Goal: Task Accomplishment & Management: Complete application form

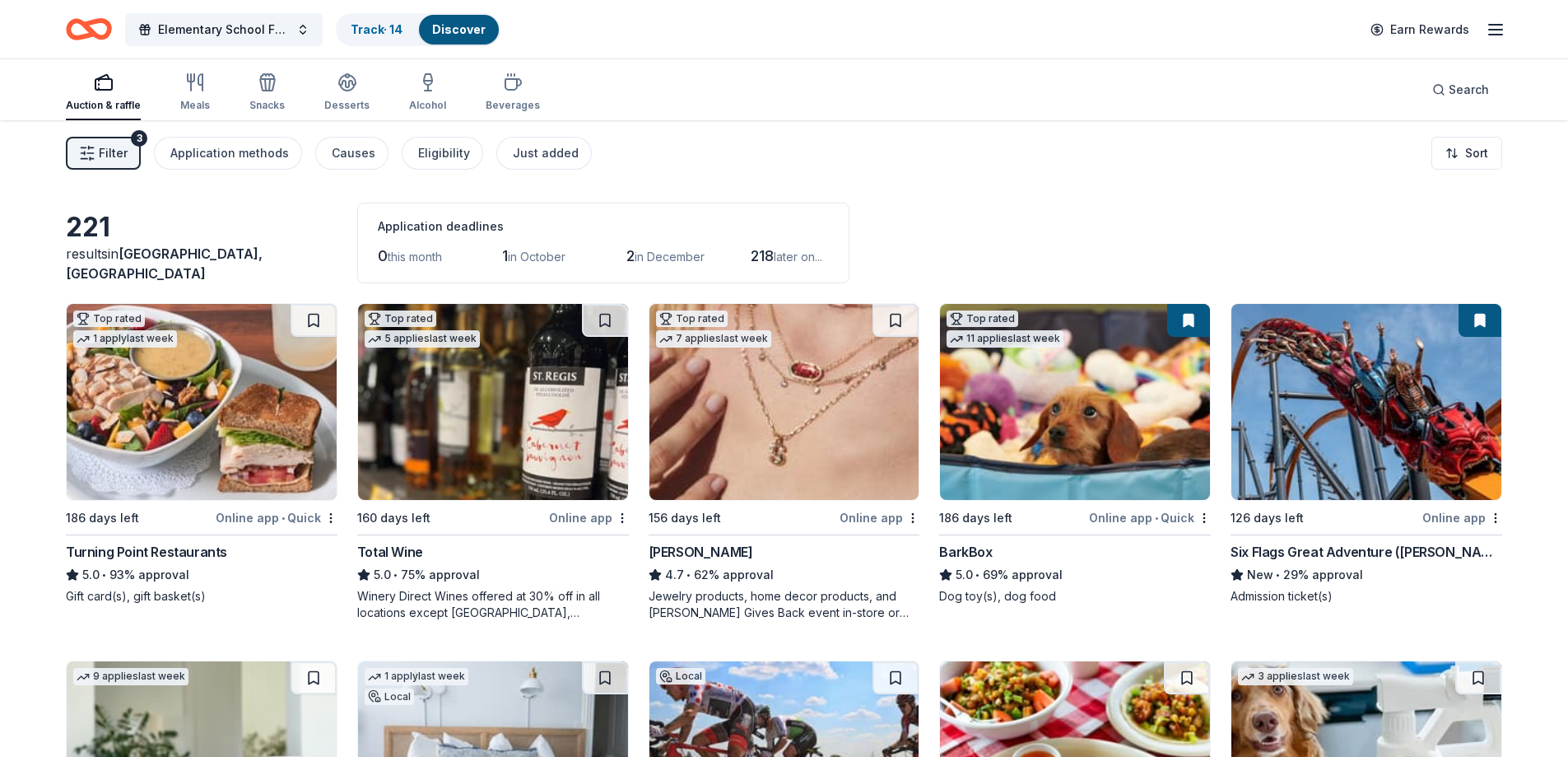
click at [217, 401] on img at bounding box center [202, 401] width 270 height 196
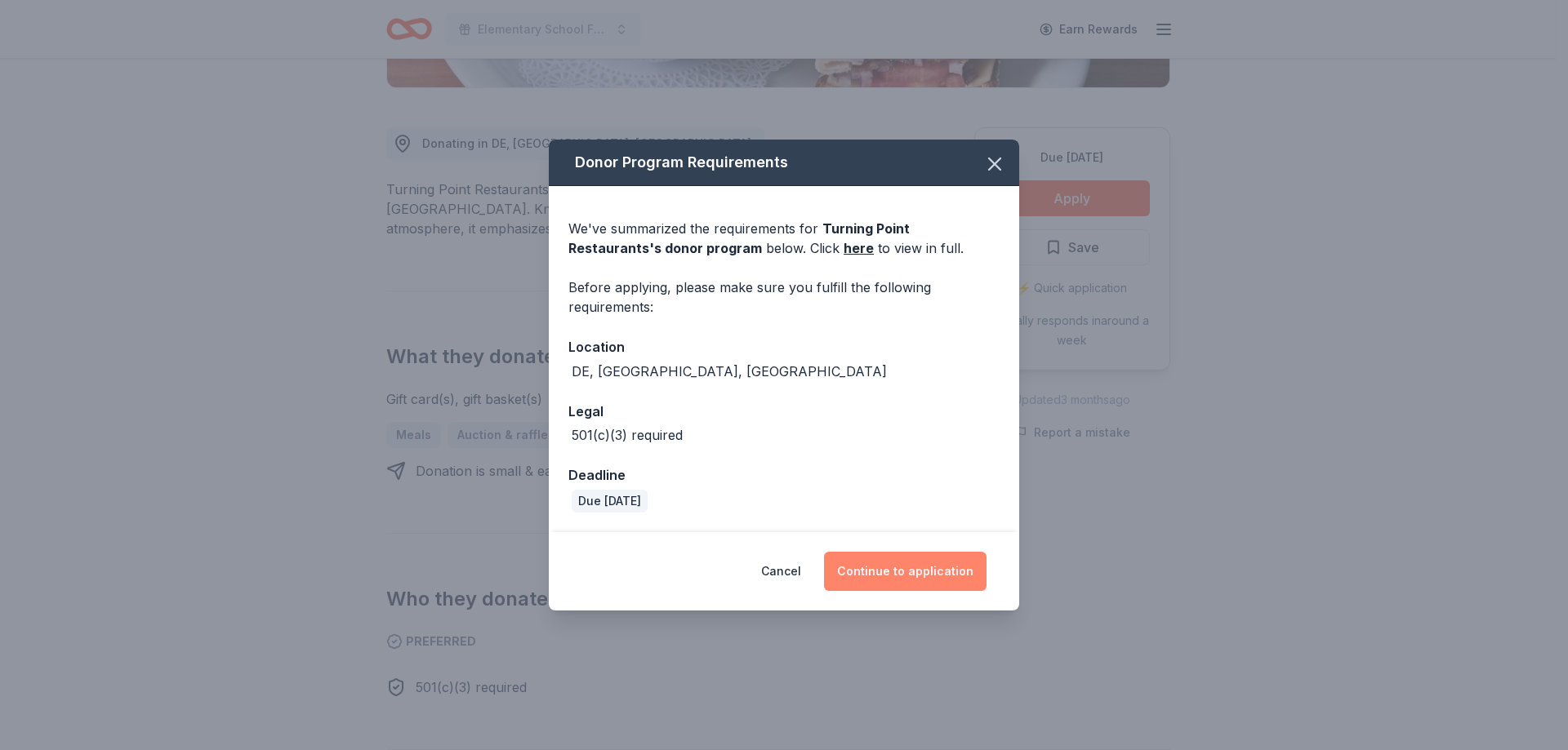
scroll to position [408, 0]
click at [918, 577] on button "Continue to application" at bounding box center [904, 571] width 162 height 40
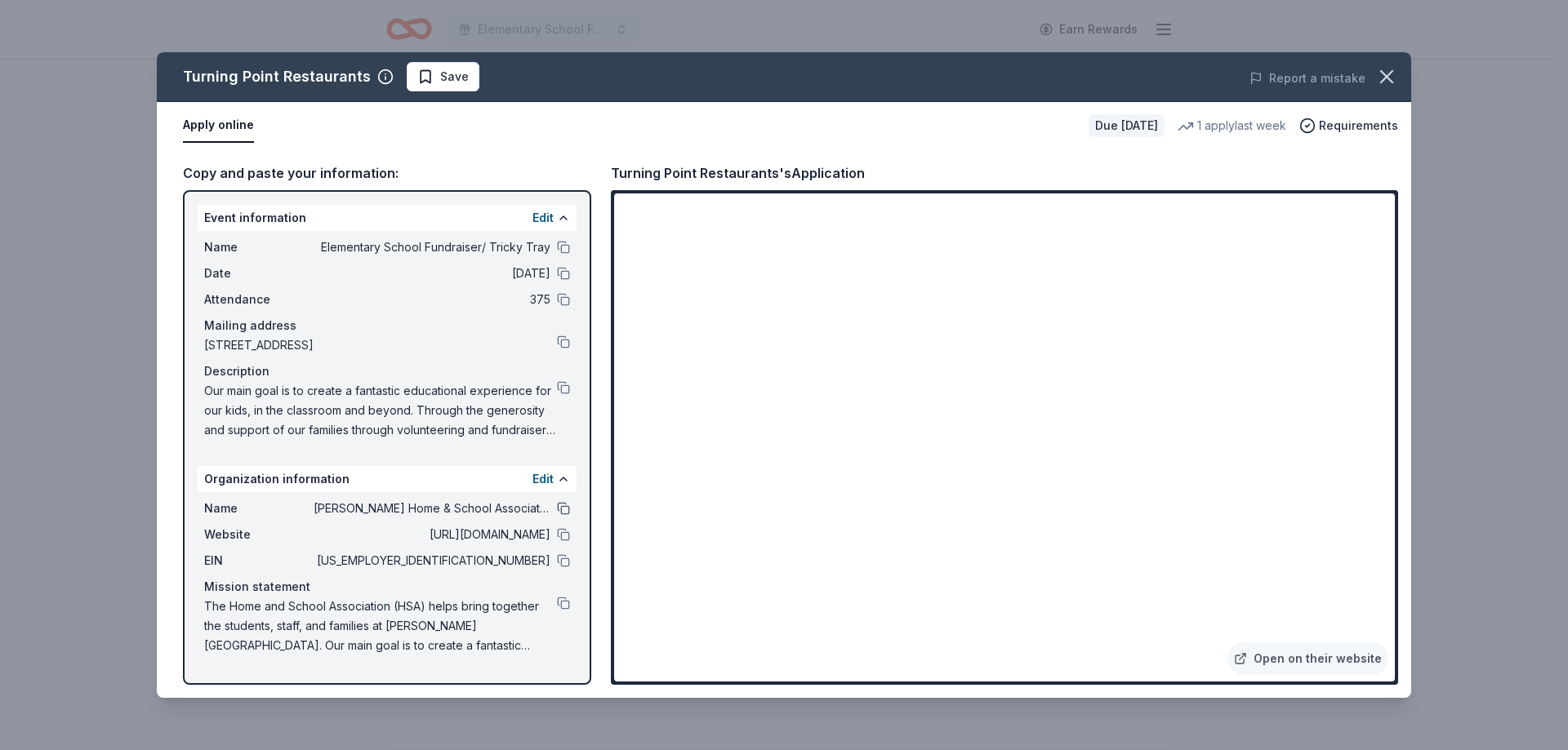
click at [561, 509] on button at bounding box center [563, 508] width 13 height 13
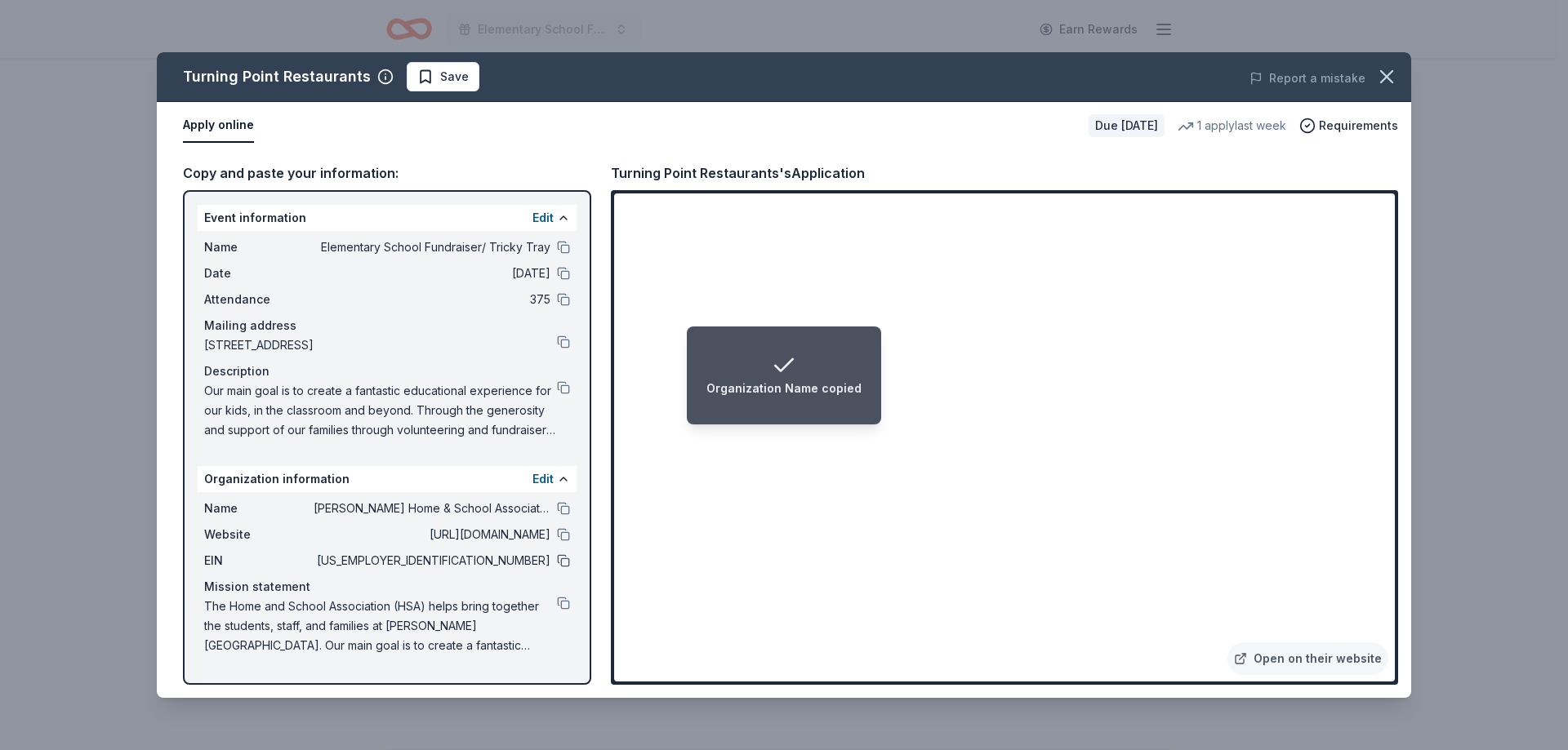
click at [564, 563] on button at bounding box center [563, 560] width 13 height 13
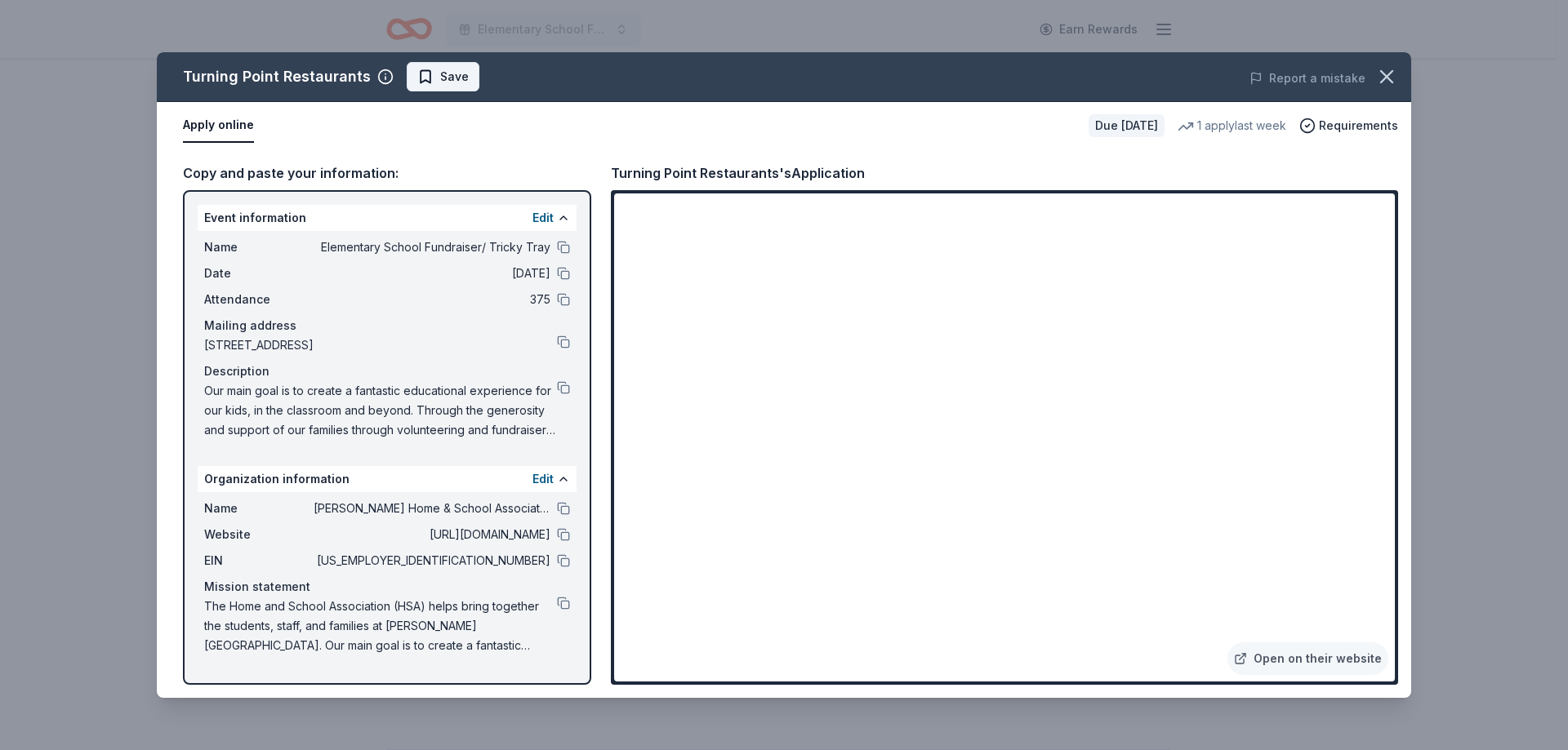
click at [445, 85] on span "Save" at bounding box center [454, 76] width 28 height 20
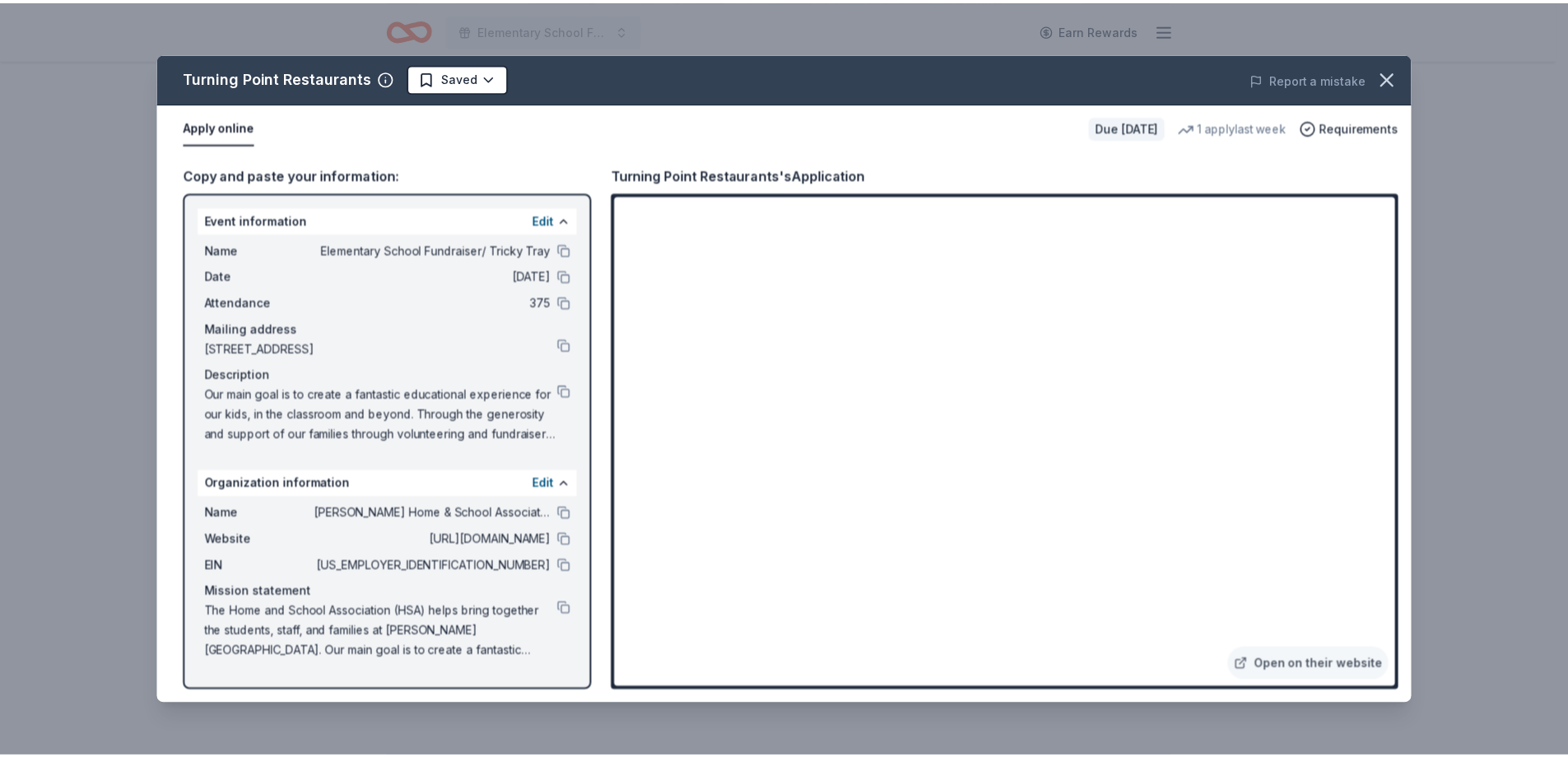
scroll to position [0, 0]
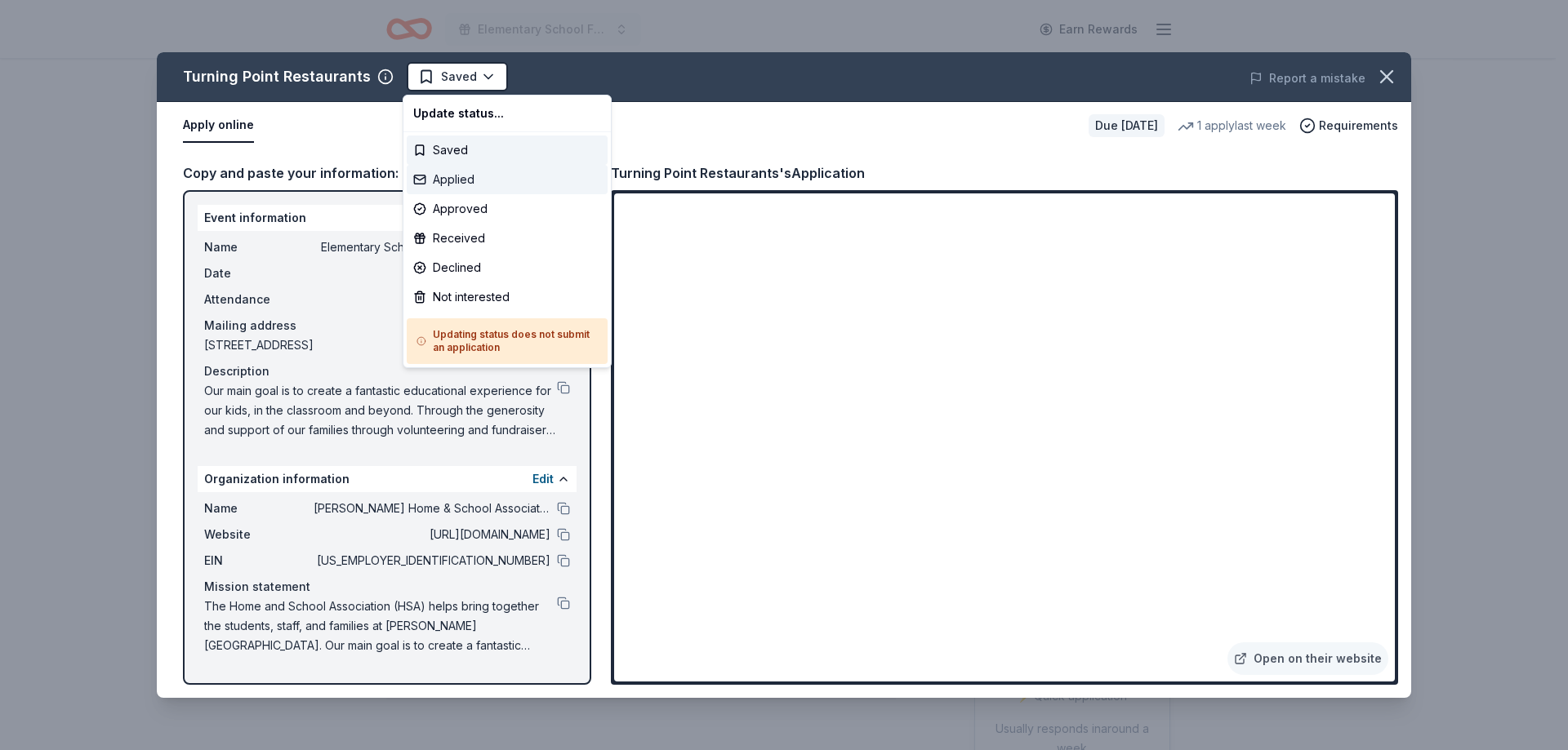
click at [467, 179] on div "Applied" at bounding box center [507, 180] width 201 height 29
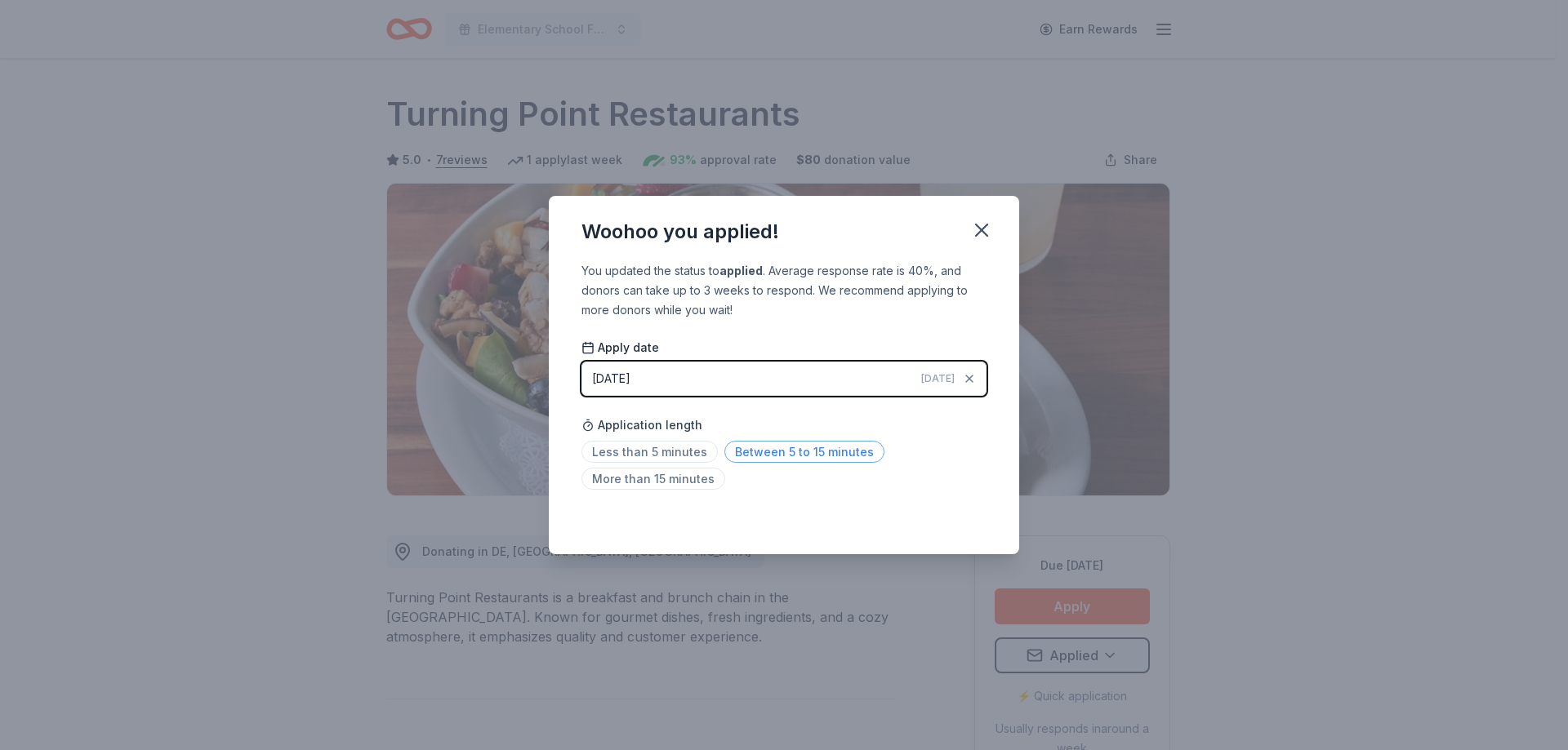
click at [812, 453] on span "Between 5 to 15 minutes" at bounding box center [804, 452] width 160 height 22
click at [983, 228] on icon "button" at bounding box center [981, 229] width 11 height 11
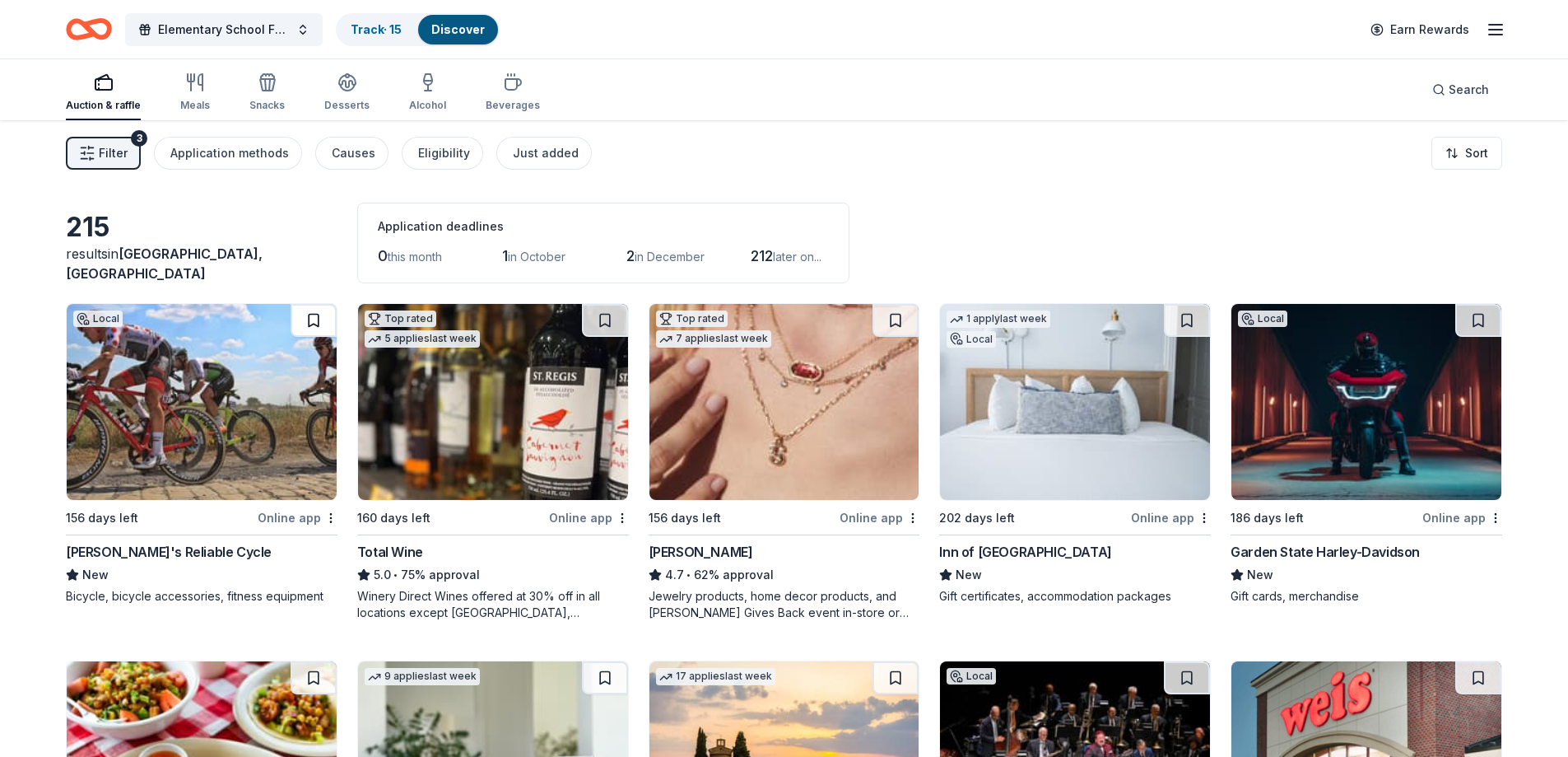
click at [302, 332] on button at bounding box center [313, 320] width 46 height 33
click at [316, 322] on button at bounding box center [315, 320] width 42 height 33
click at [257, 391] on img at bounding box center [202, 401] width 270 height 196
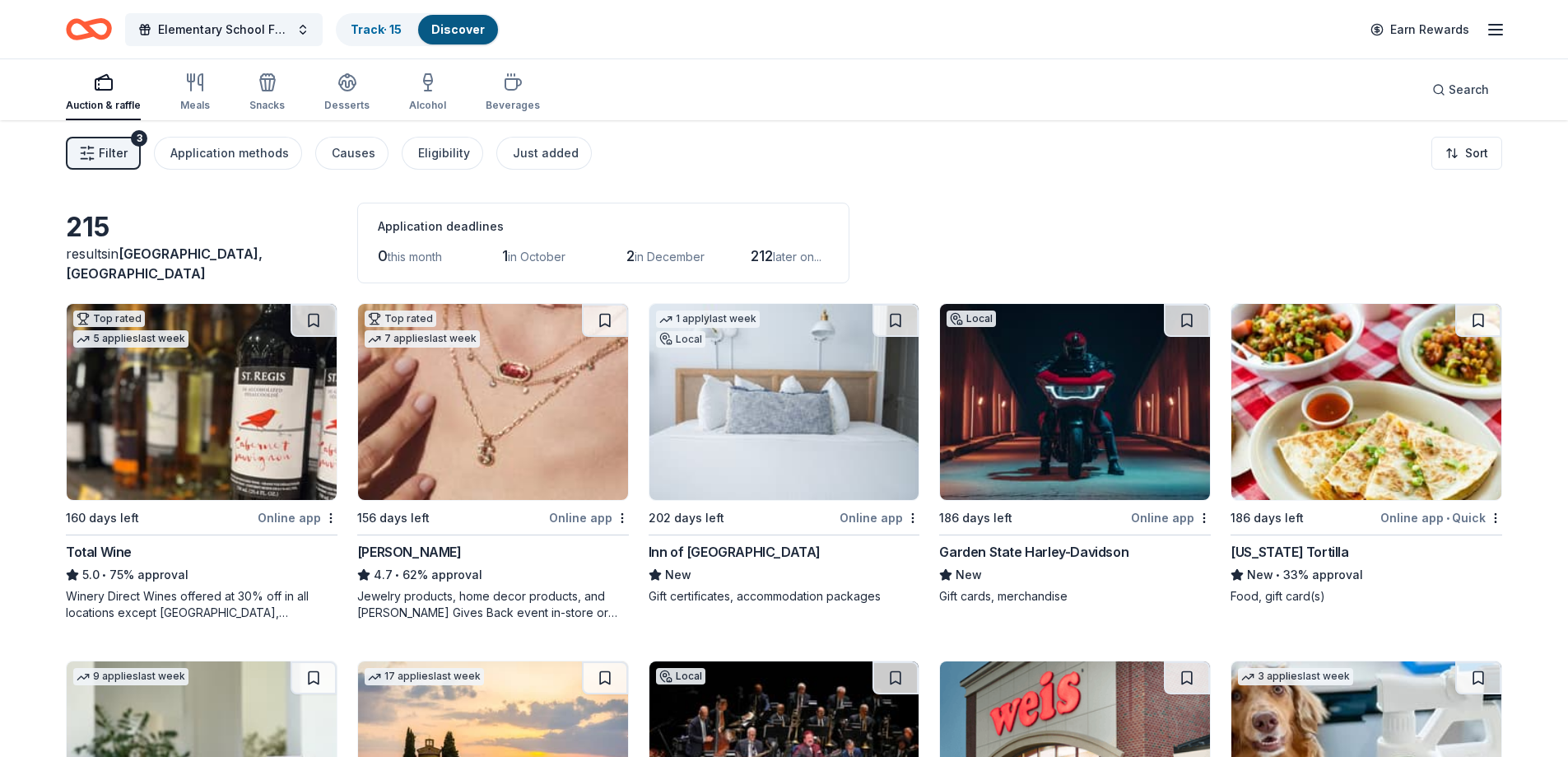
click at [764, 455] on img at bounding box center [784, 401] width 270 height 196
click at [1115, 373] on img at bounding box center [1076, 401] width 270 height 196
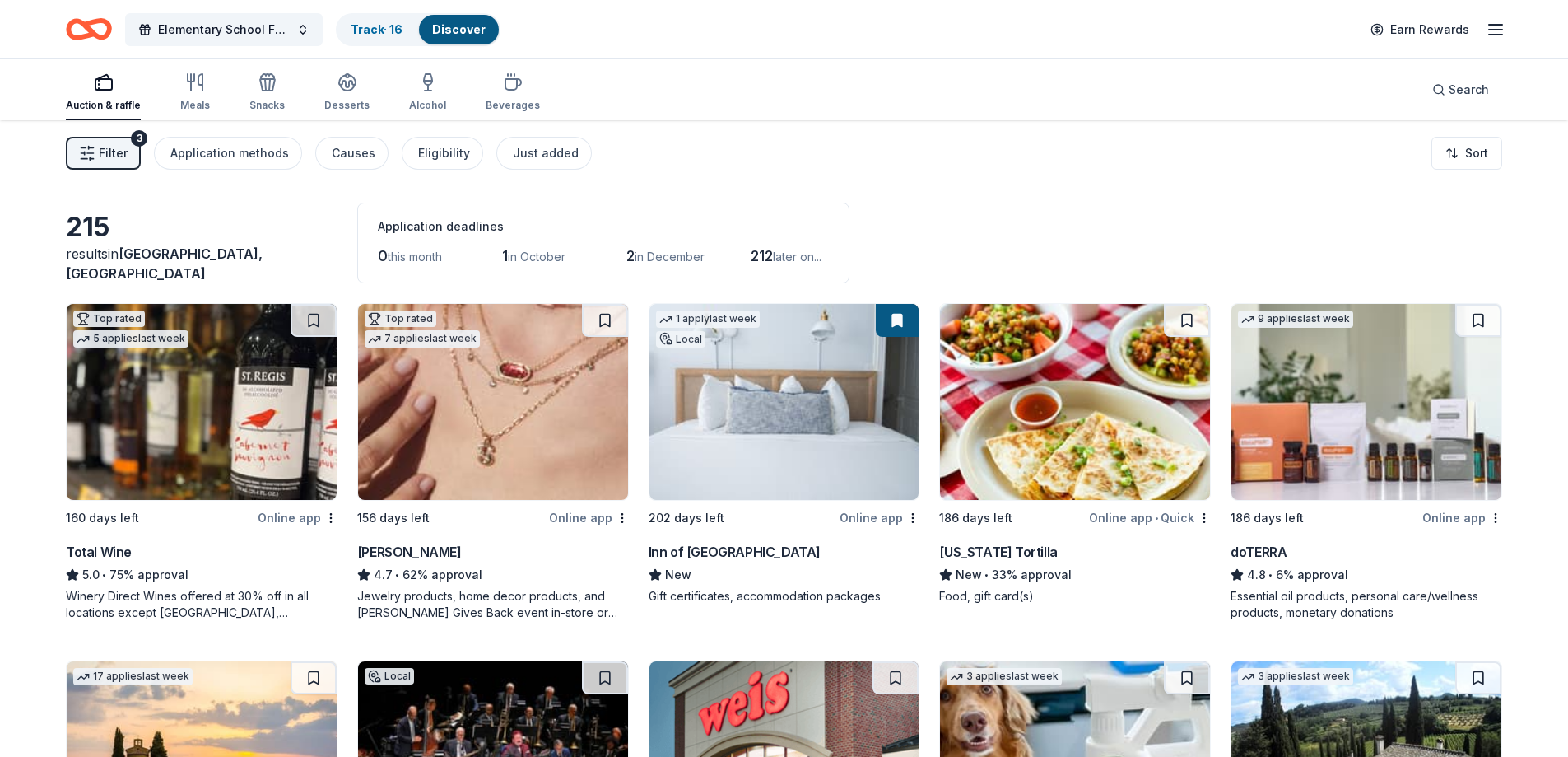
click at [1355, 411] on img at bounding box center [1367, 401] width 270 height 196
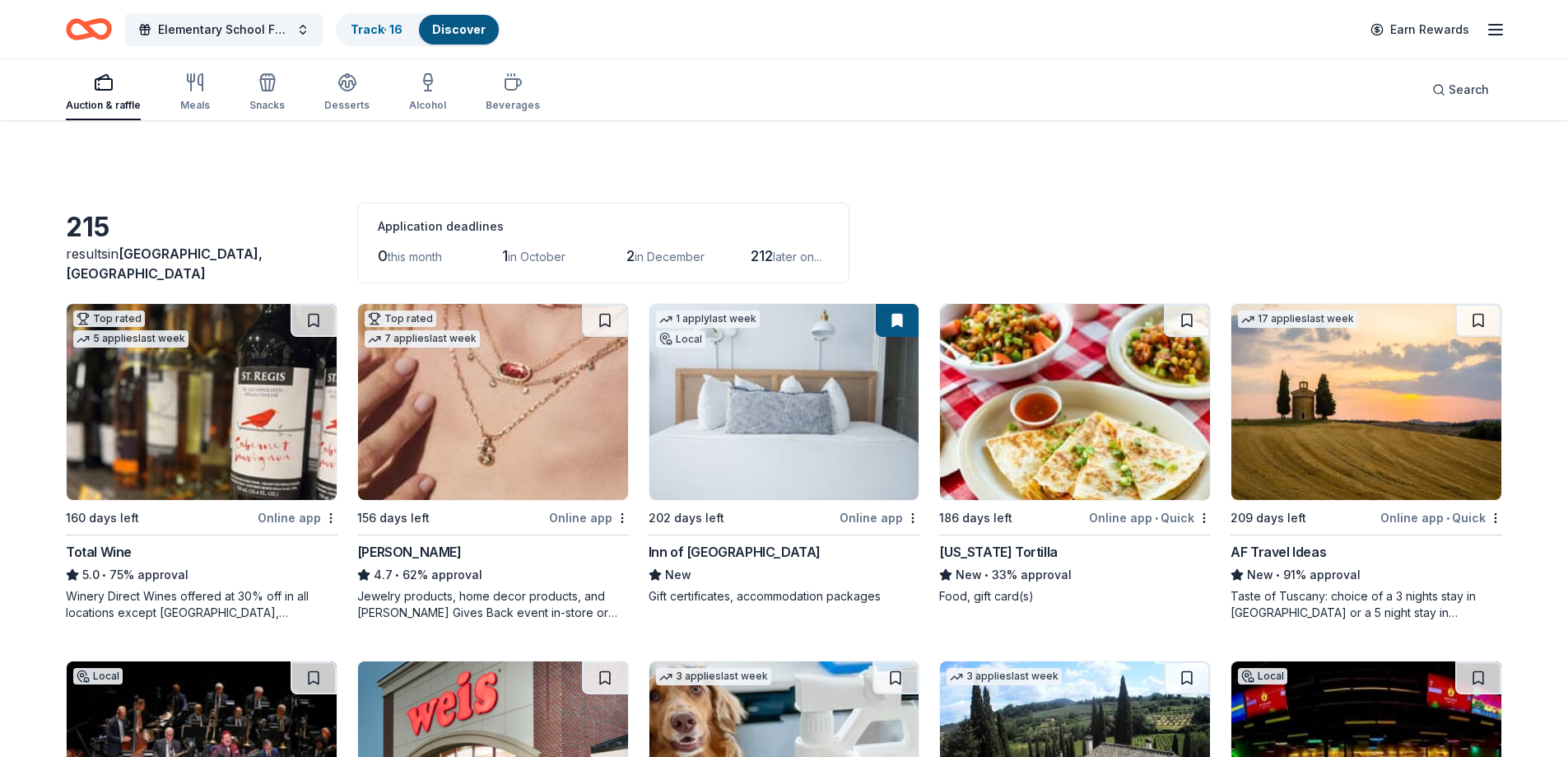
scroll to position [82, 0]
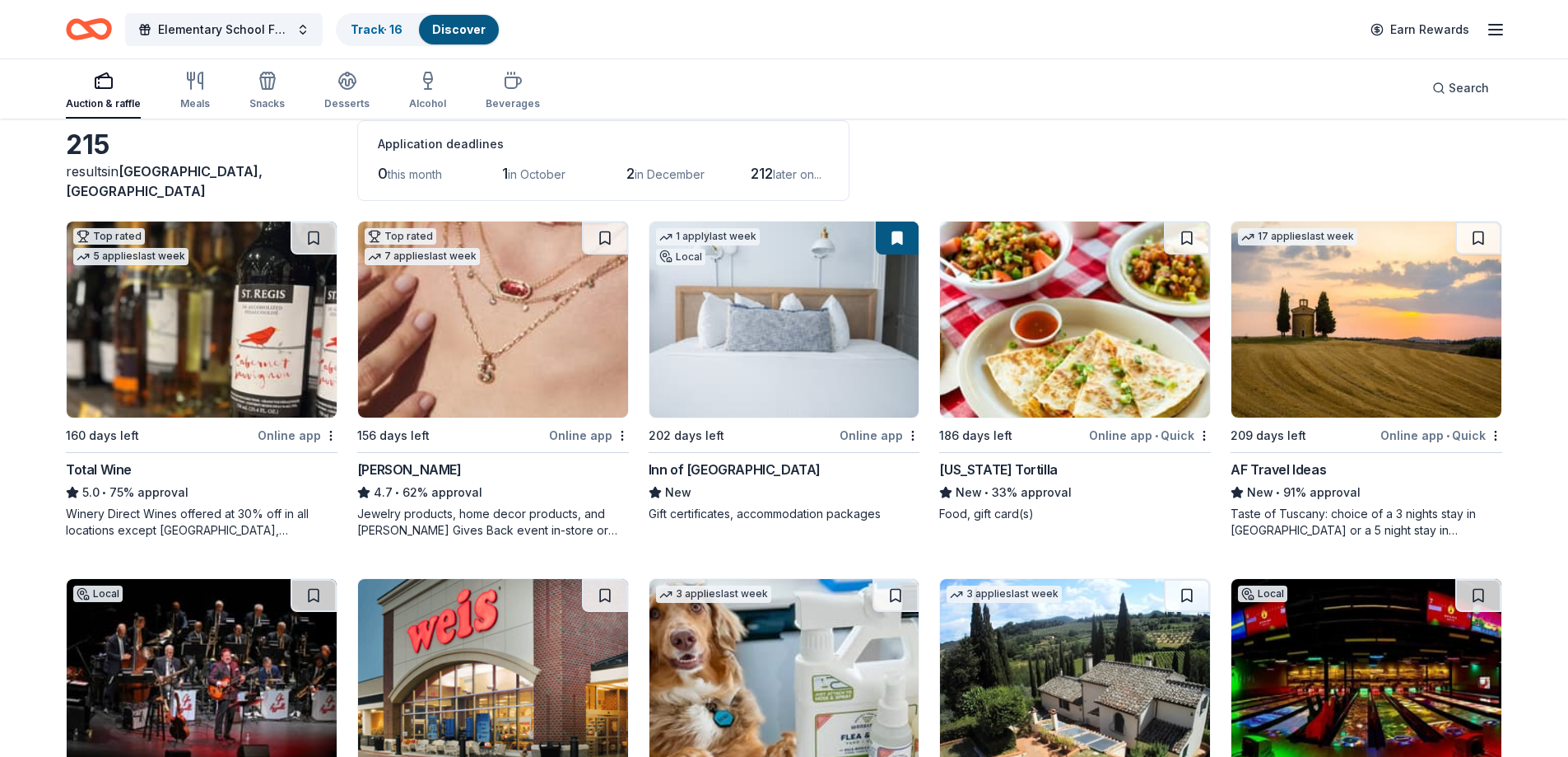
click at [1057, 302] on img at bounding box center [1076, 319] width 270 height 196
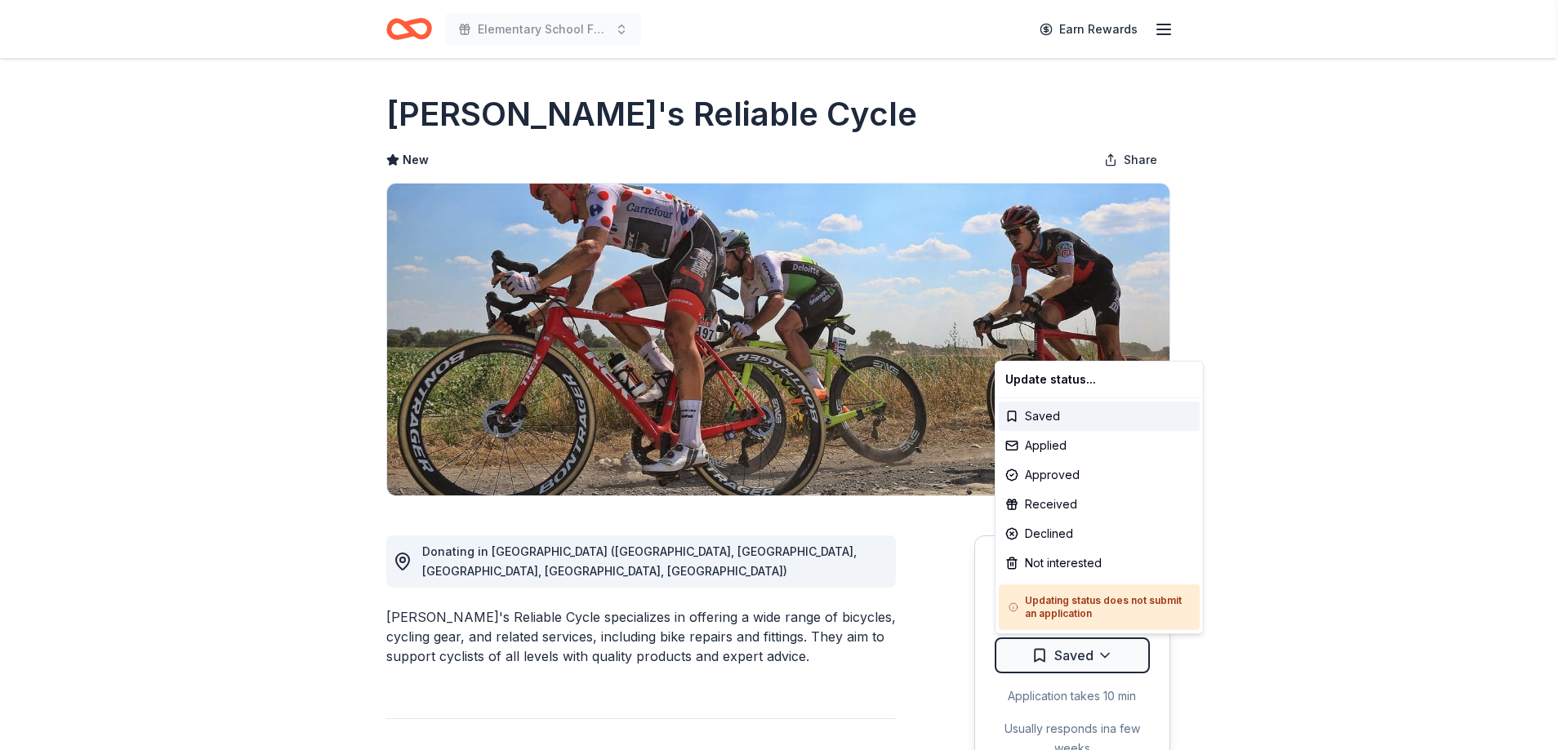
click at [1064, 561] on div "Not interested" at bounding box center [1099, 563] width 201 height 29
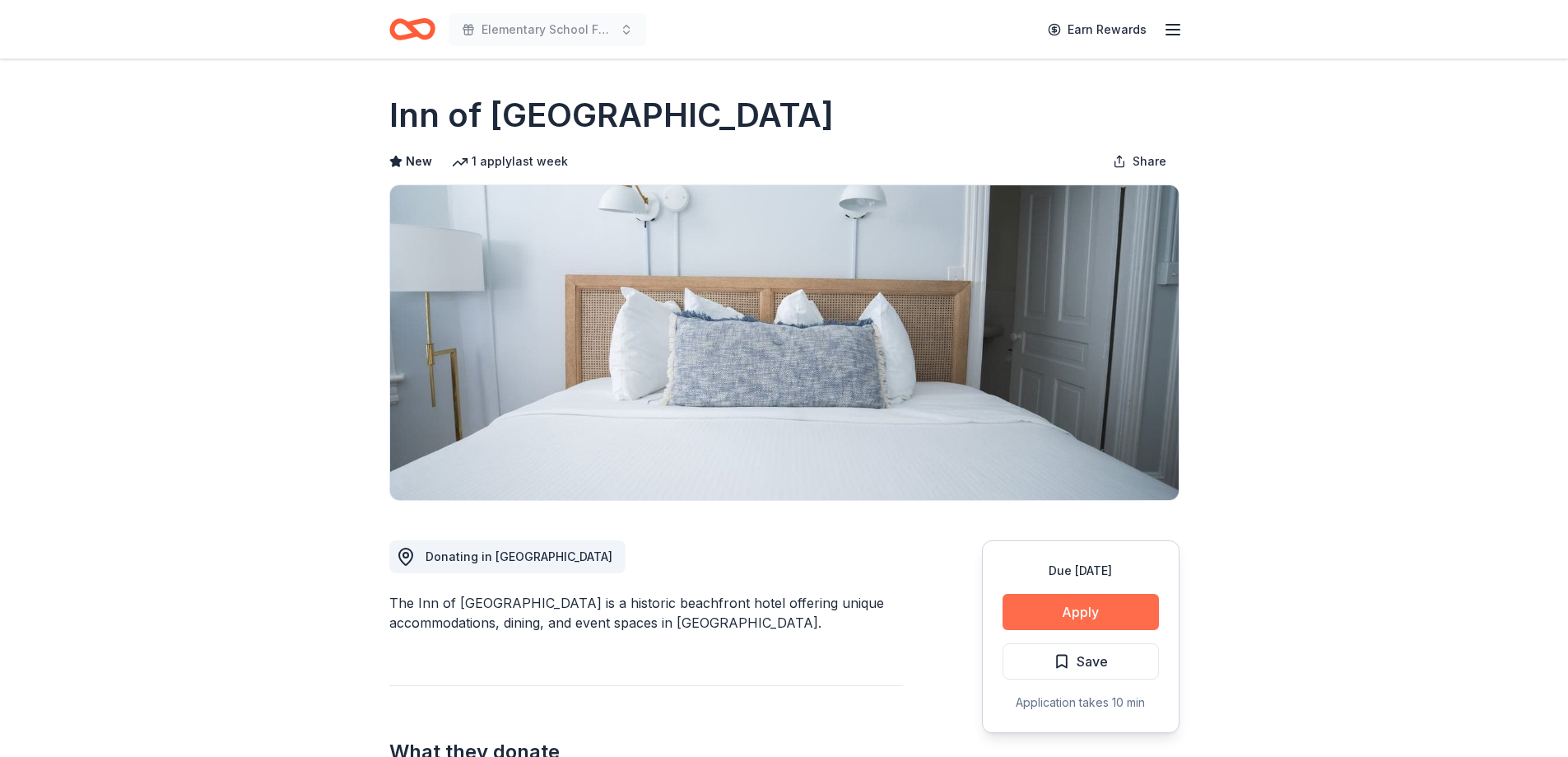
click at [1124, 614] on button "Apply" at bounding box center [1081, 612] width 156 height 36
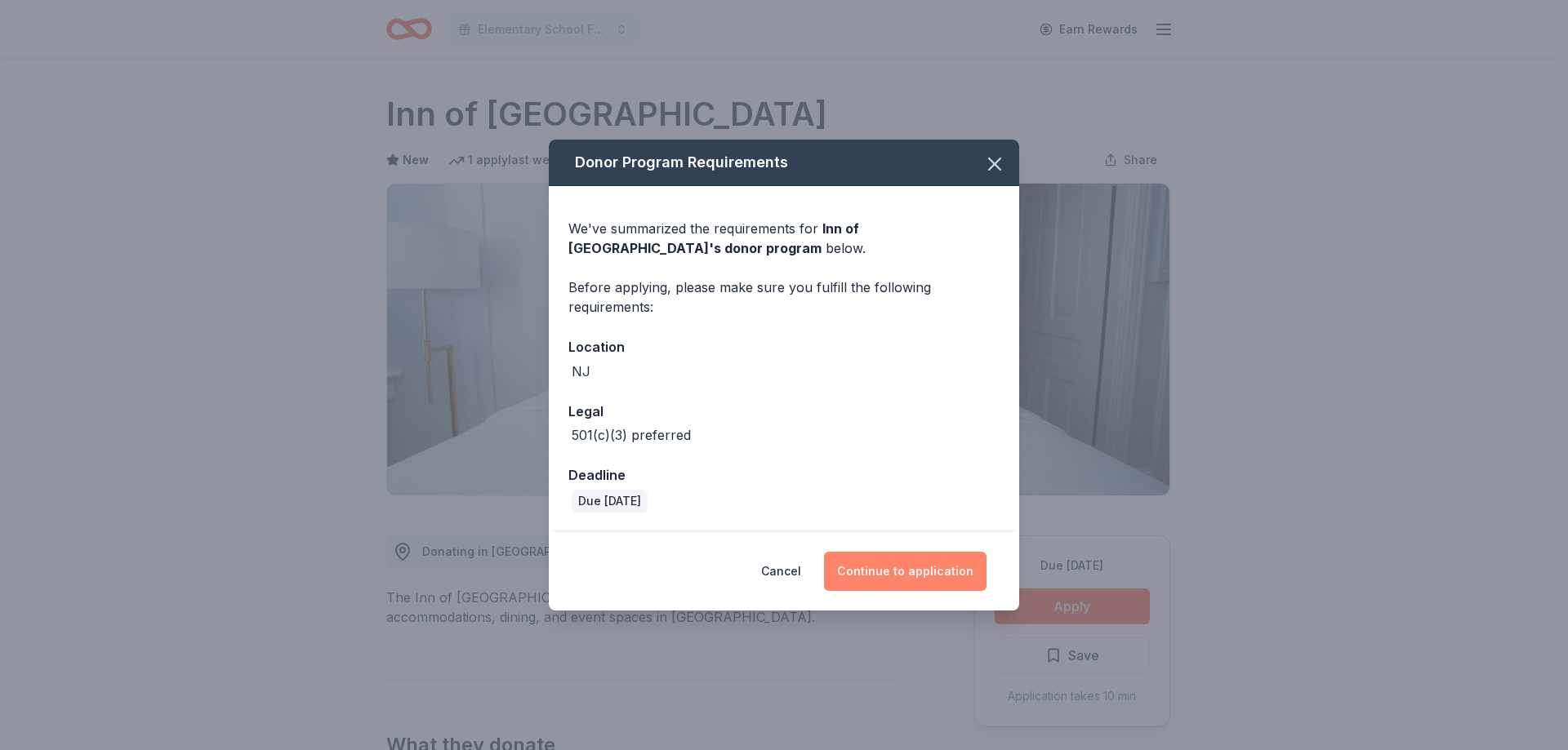
click at [910, 570] on button "Continue to application" at bounding box center [904, 571] width 162 height 40
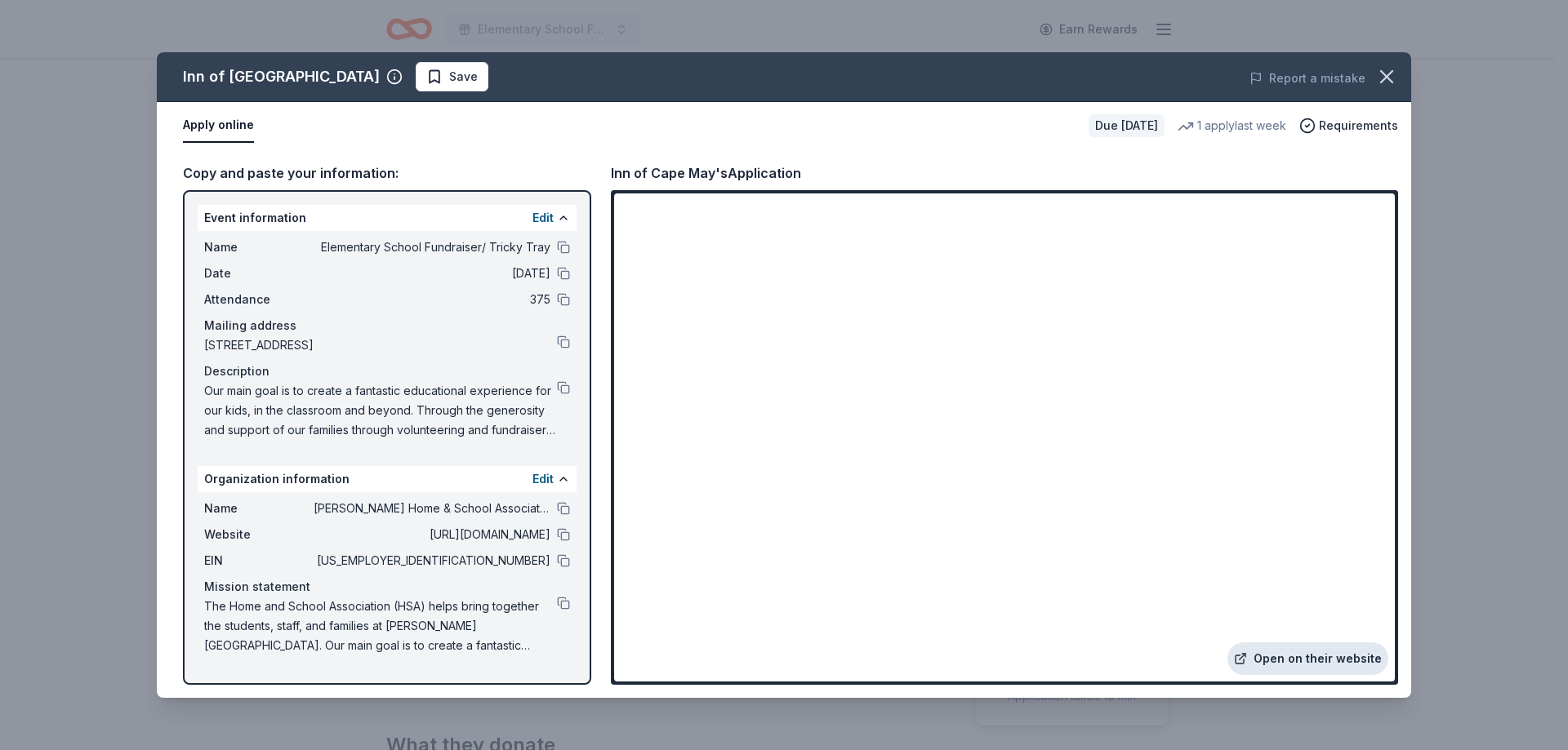
click at [1322, 662] on link "Open on their website" at bounding box center [1307, 658] width 161 height 33
click at [566, 248] on button at bounding box center [563, 247] width 13 height 13
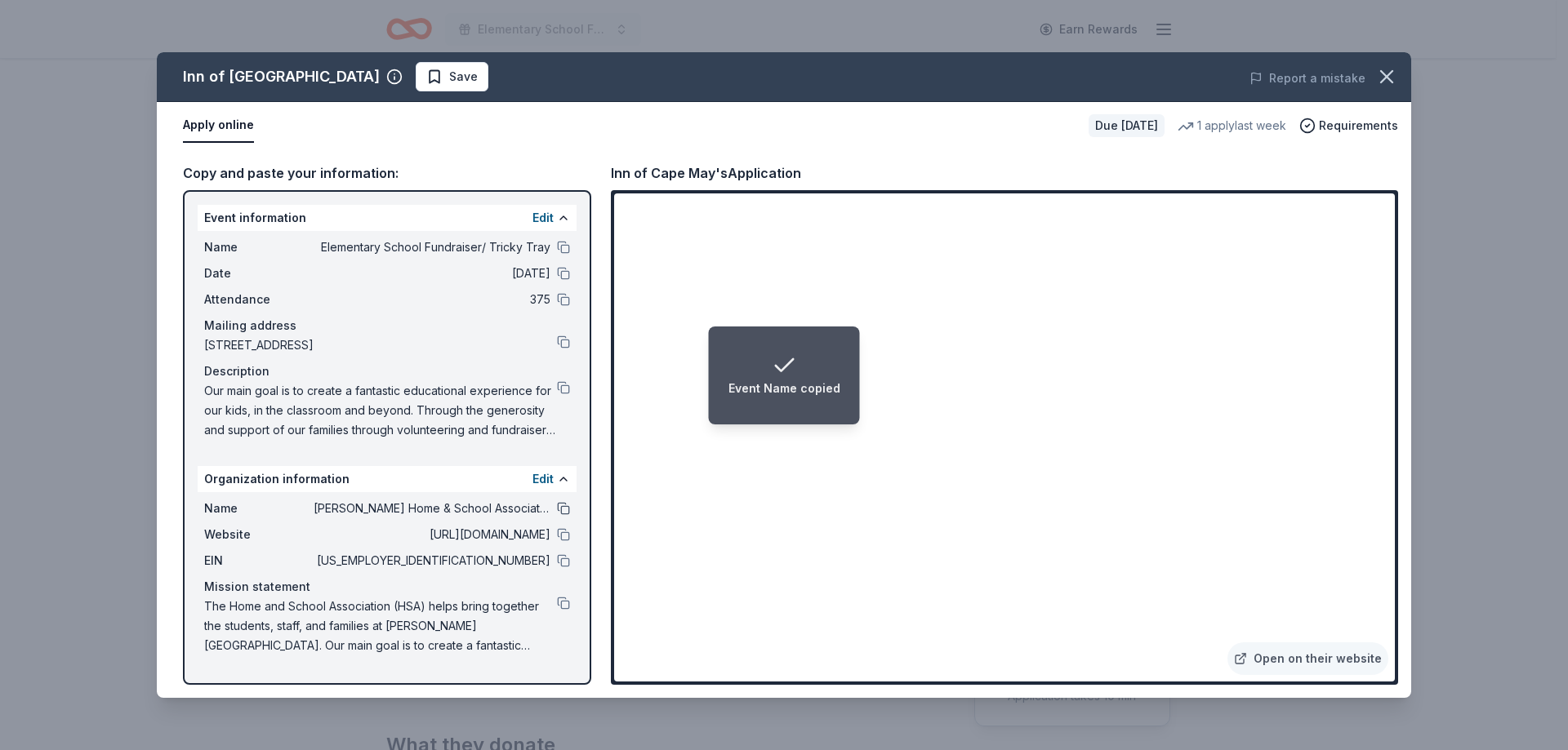
click at [563, 509] on button at bounding box center [563, 508] width 13 height 13
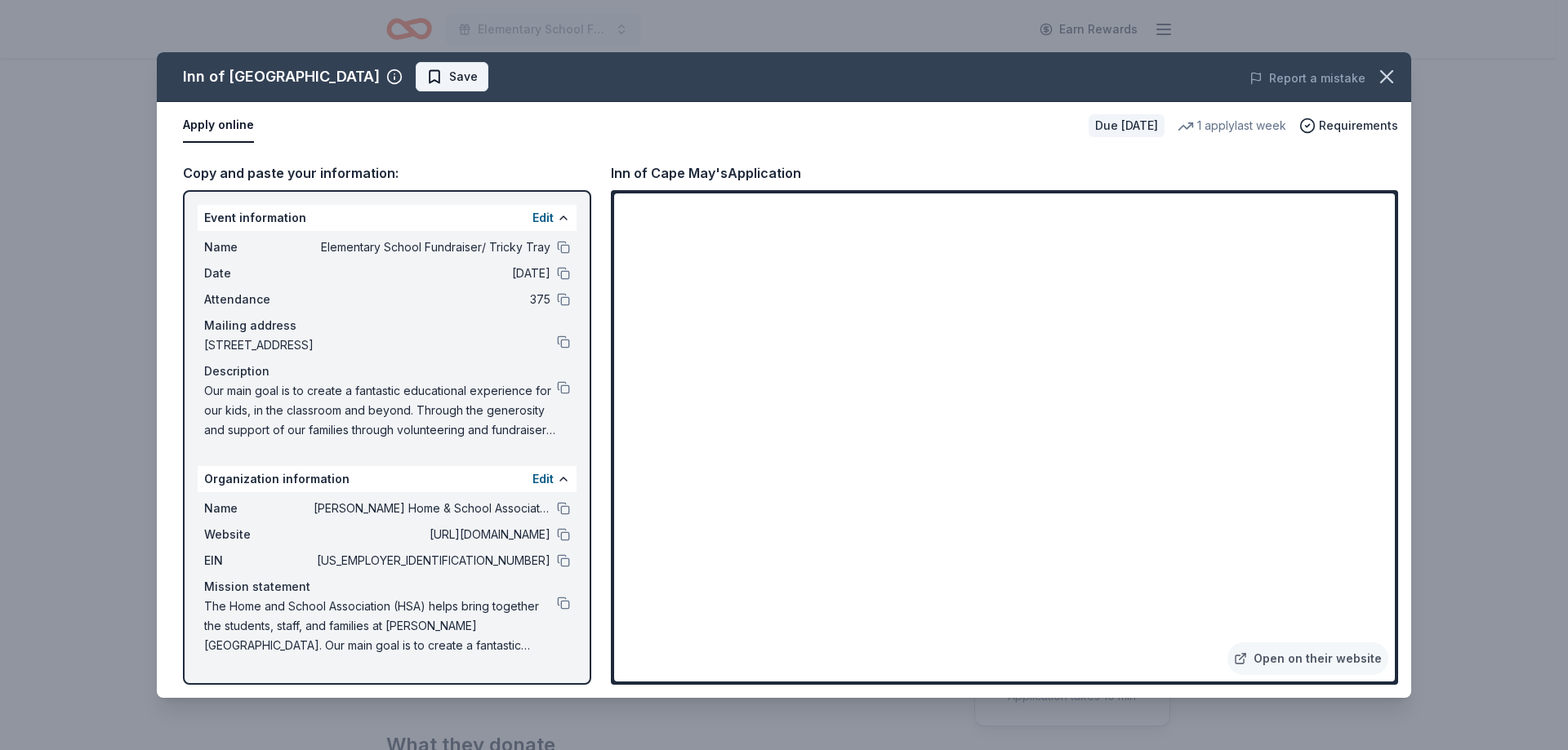
click at [449, 83] on span "Save" at bounding box center [462, 76] width 28 height 20
click at [418, 76] on html "Elementary School Fundraiser/ Tricky Tray Earn Rewards Due in 202 days Share In…" at bounding box center [784, 375] width 1568 height 750
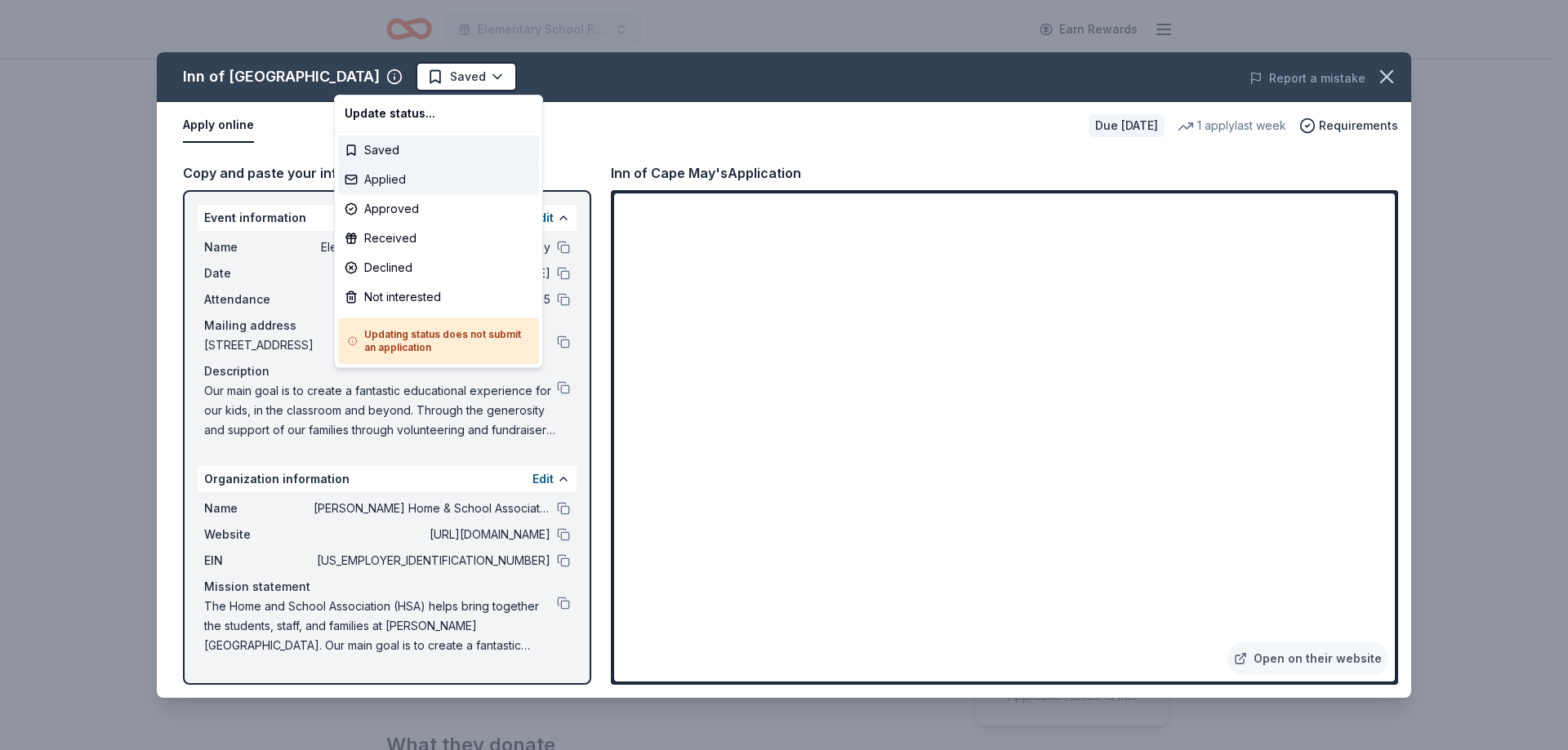
click at [426, 182] on div "Applied" at bounding box center [438, 180] width 201 height 29
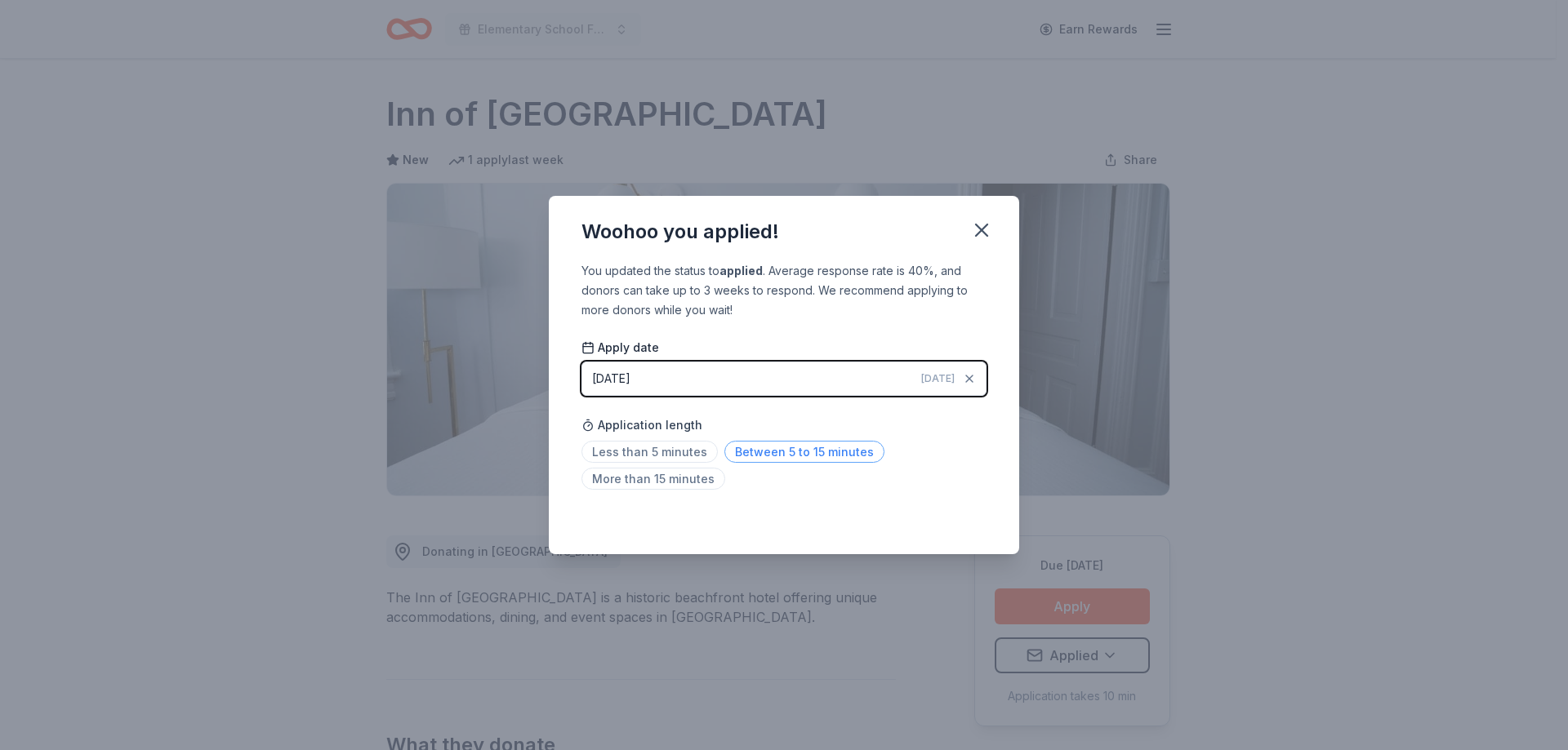
click at [827, 456] on span "Between 5 to 15 minutes" at bounding box center [804, 452] width 160 height 22
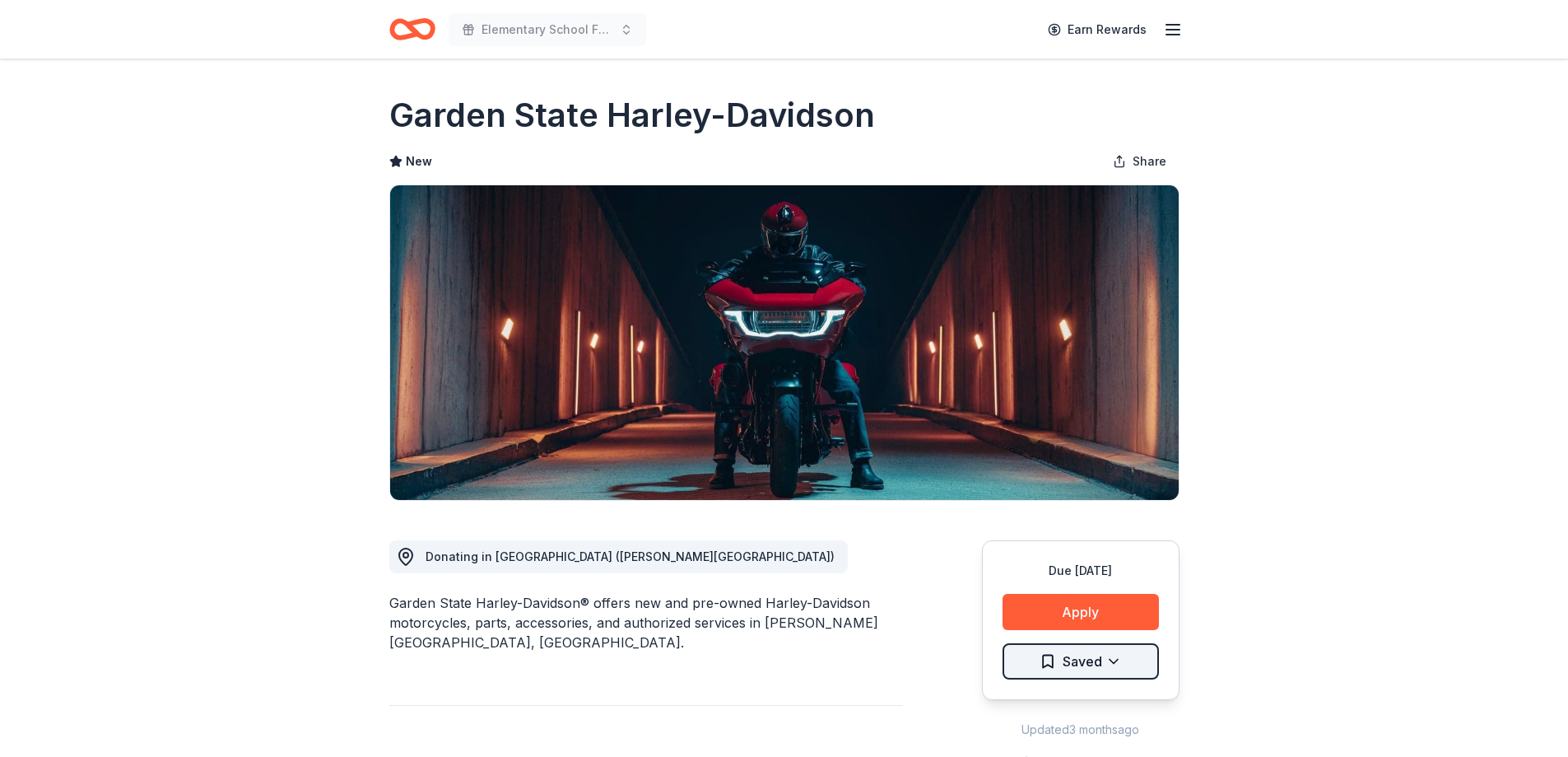
click at [1102, 663] on html "Elementary School Fundraiser/ Tricky Tray Earn Rewards Due [DATE] Share Garden …" at bounding box center [784, 378] width 1568 height 757
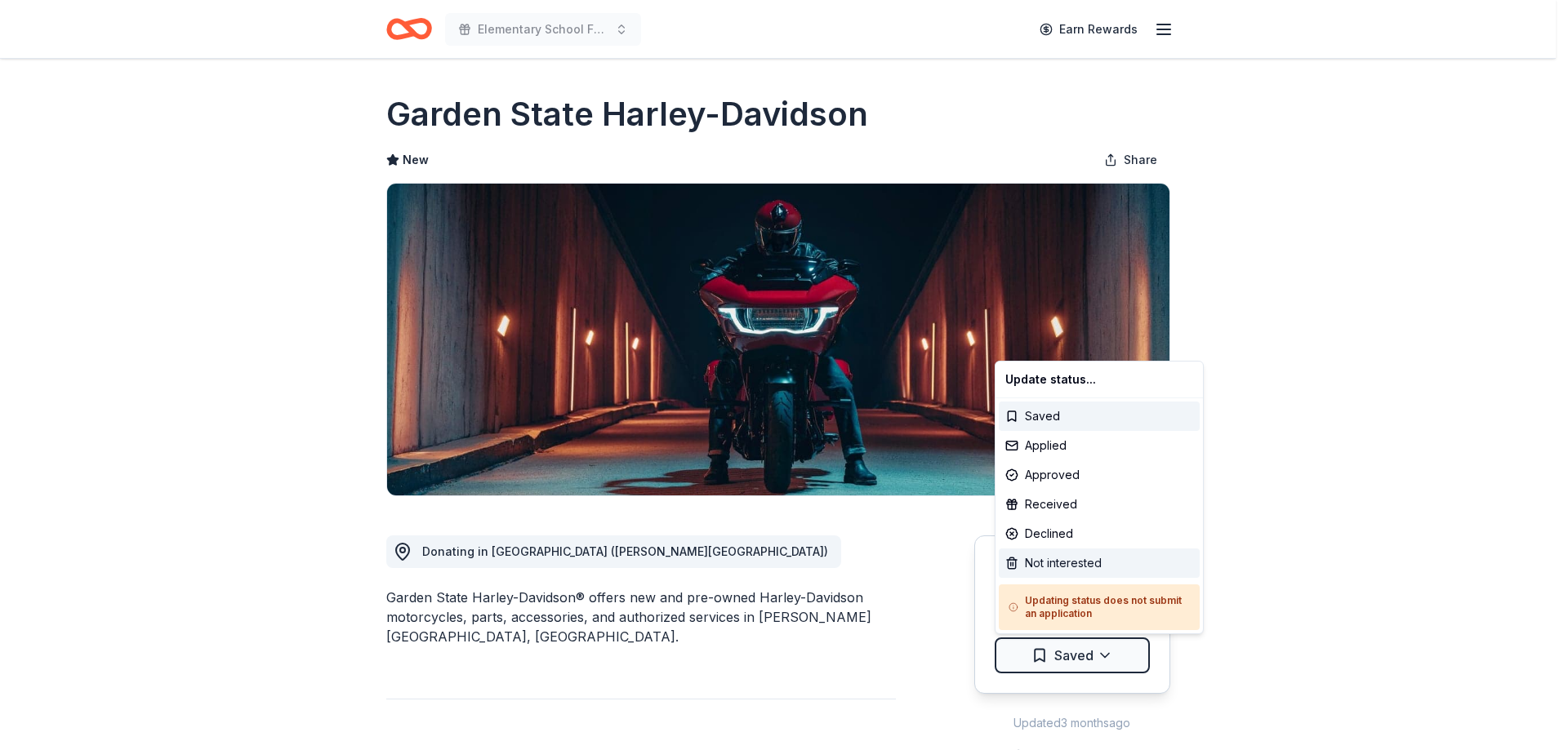
click at [1083, 563] on div "Not interested" at bounding box center [1099, 563] width 201 height 29
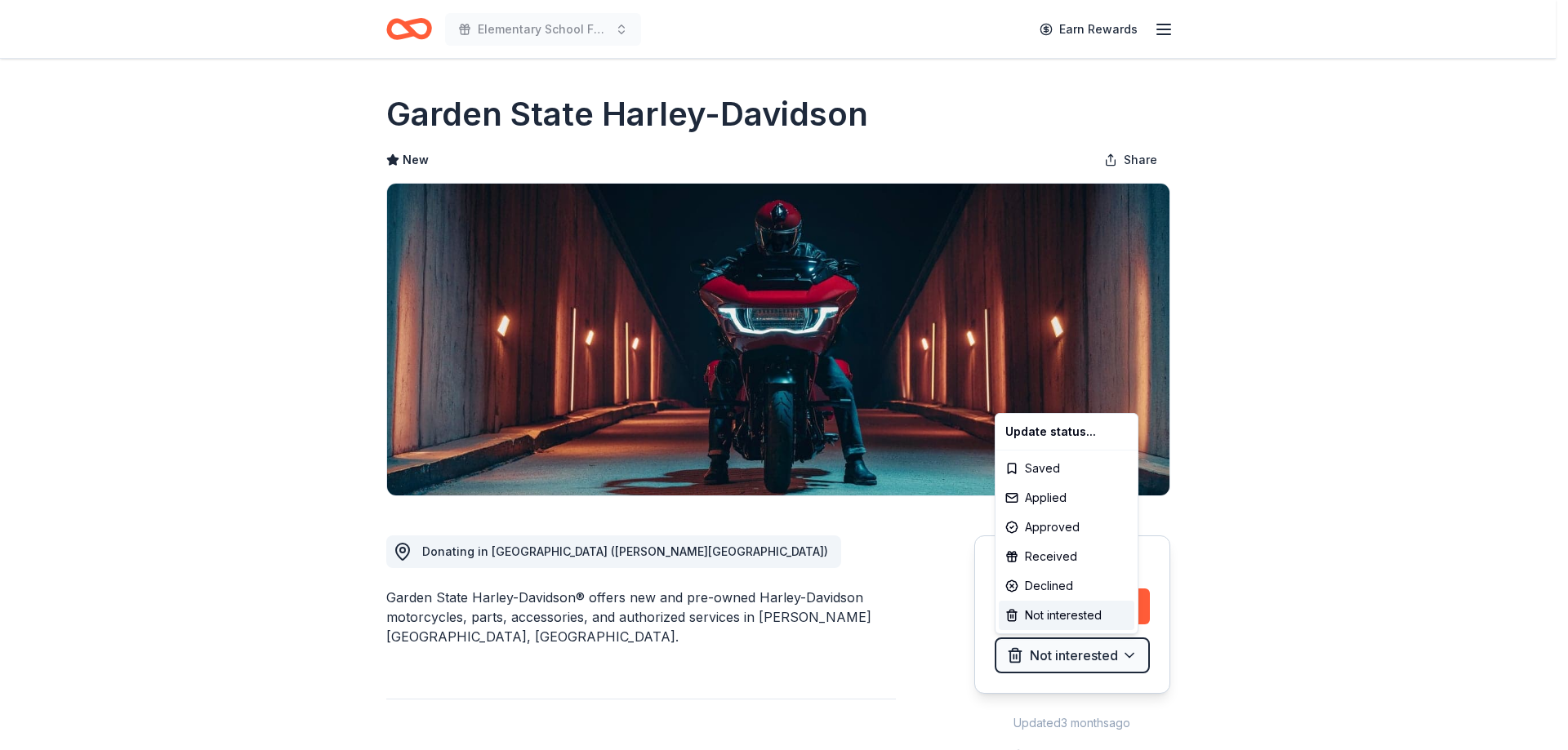
click at [1282, 511] on html "Elementary School Fundraiser/ Tricky Tray Earn Rewards Due in 186 days Share Ga…" at bounding box center [784, 375] width 1568 height 750
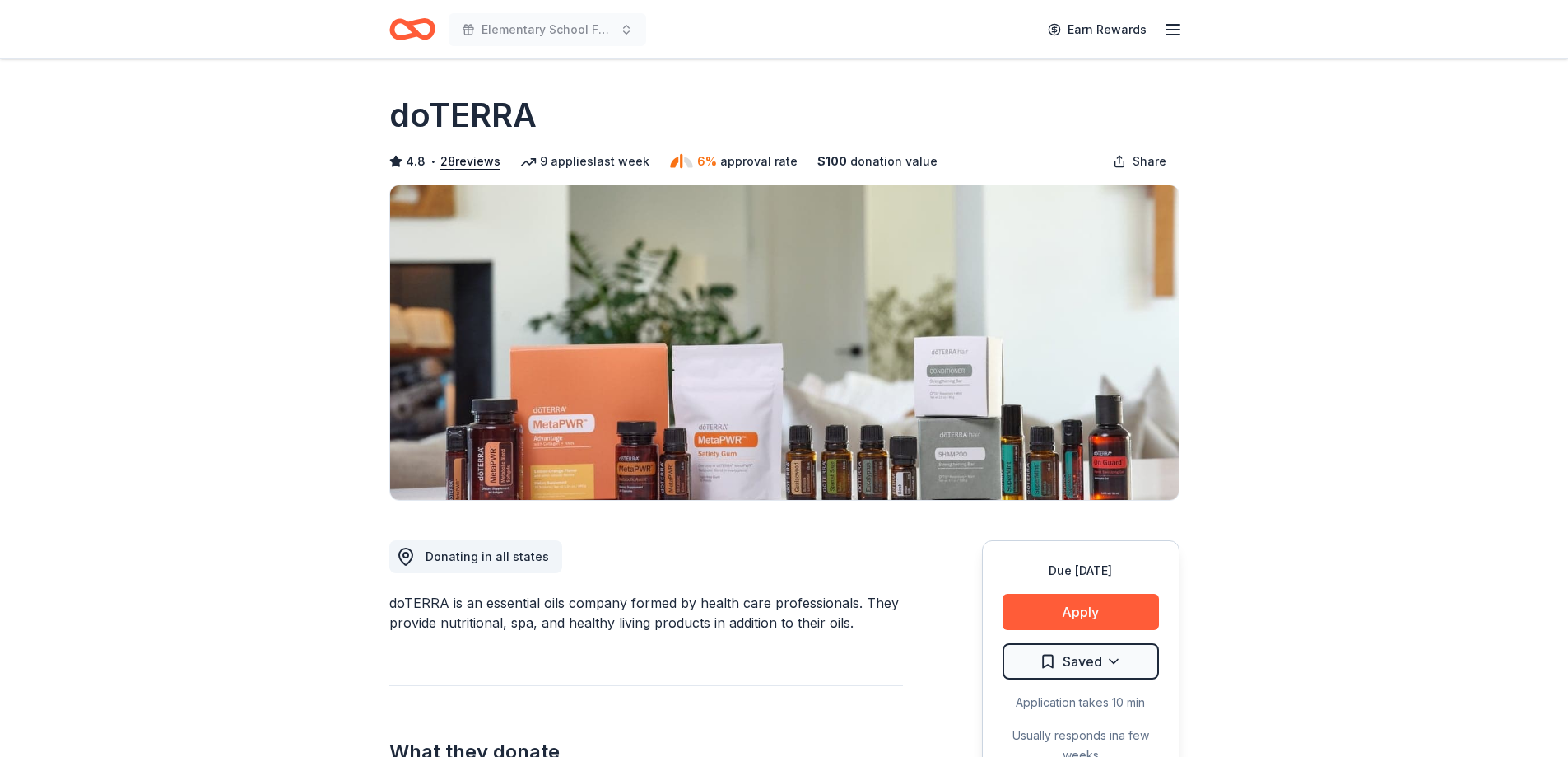
click at [1123, 661] on html "Elementary School Fundraiser/ Tricky Tray Earn Rewards Due [DATE] Share doTERRA…" at bounding box center [784, 378] width 1568 height 757
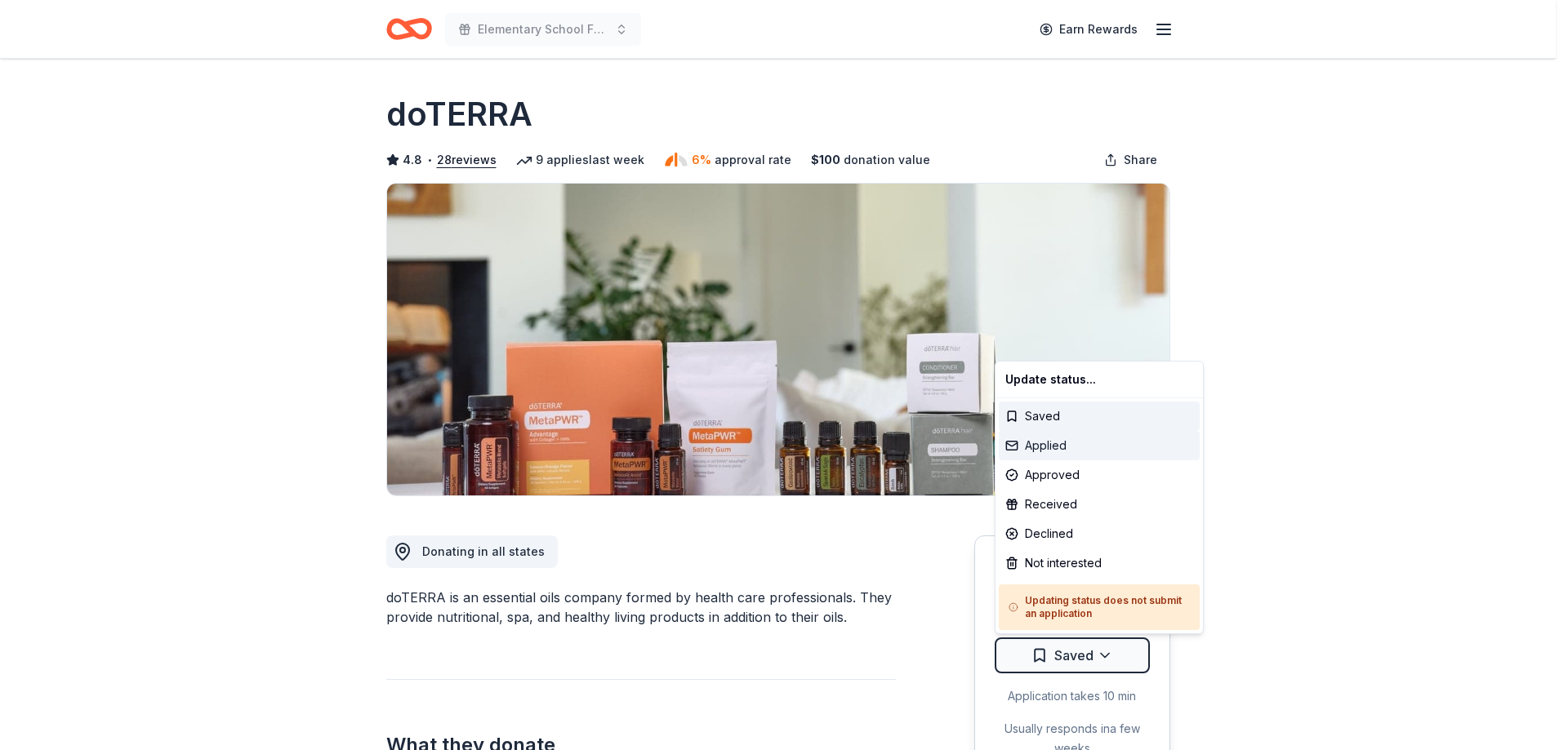
click at [1093, 455] on div "Applied" at bounding box center [1099, 445] width 201 height 29
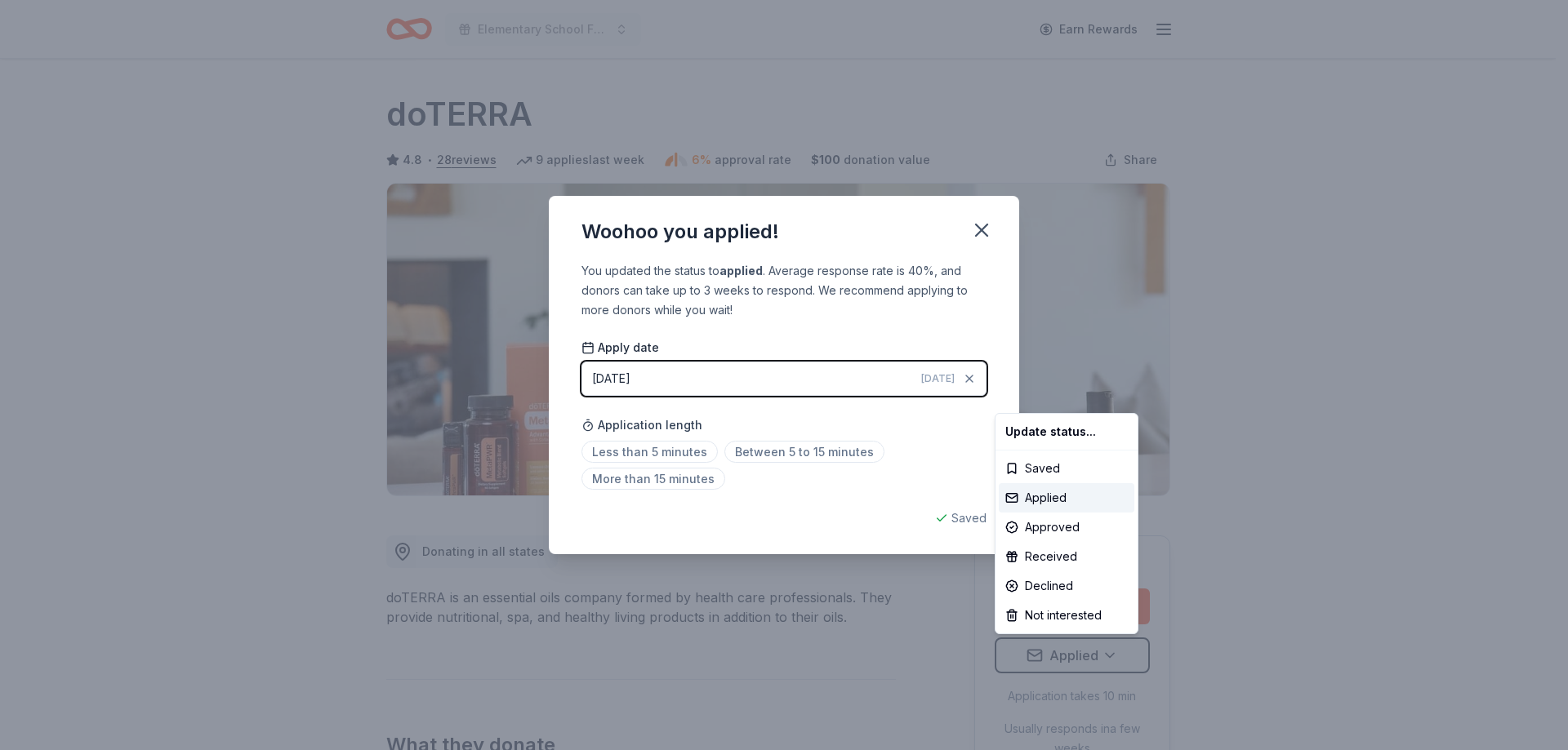
click at [830, 454] on html "Elementary School Fundraiser/ Tricky Tray Earn Rewards Due in 186 days Share do…" at bounding box center [784, 375] width 1568 height 750
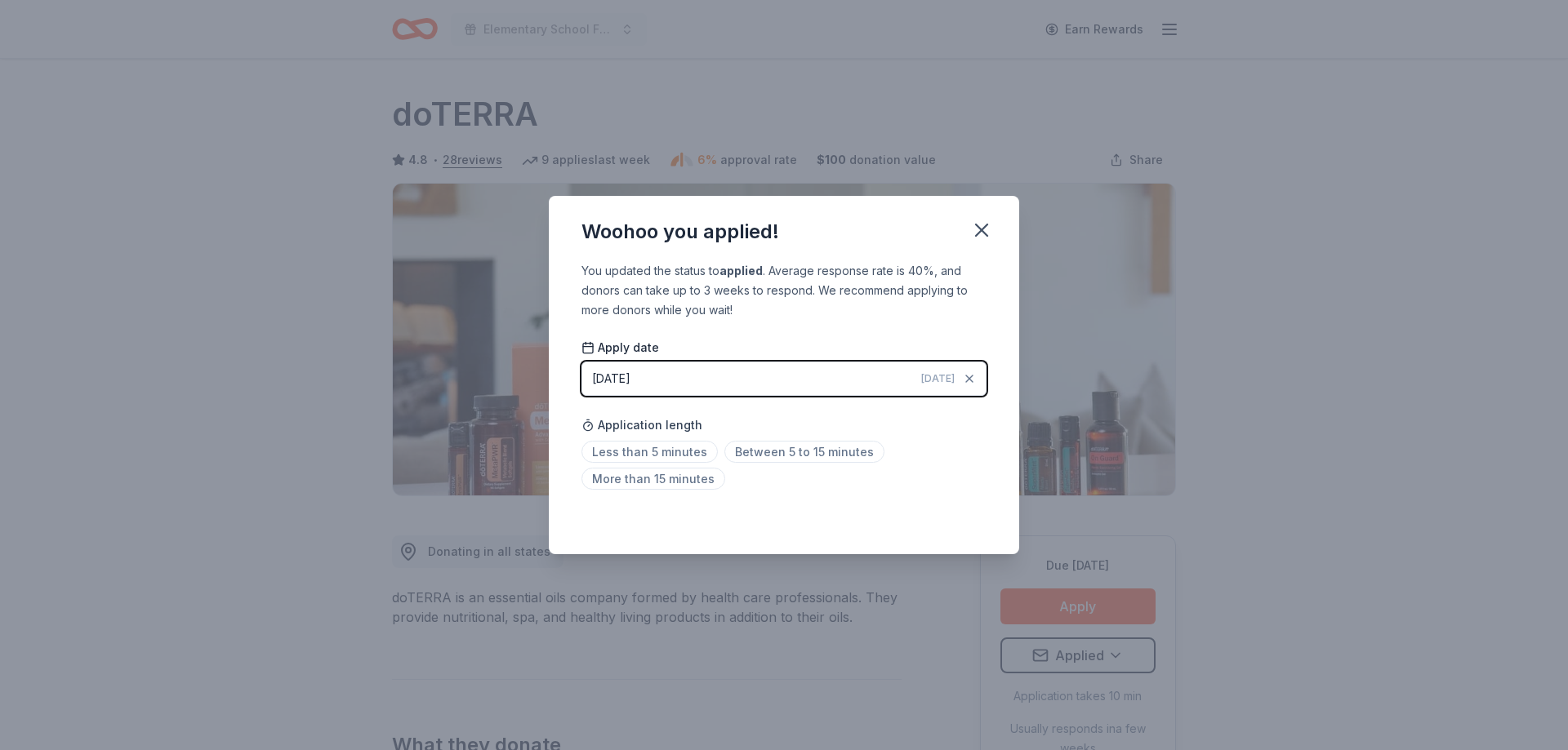
click at [830, 454] on span "Between 5 to 15 minutes" at bounding box center [804, 452] width 160 height 22
click at [985, 229] on icon "button" at bounding box center [981, 230] width 23 height 23
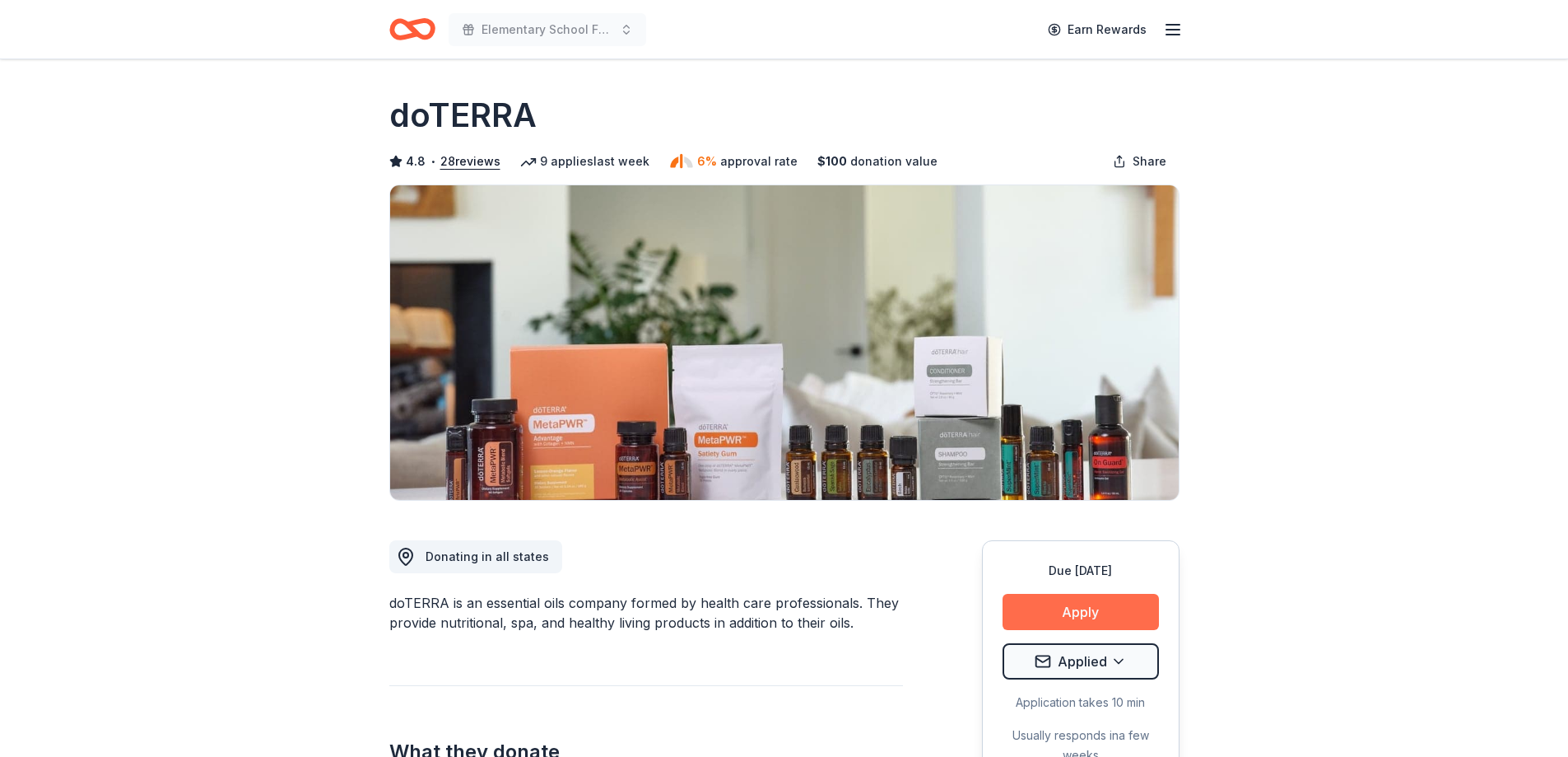
click at [1122, 616] on button "Apply" at bounding box center [1081, 612] width 156 height 36
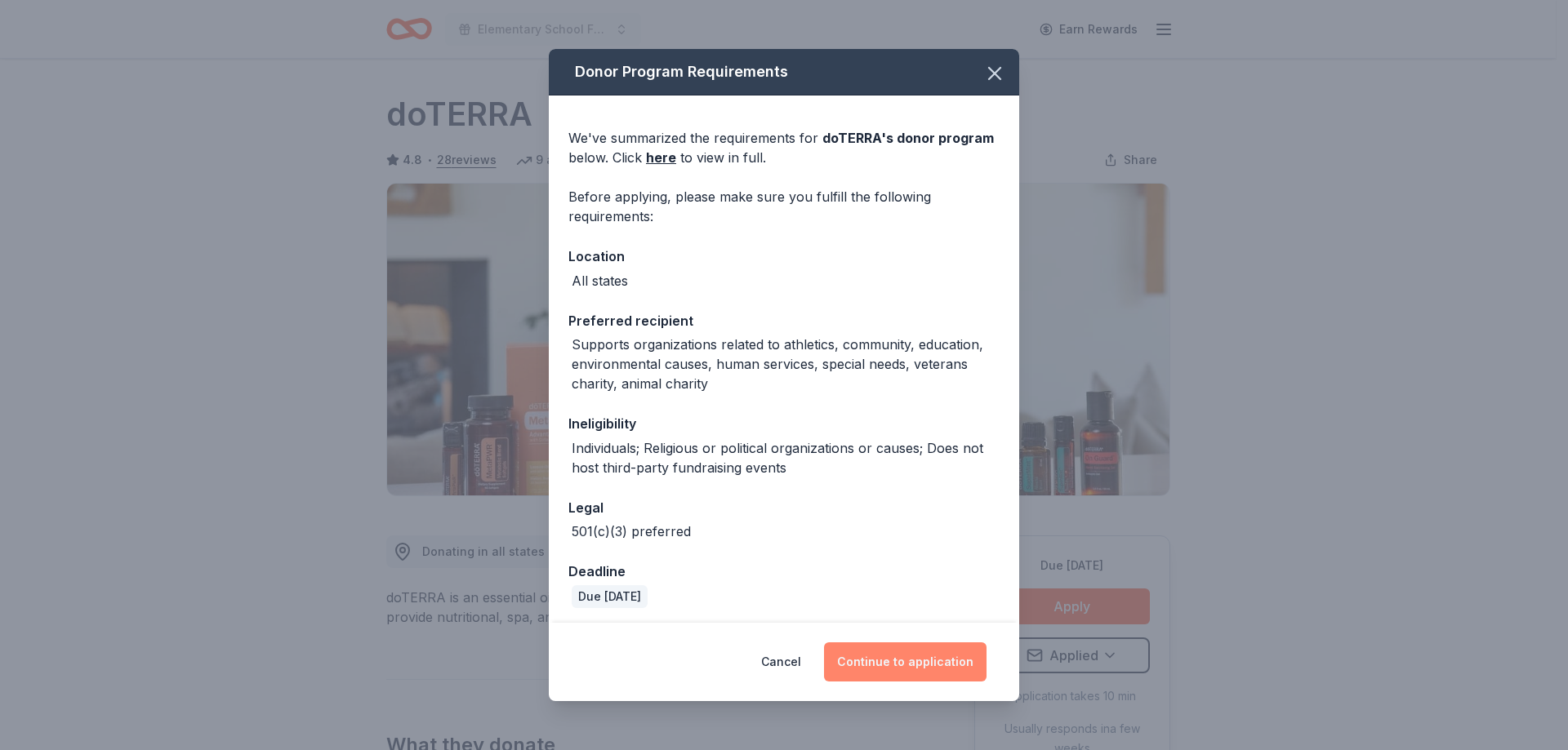
click at [942, 655] on button "Continue to application" at bounding box center [904, 662] width 162 height 40
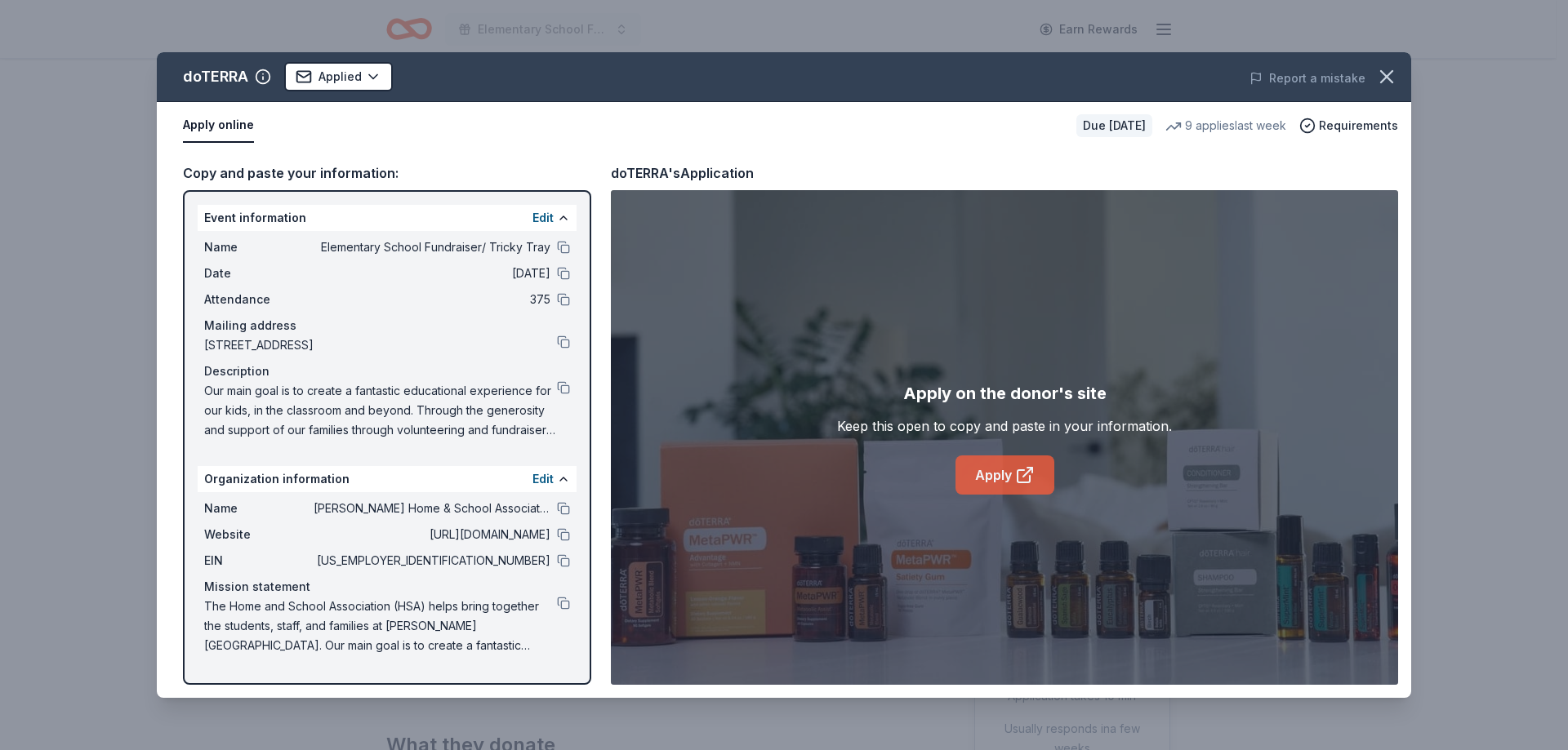
click at [1002, 479] on link "Apply" at bounding box center [1004, 475] width 99 height 40
drag, startPoint x: 568, startPoint y: 507, endPoint x: 586, endPoint y: 500, distance: 19.3
click at [567, 507] on button at bounding box center [563, 508] width 13 height 13
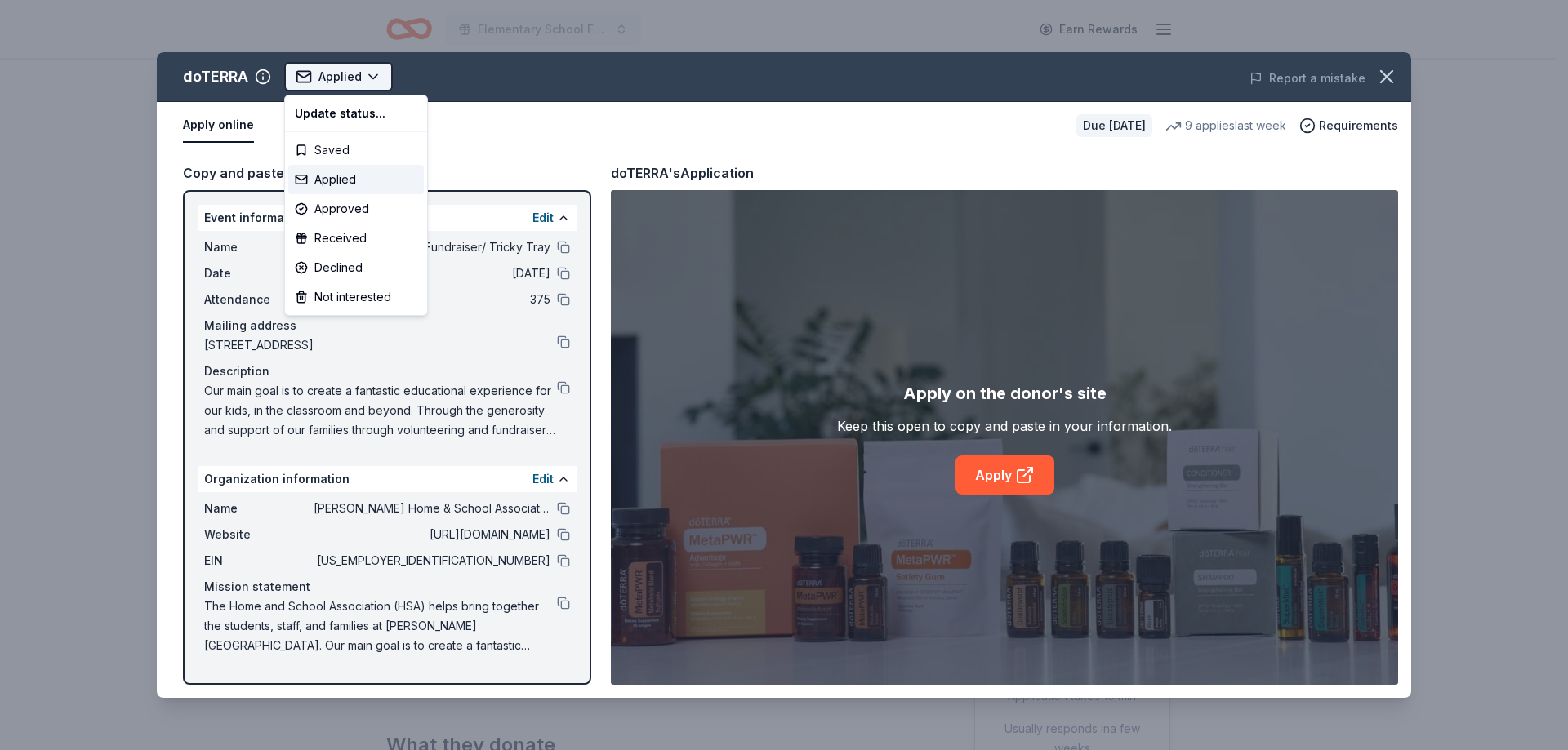
click at [357, 75] on html "Elementary School Fundraiser/ Tricky Tray Earn Rewards Due in 186 days Share do…" at bounding box center [784, 375] width 1568 height 750
click at [354, 301] on div "Not interested" at bounding box center [356, 297] width 136 height 29
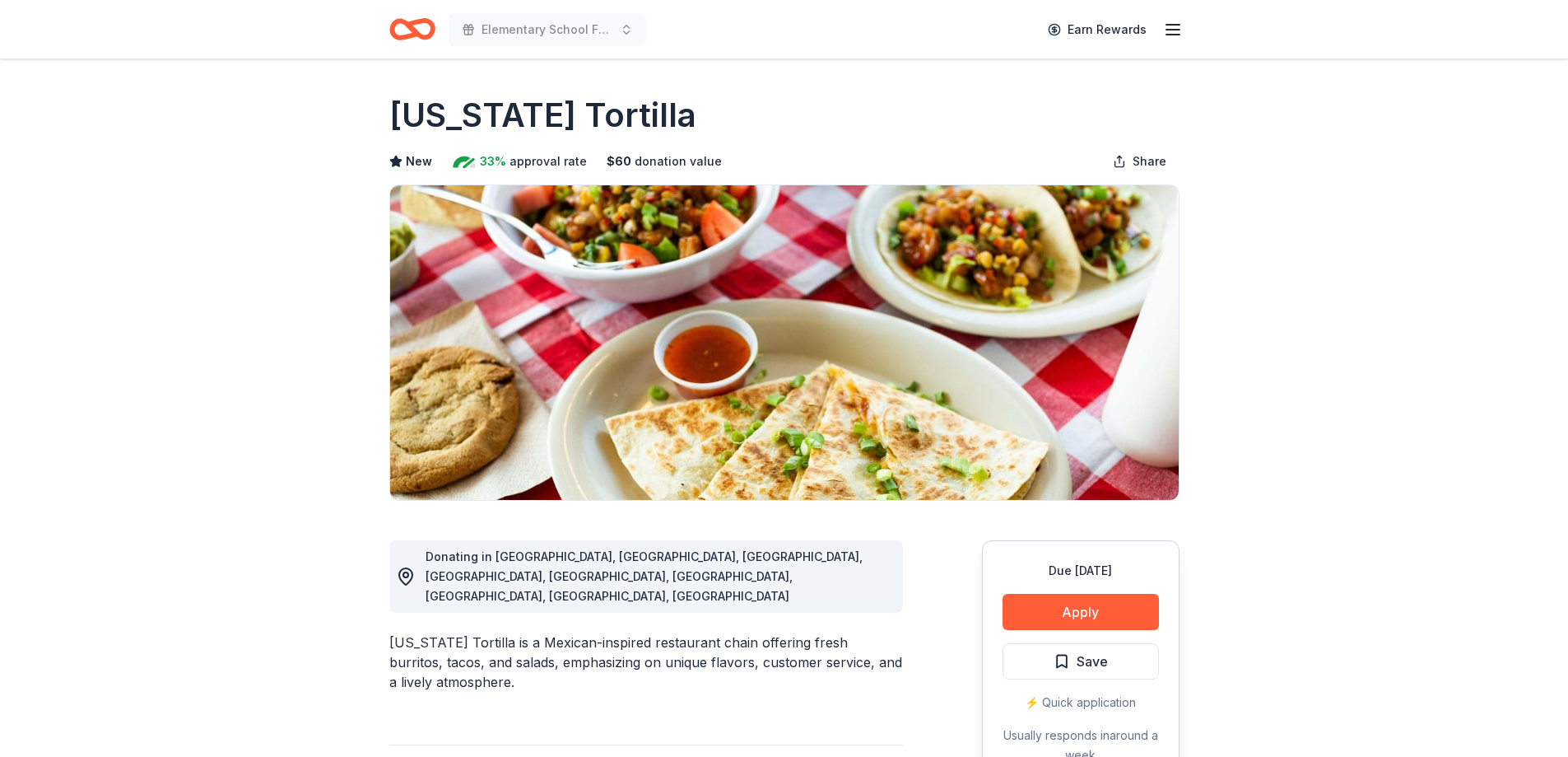
click at [1103, 661] on span "Save" at bounding box center [1092, 661] width 31 height 22
click at [1101, 662] on html "Elementary School Fundraiser/ Tricky Tray Earn Rewards Due in 186 days Share Ca…" at bounding box center [784, 378] width 1568 height 757
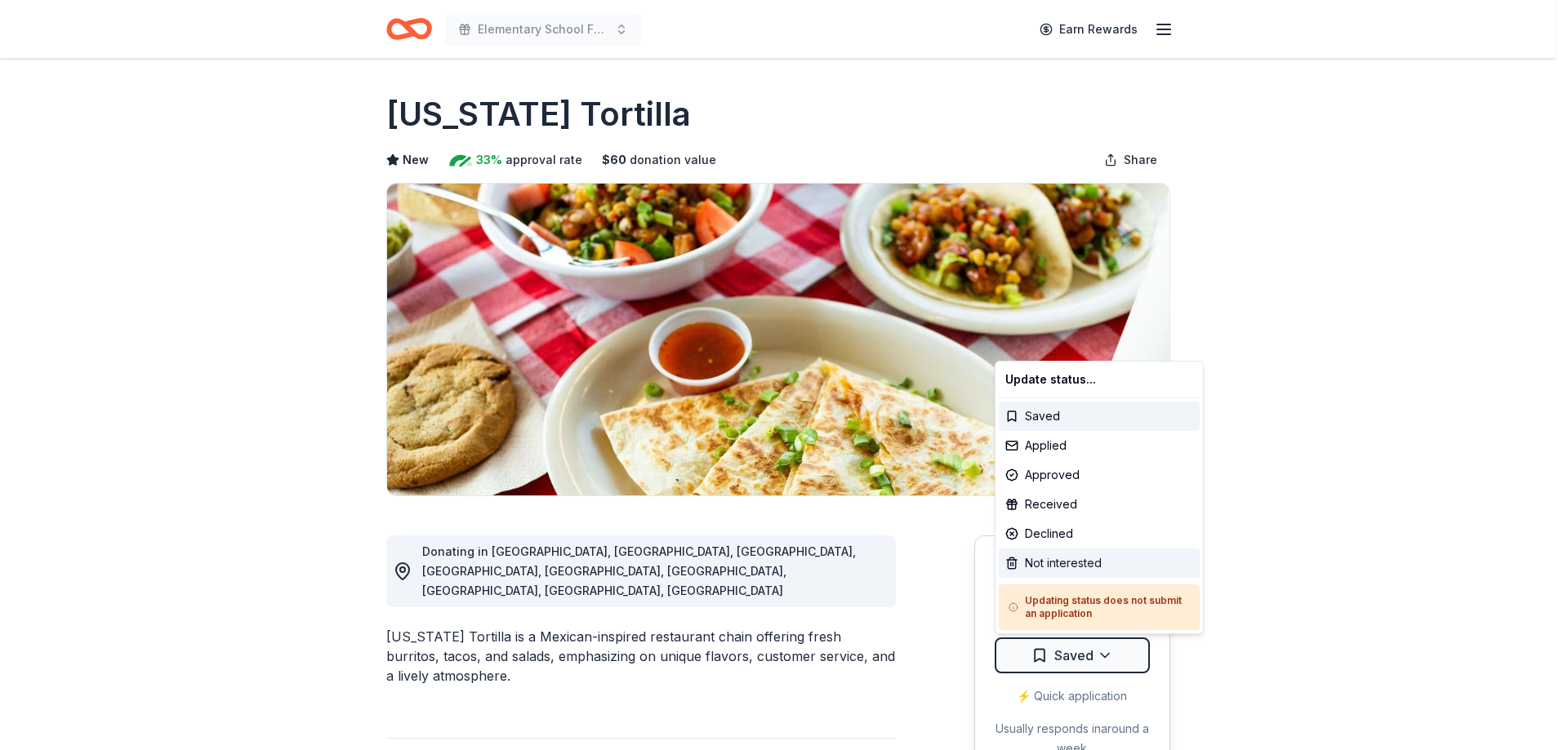
click at [1052, 564] on div "Not interested" at bounding box center [1099, 563] width 201 height 29
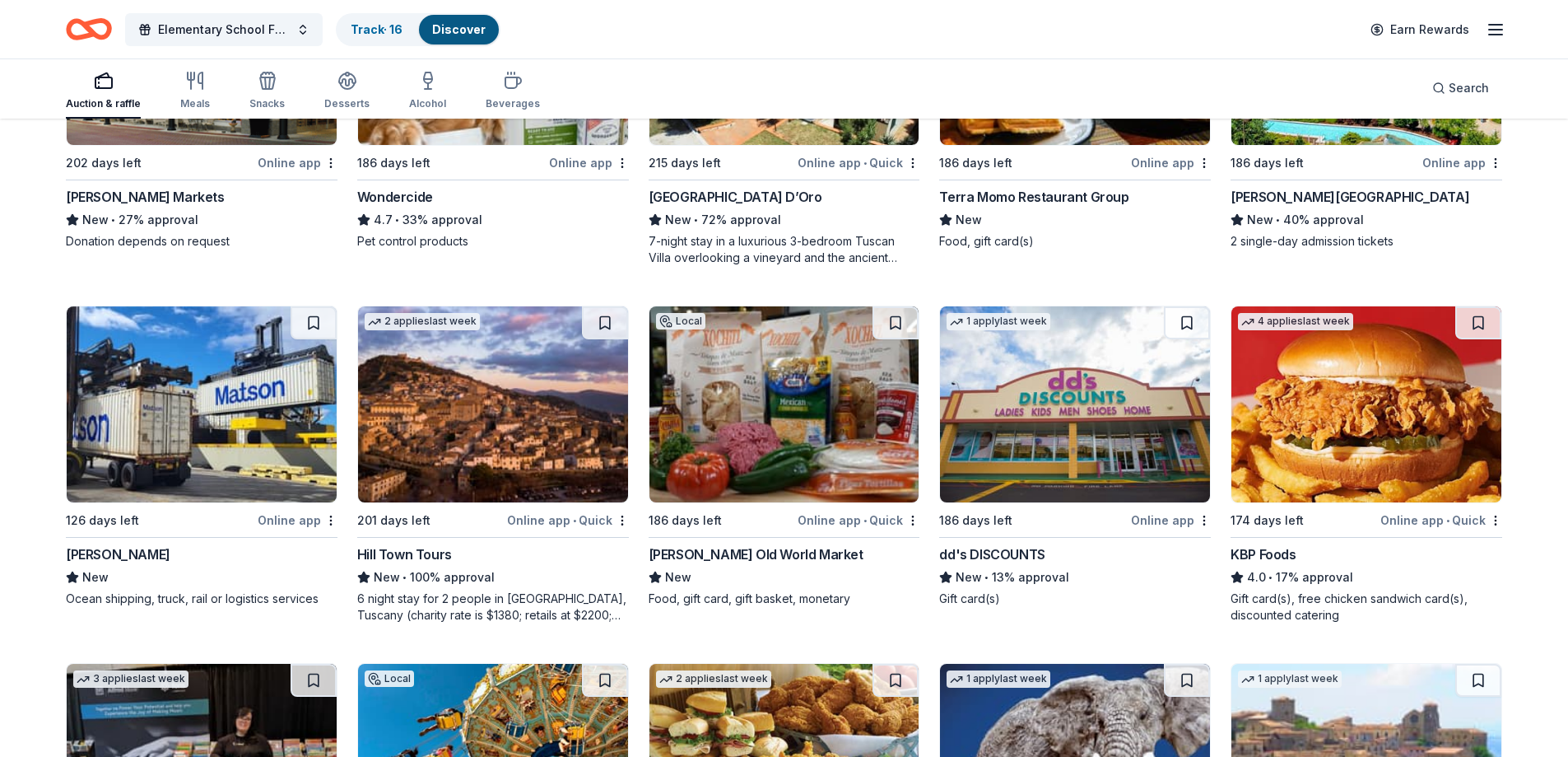
scroll to position [741, 0]
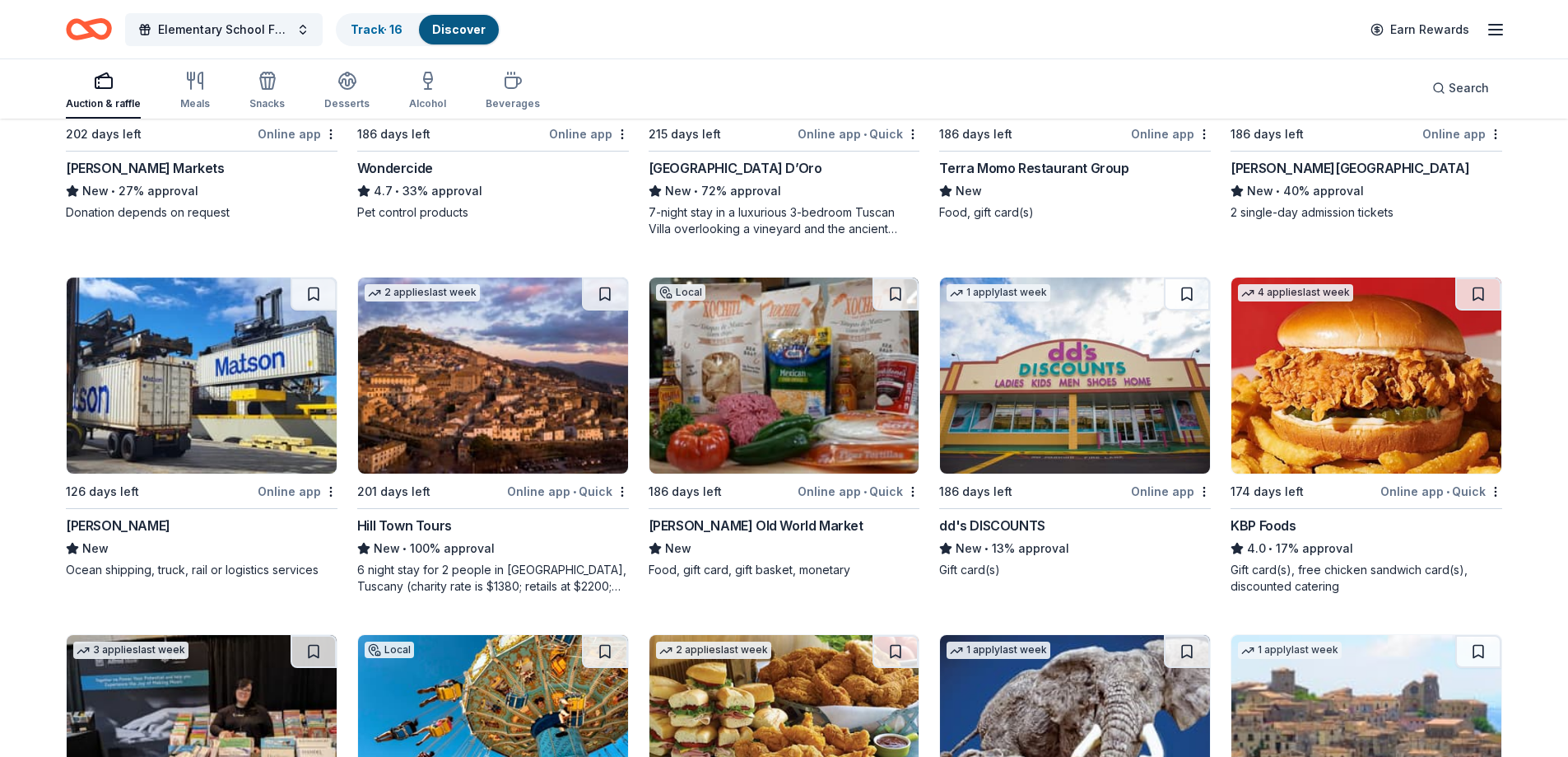
click at [529, 395] on img at bounding box center [493, 375] width 270 height 196
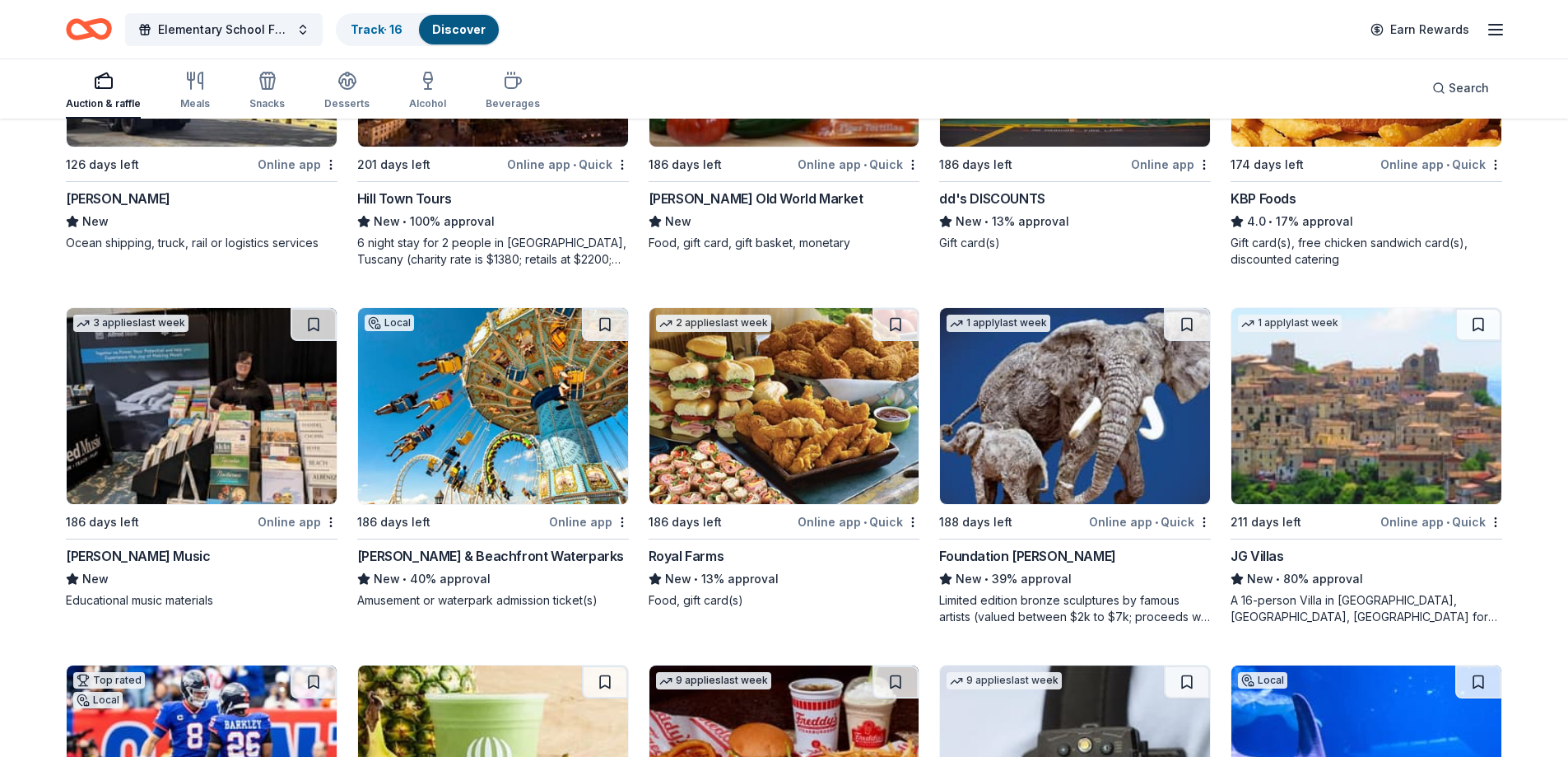
click at [1324, 402] on img at bounding box center [1367, 406] width 270 height 196
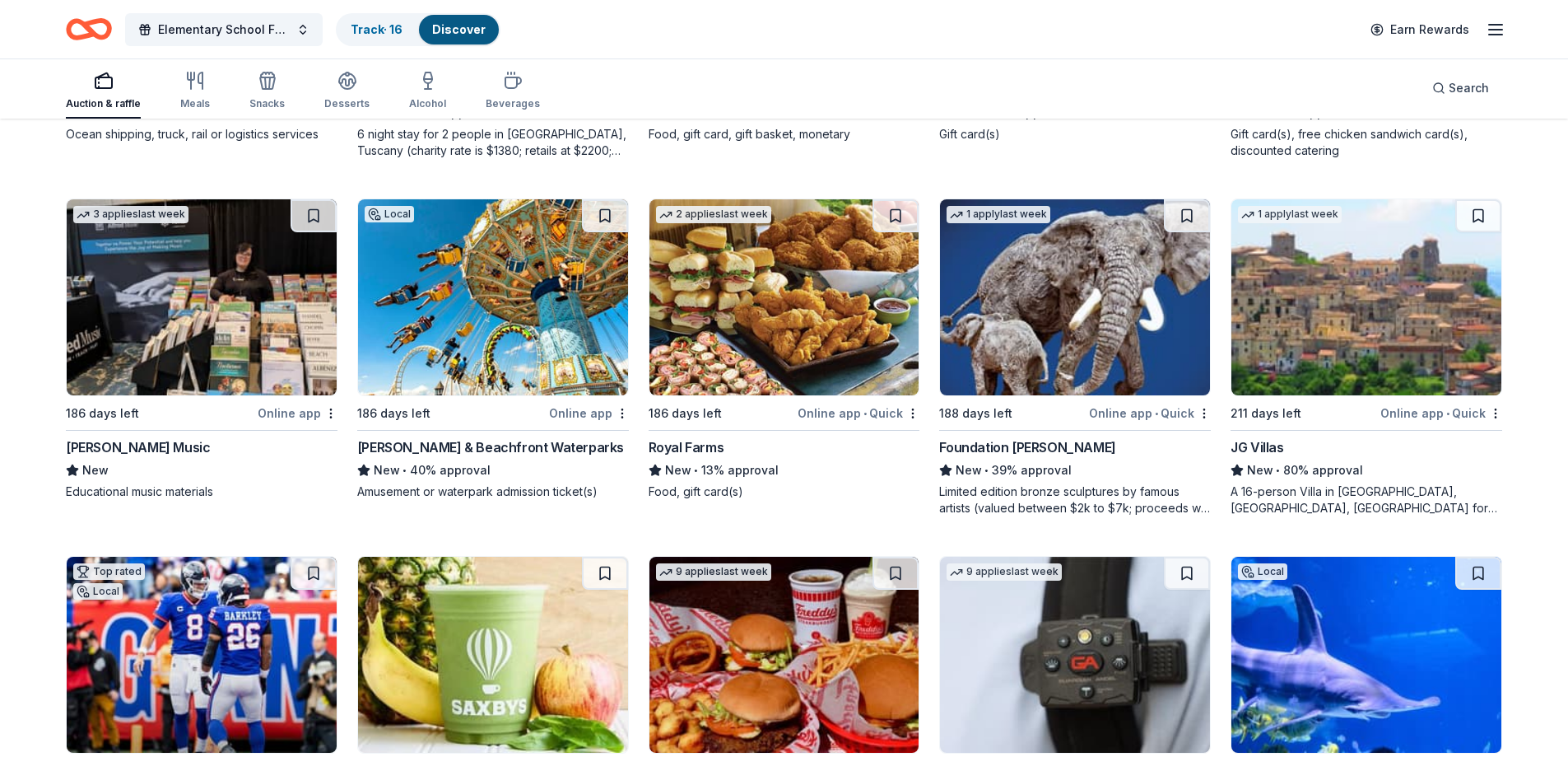
scroll to position [1315, 0]
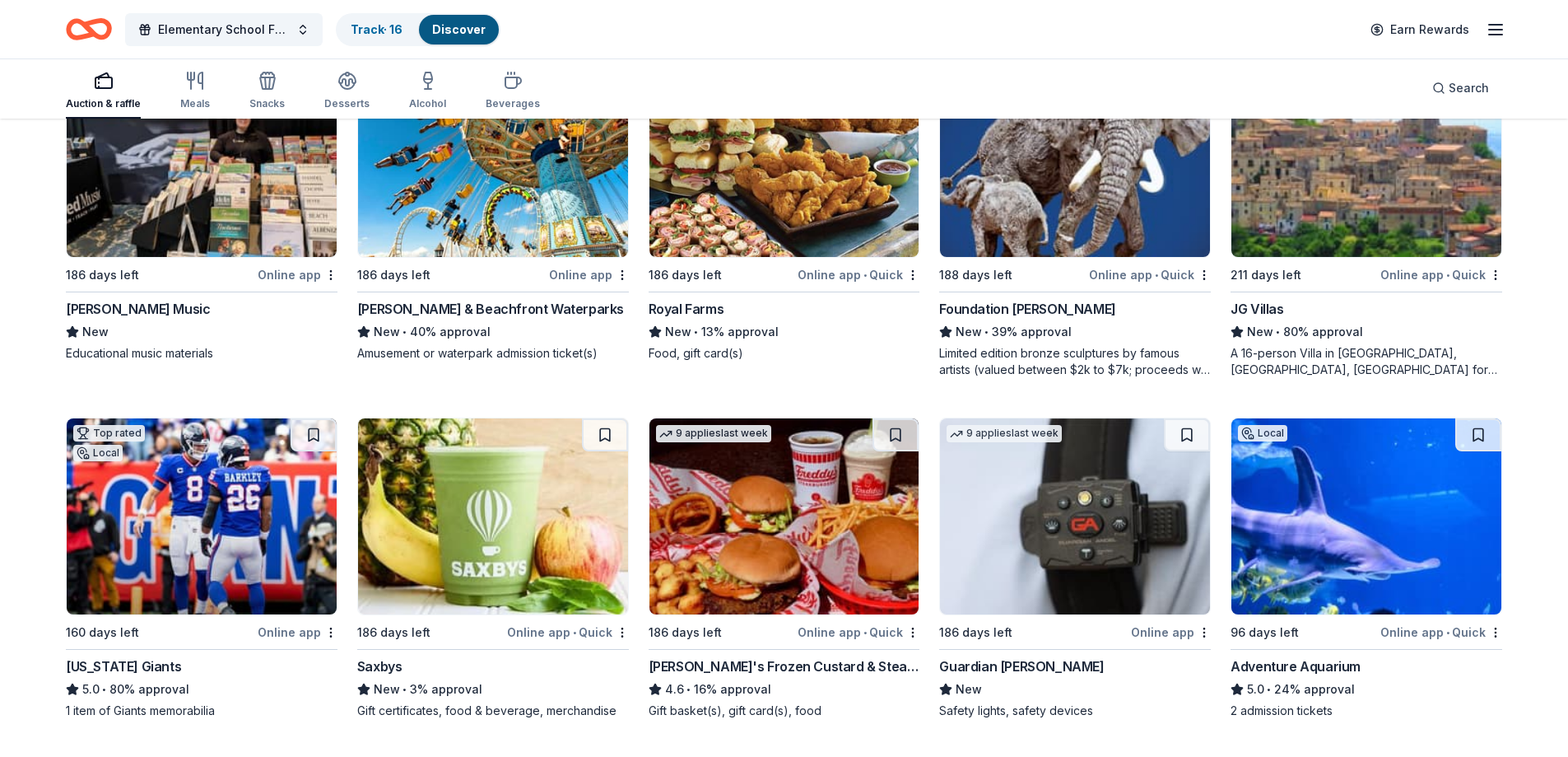
click at [221, 544] on img at bounding box center [202, 516] width 270 height 196
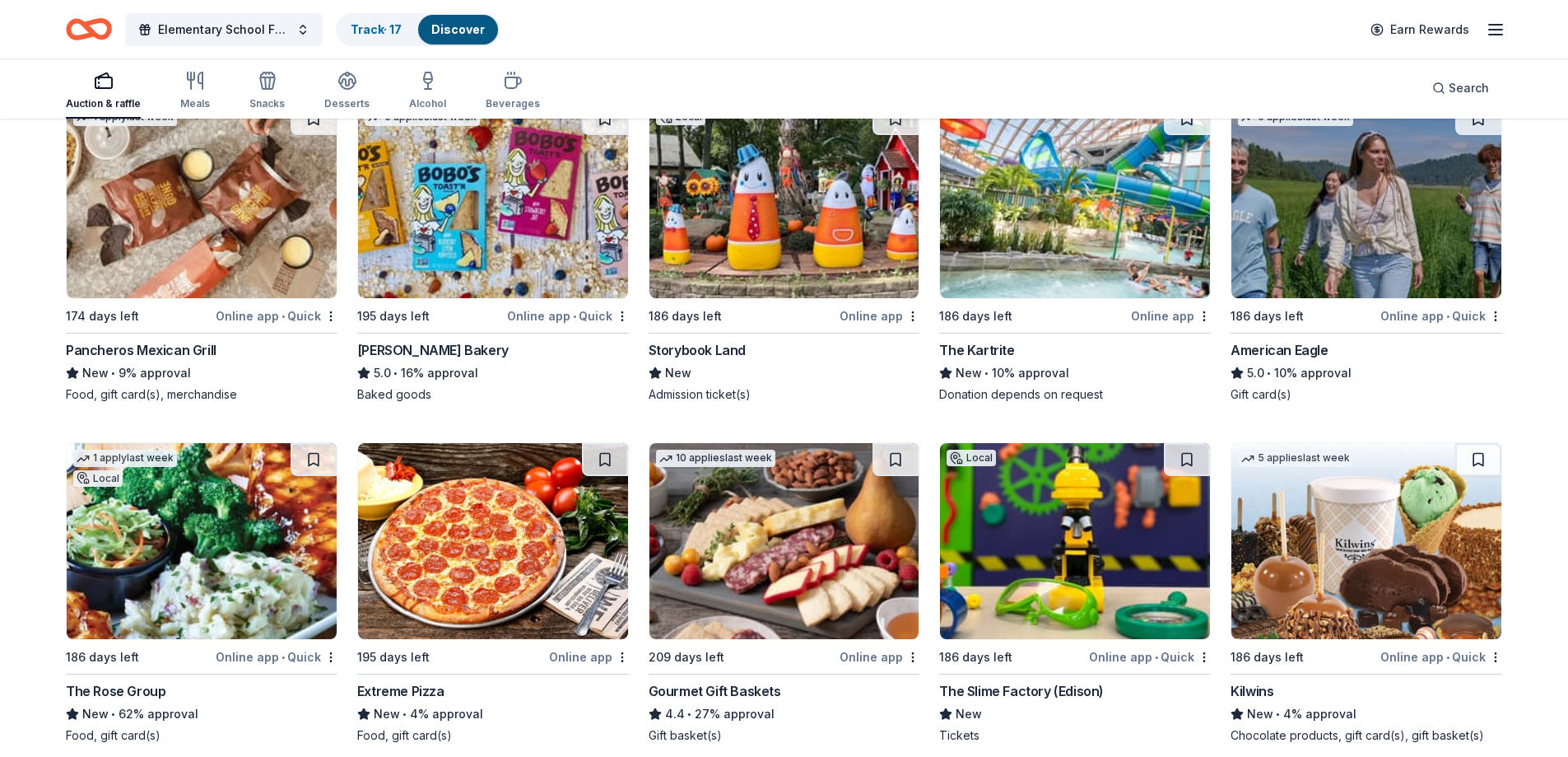
scroll to position [2162, 0]
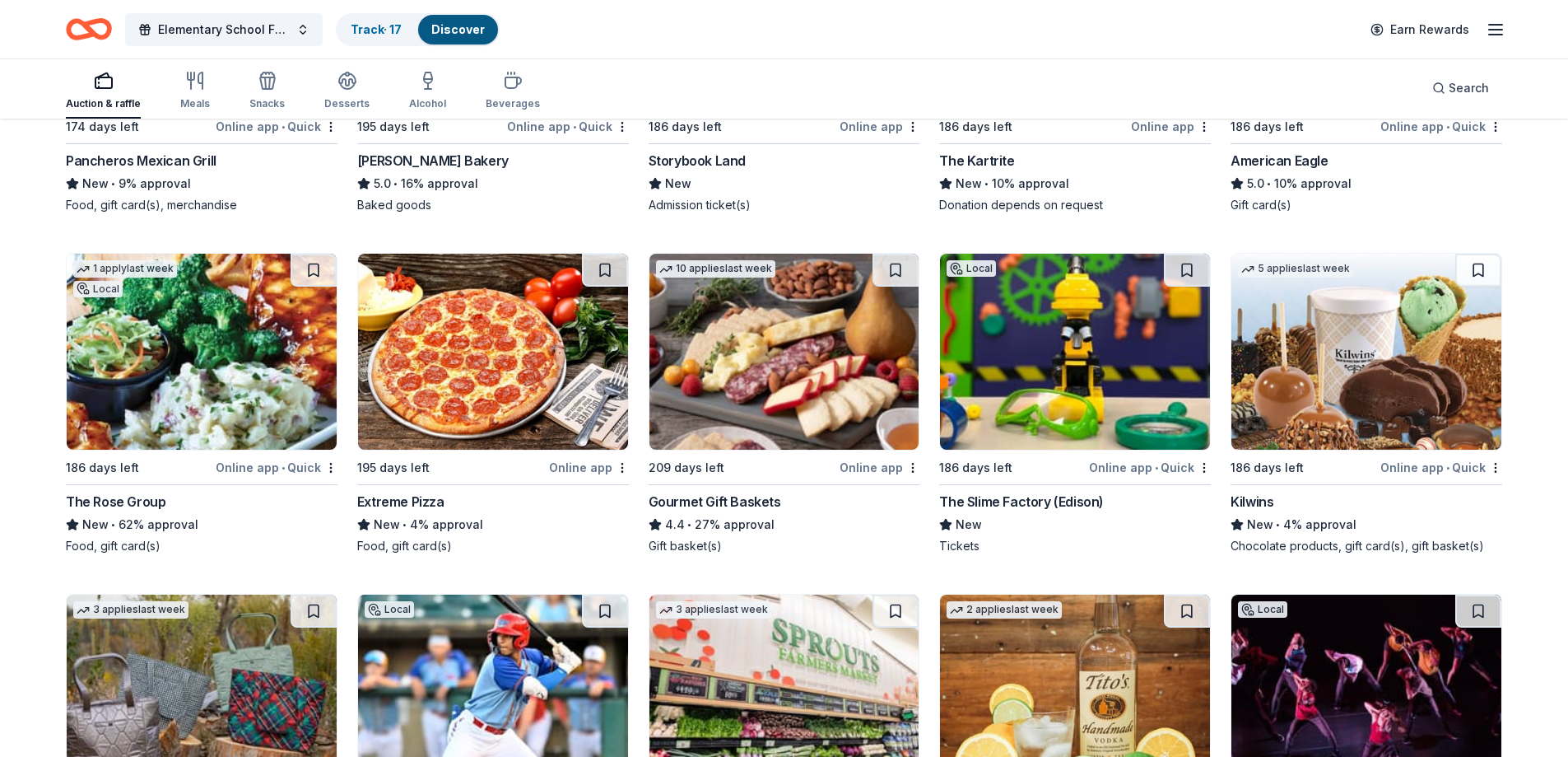
click at [140, 372] on img at bounding box center [202, 352] width 270 height 196
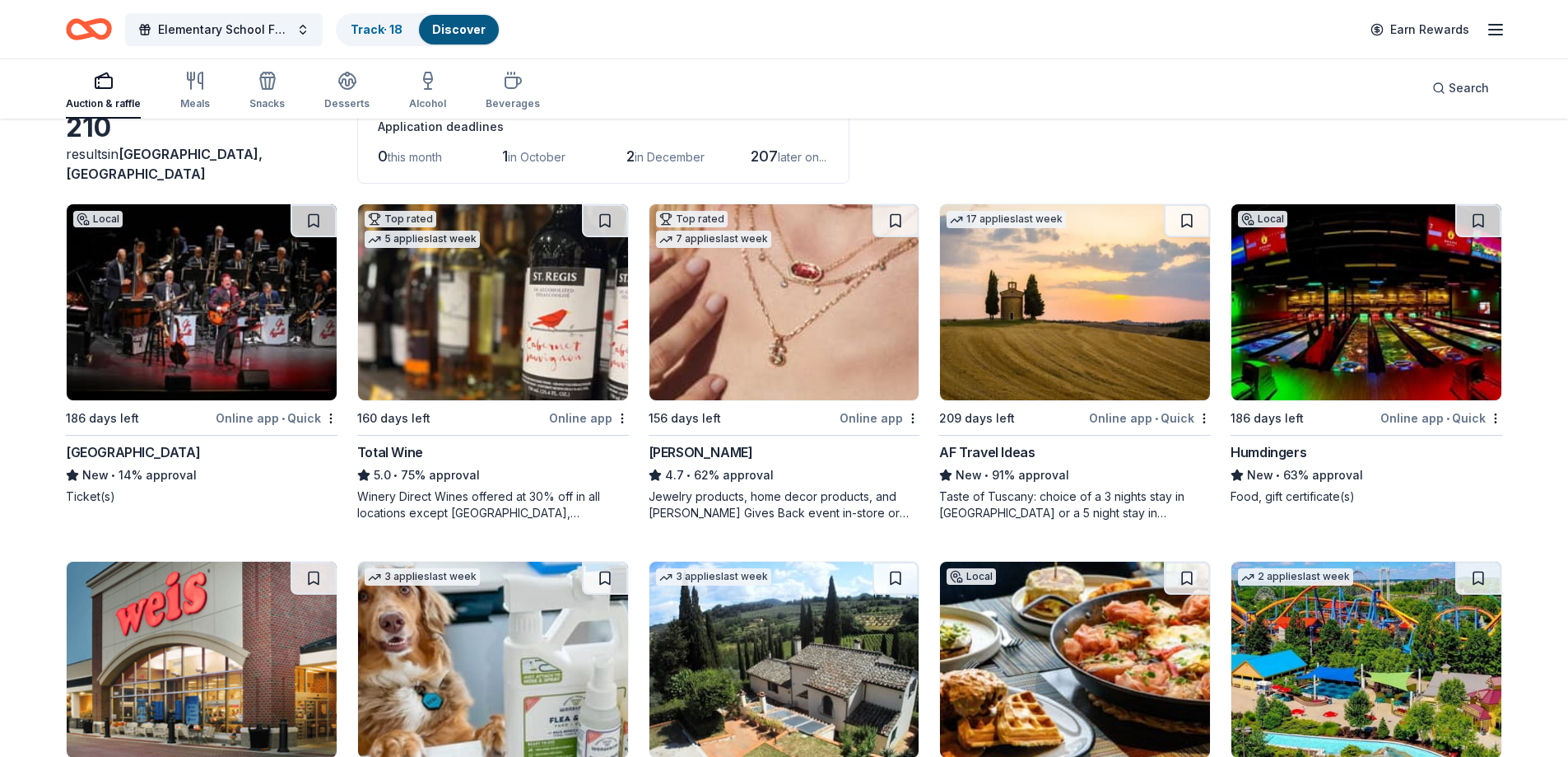
scroll to position [0, 0]
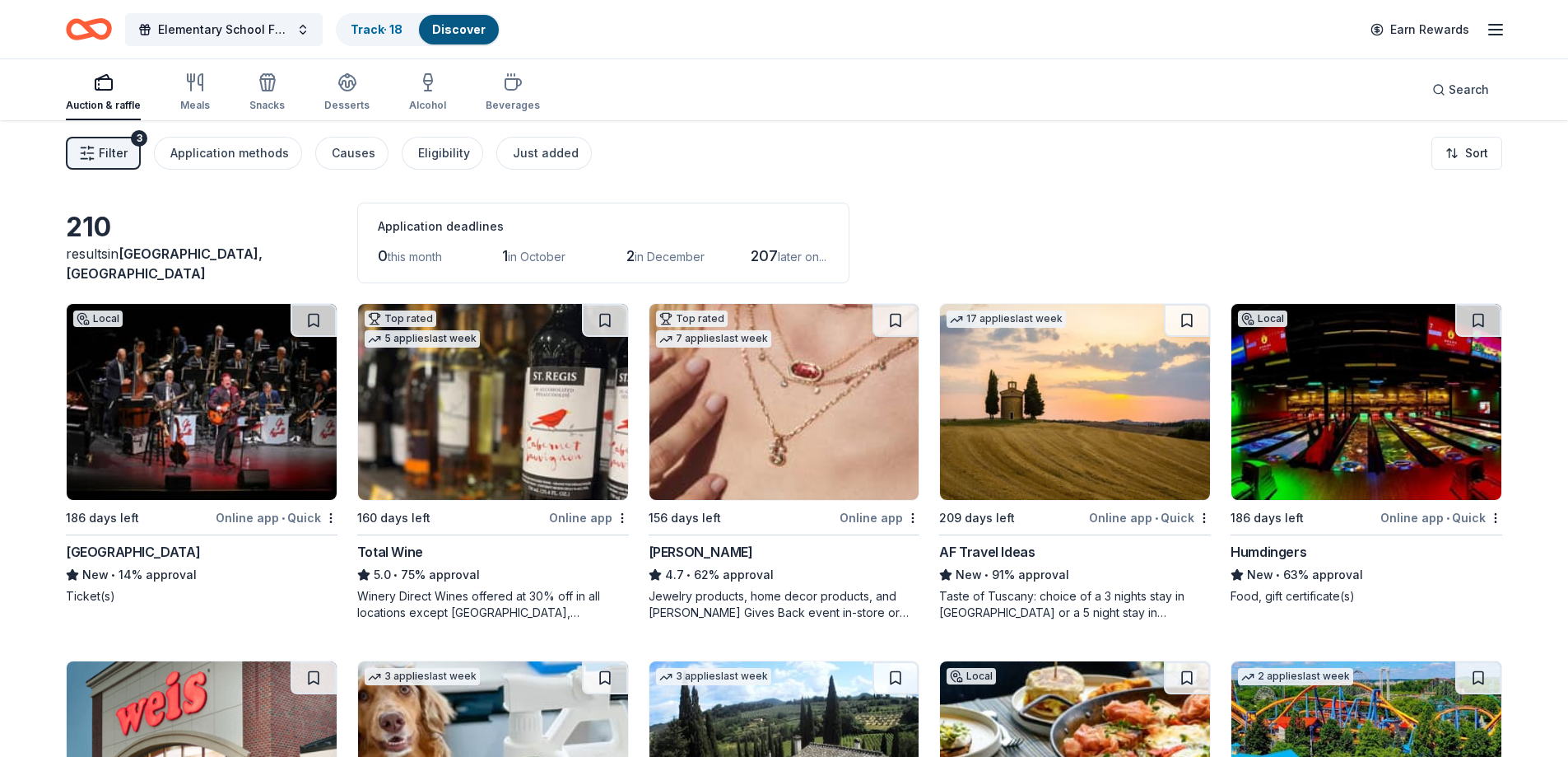
click at [180, 433] on img at bounding box center [202, 401] width 270 height 196
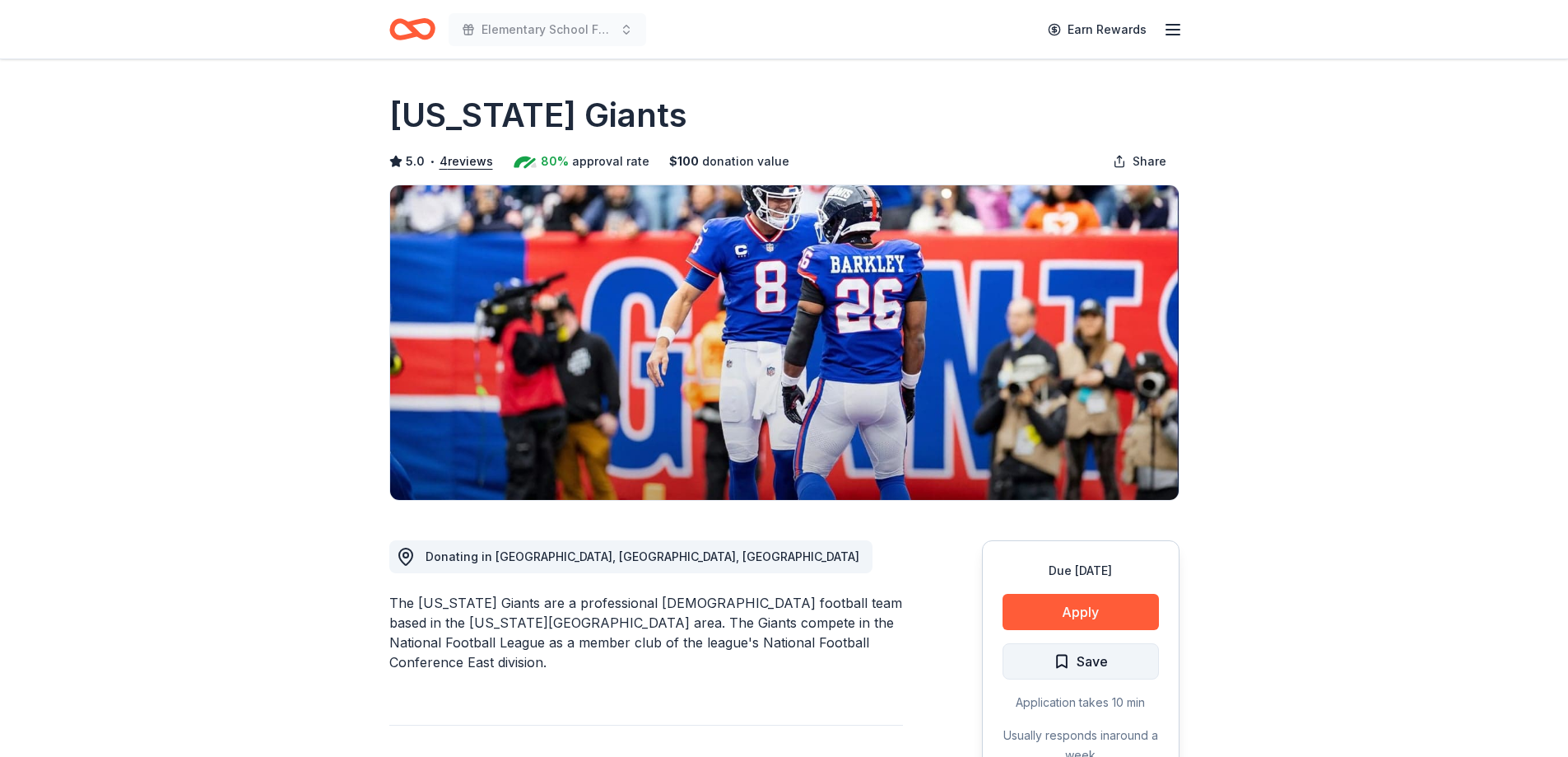
click at [1126, 668] on button "Save" at bounding box center [1081, 662] width 156 height 36
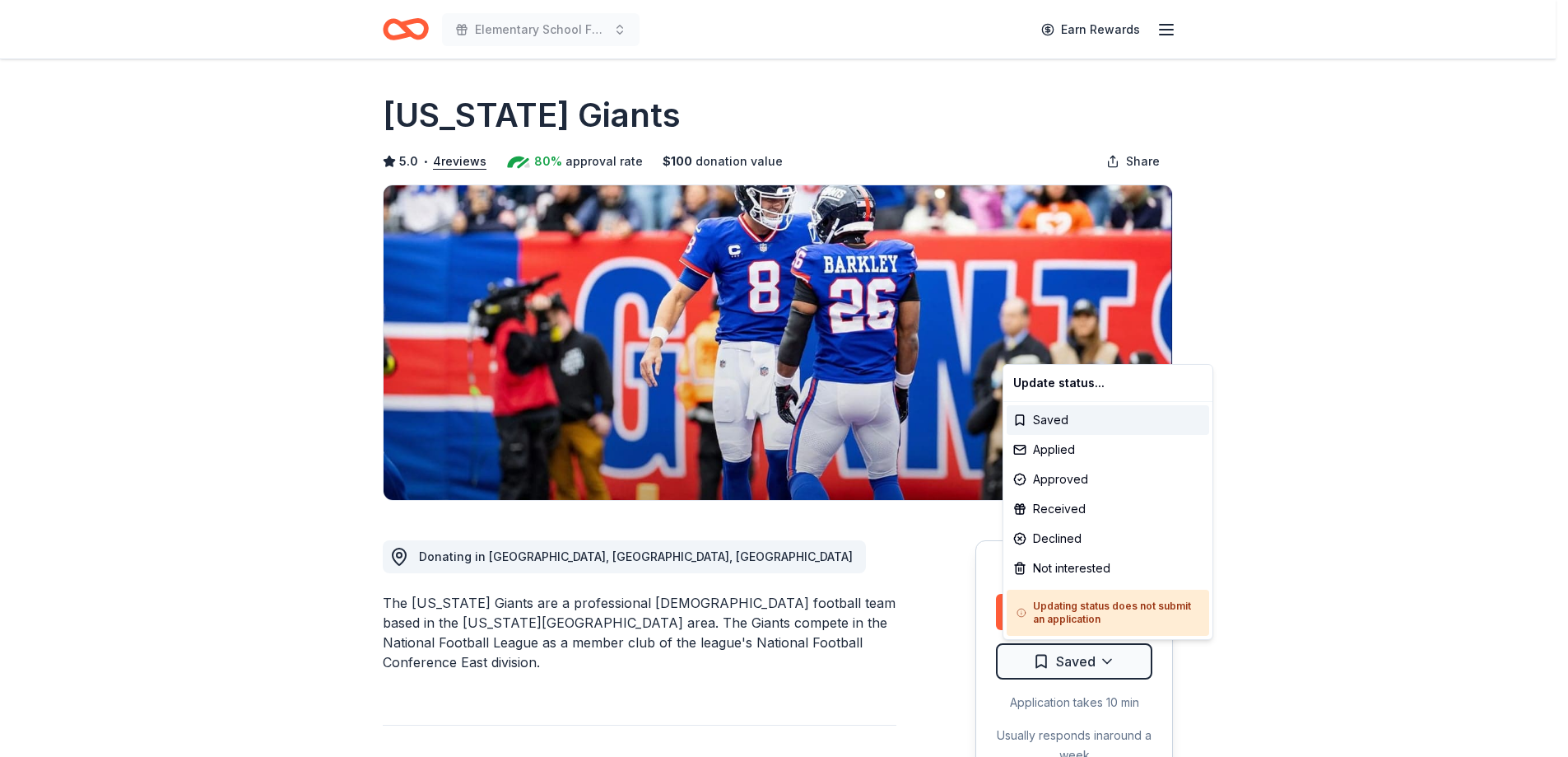
click at [1126, 668] on html "Elementary School Fundraiser/ Tricky Tray Earn Rewards Due [DATE] Share [US_STA…" at bounding box center [784, 378] width 1568 height 757
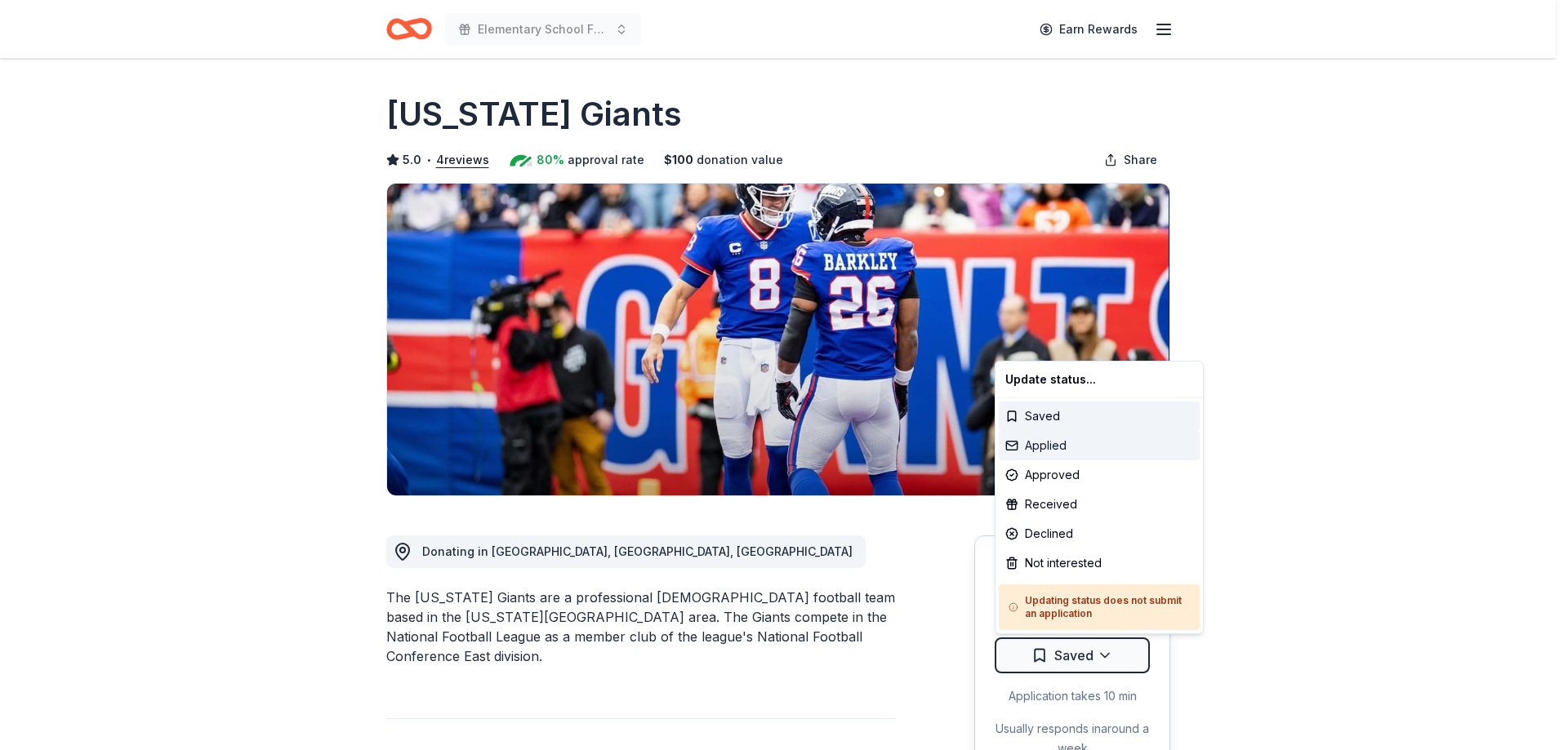
click at [1070, 447] on div "Applied" at bounding box center [1099, 445] width 201 height 29
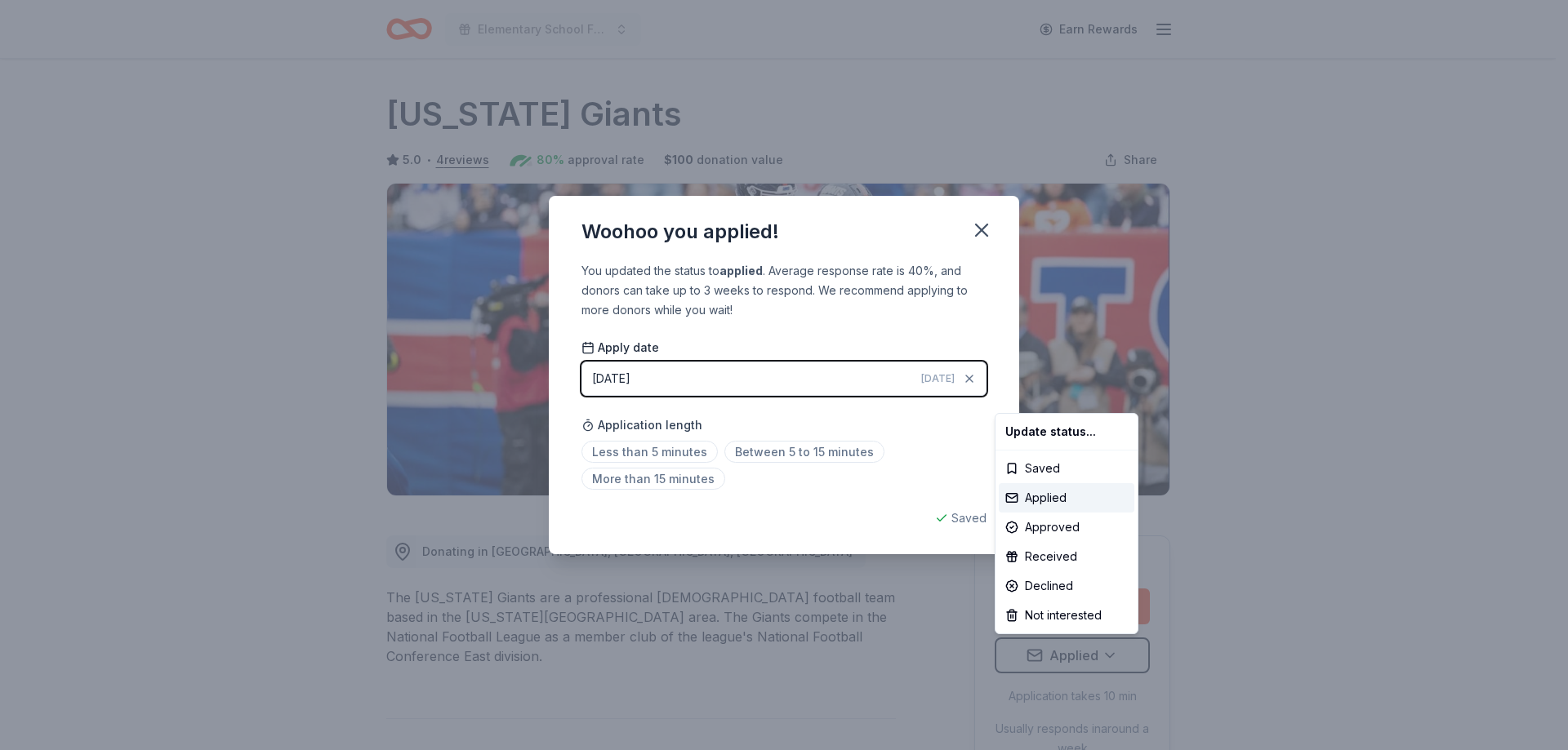
click at [800, 454] on html "Elementary School Fundraiser/ Tricky Tray Earn Rewards Due in 160 days Share Ne…" at bounding box center [784, 375] width 1568 height 750
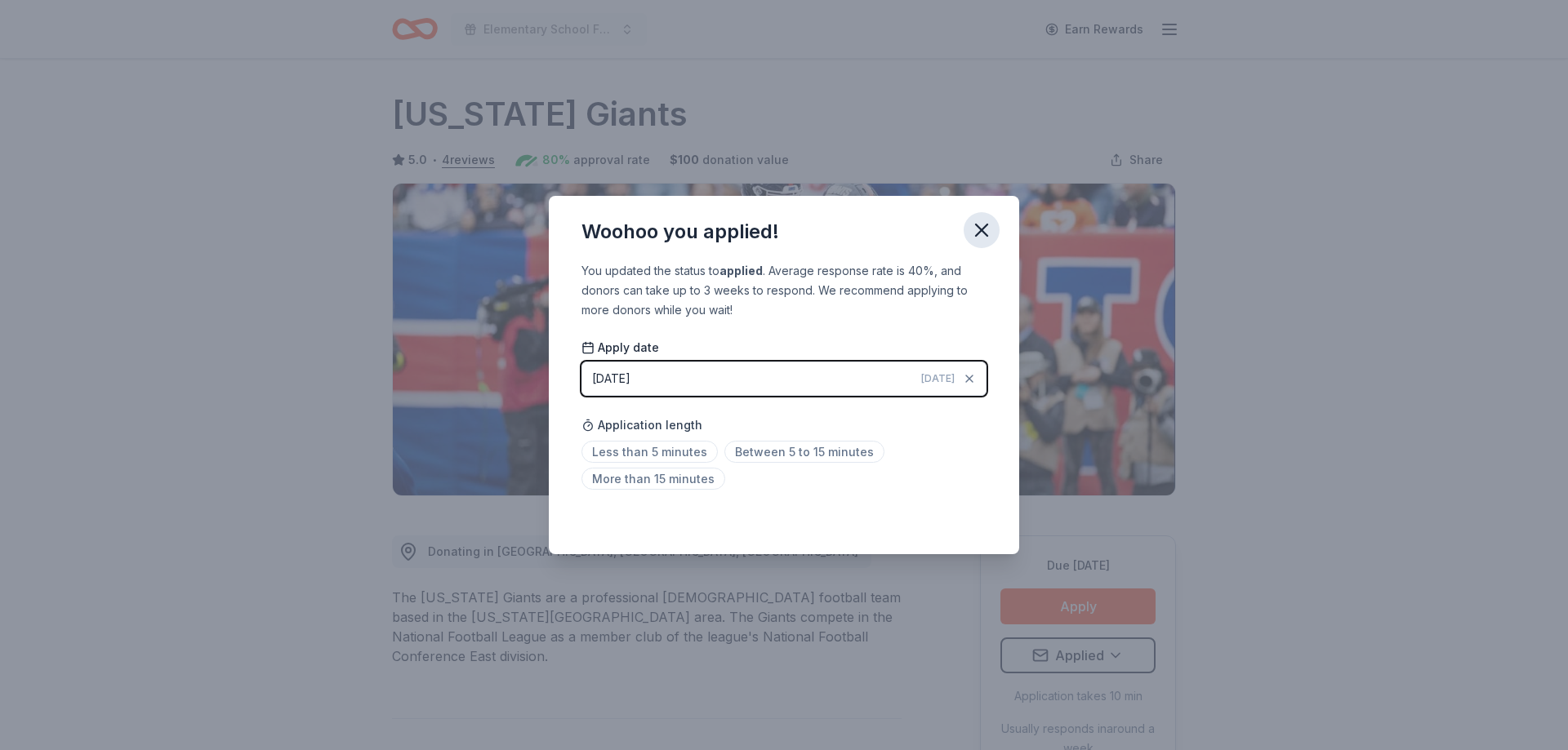
click at [988, 229] on icon "button" at bounding box center [981, 230] width 23 height 23
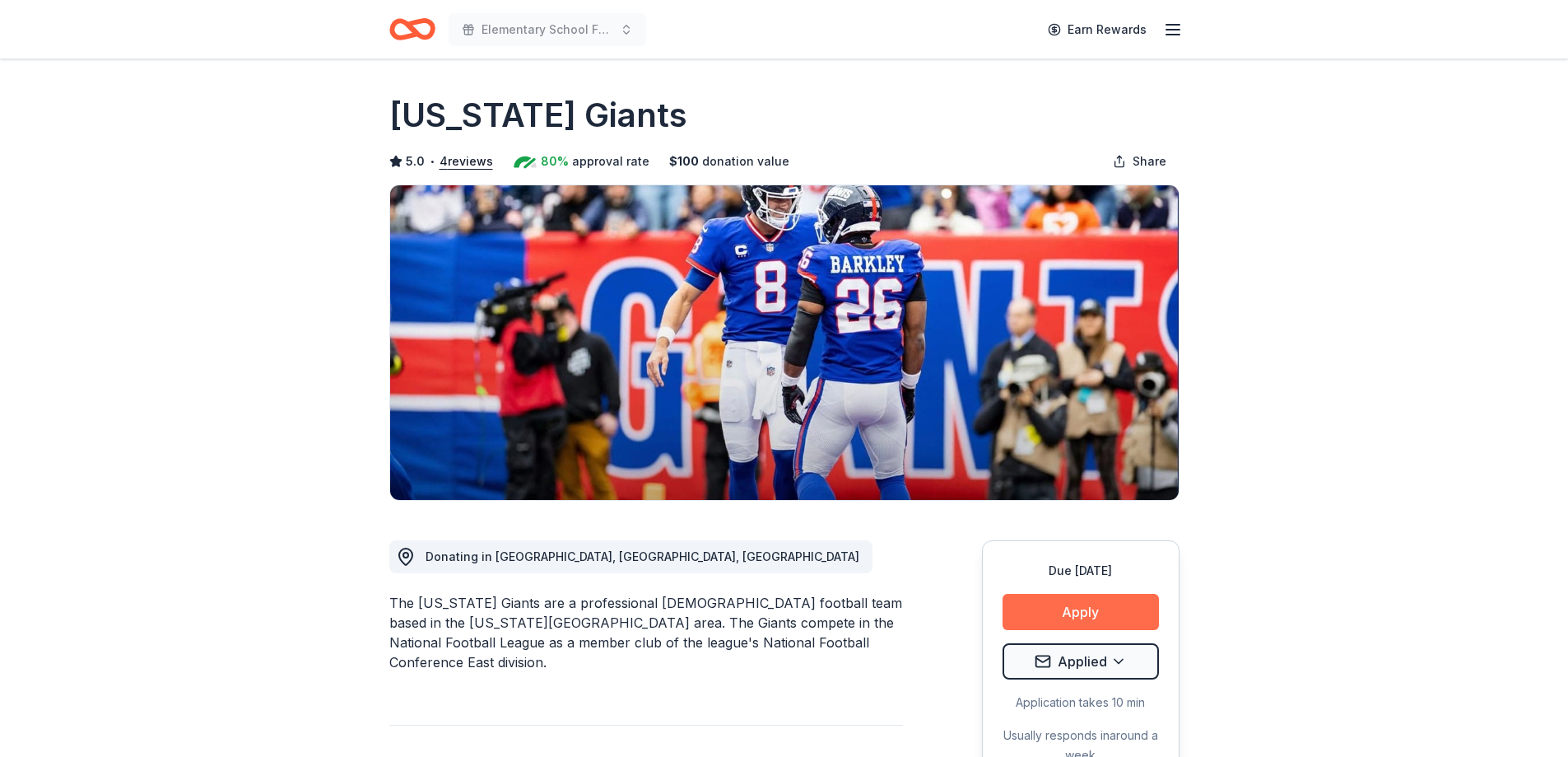
click at [1093, 611] on button "Apply" at bounding box center [1081, 612] width 156 height 36
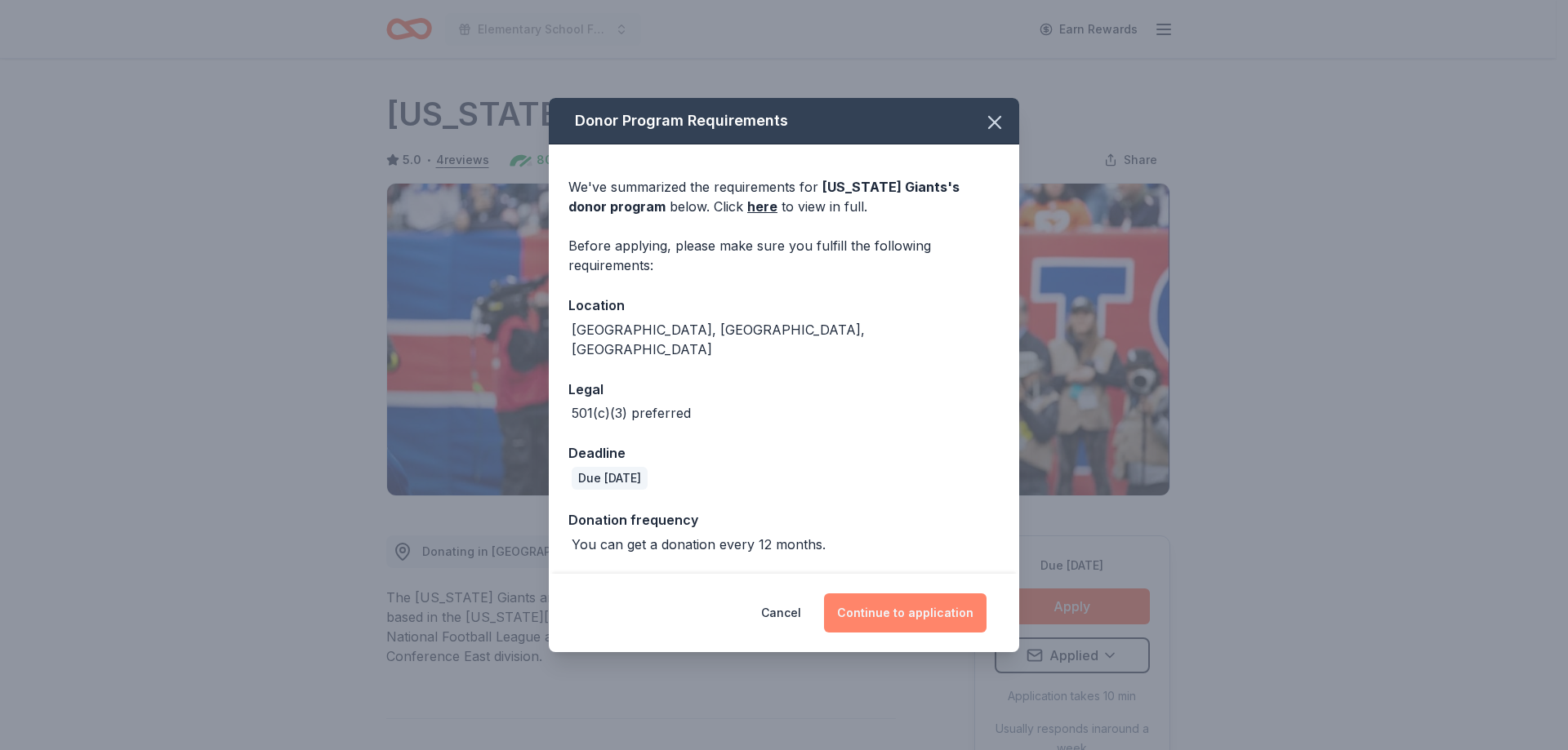
click at [926, 600] on button "Continue to application" at bounding box center [904, 613] width 162 height 40
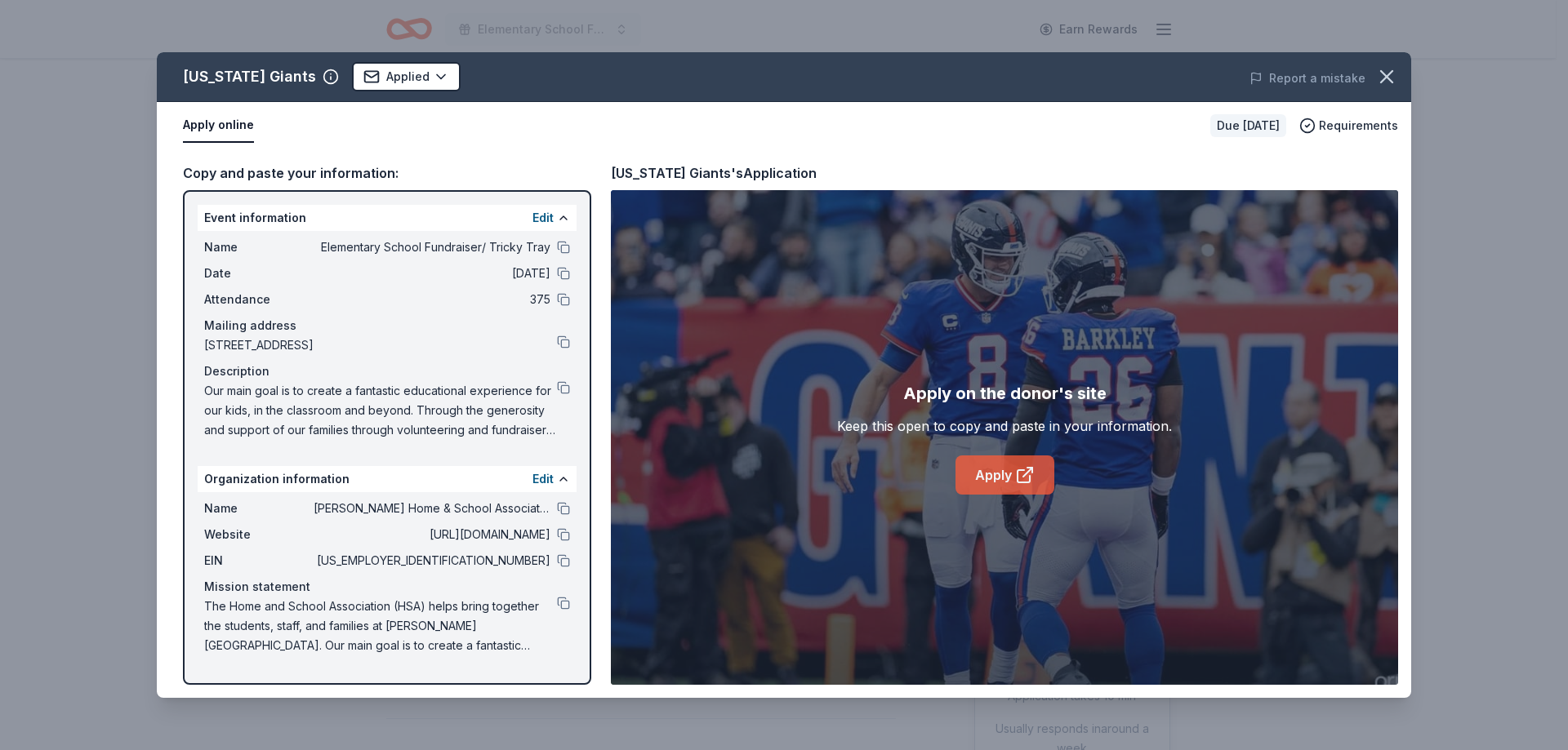
click at [1015, 479] on icon at bounding box center [1025, 474] width 20 height 20
click at [560, 563] on button at bounding box center [563, 560] width 13 height 13
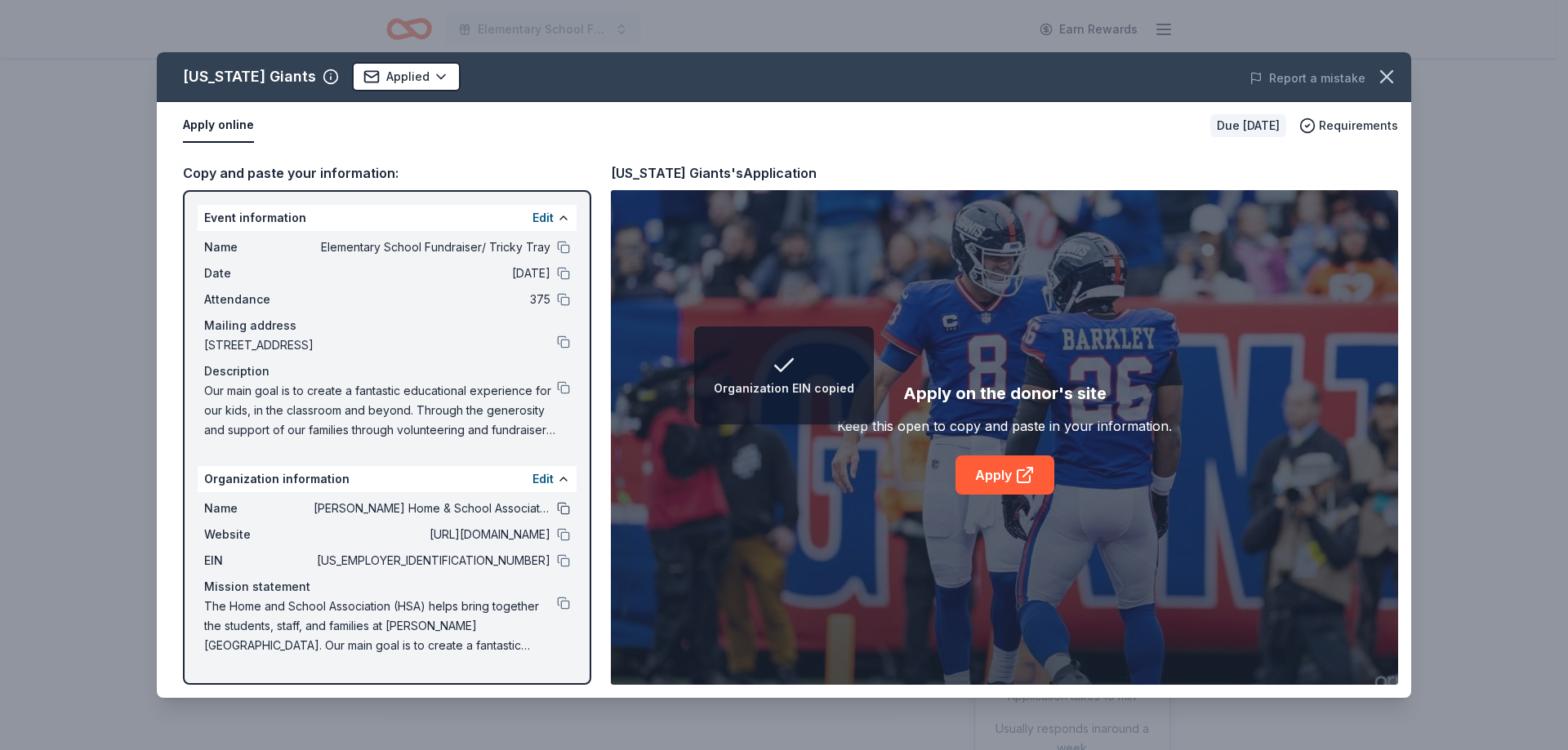
click at [565, 507] on button at bounding box center [563, 508] width 13 height 13
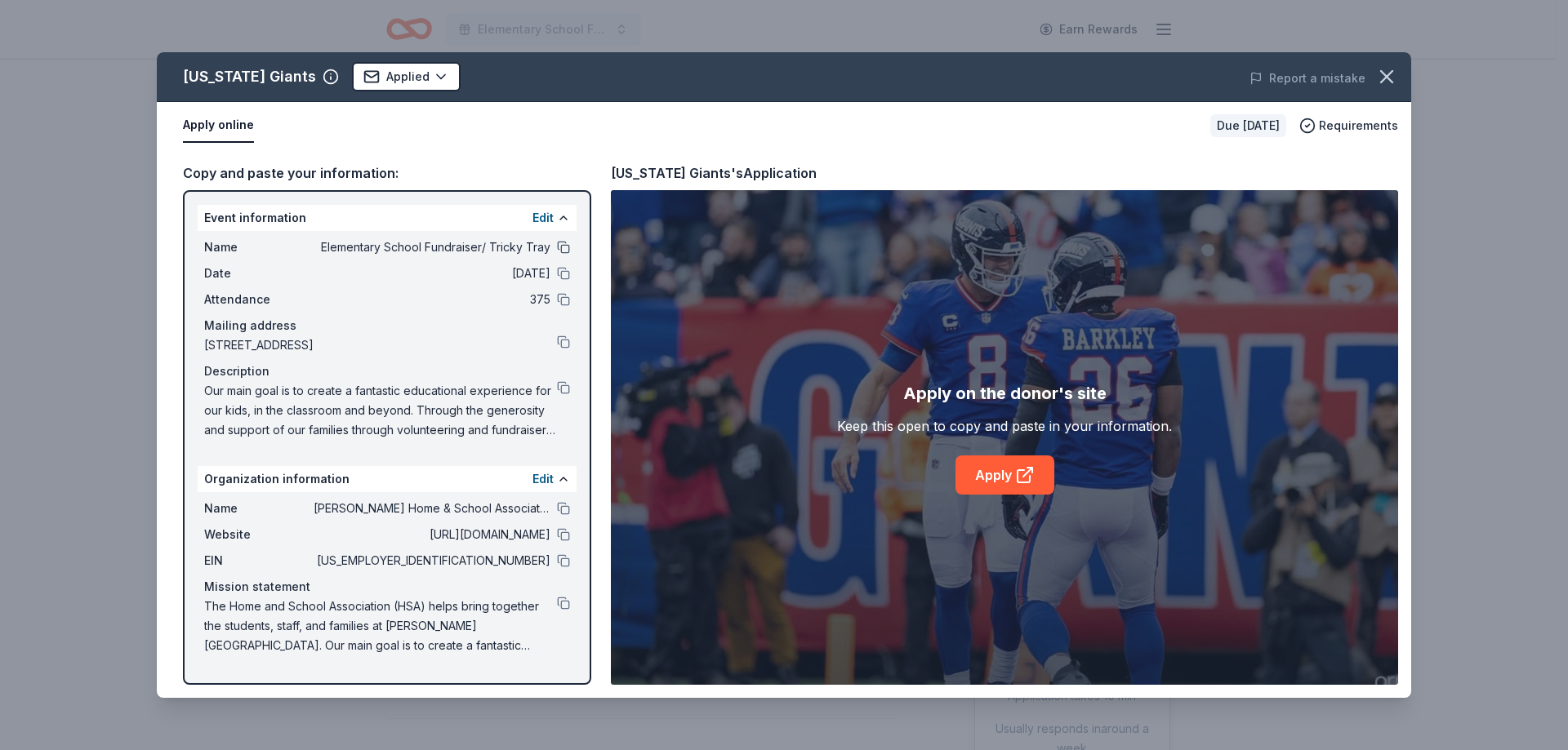
click at [564, 246] on button at bounding box center [563, 247] width 13 height 13
click at [1391, 78] on icon "button" at bounding box center [1386, 76] width 23 height 23
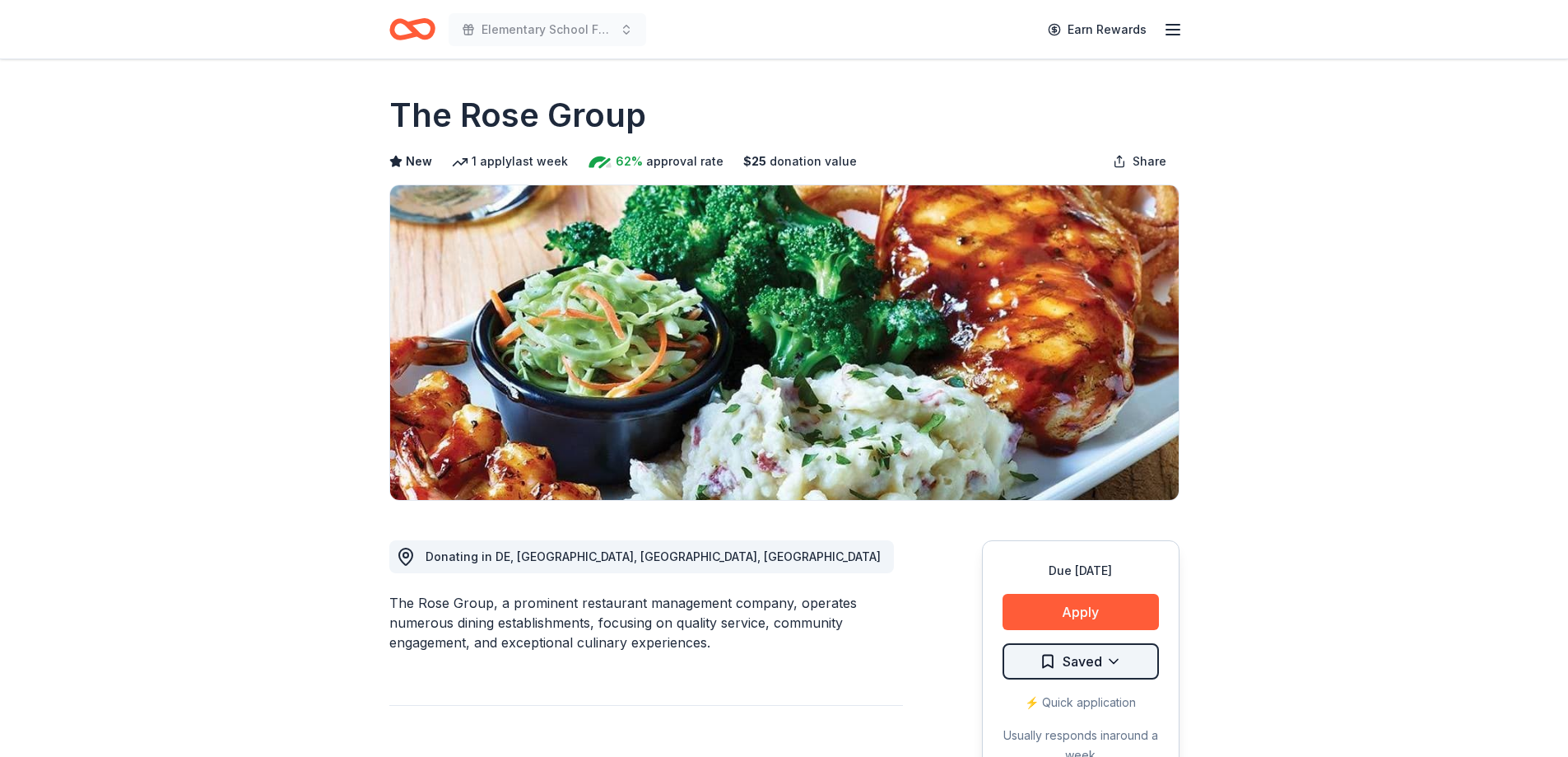
click at [1090, 663] on html "Elementary School Fundraiser/ Tricky Tray Earn Rewards Due [DATE] Share The Ros…" at bounding box center [784, 378] width 1568 height 757
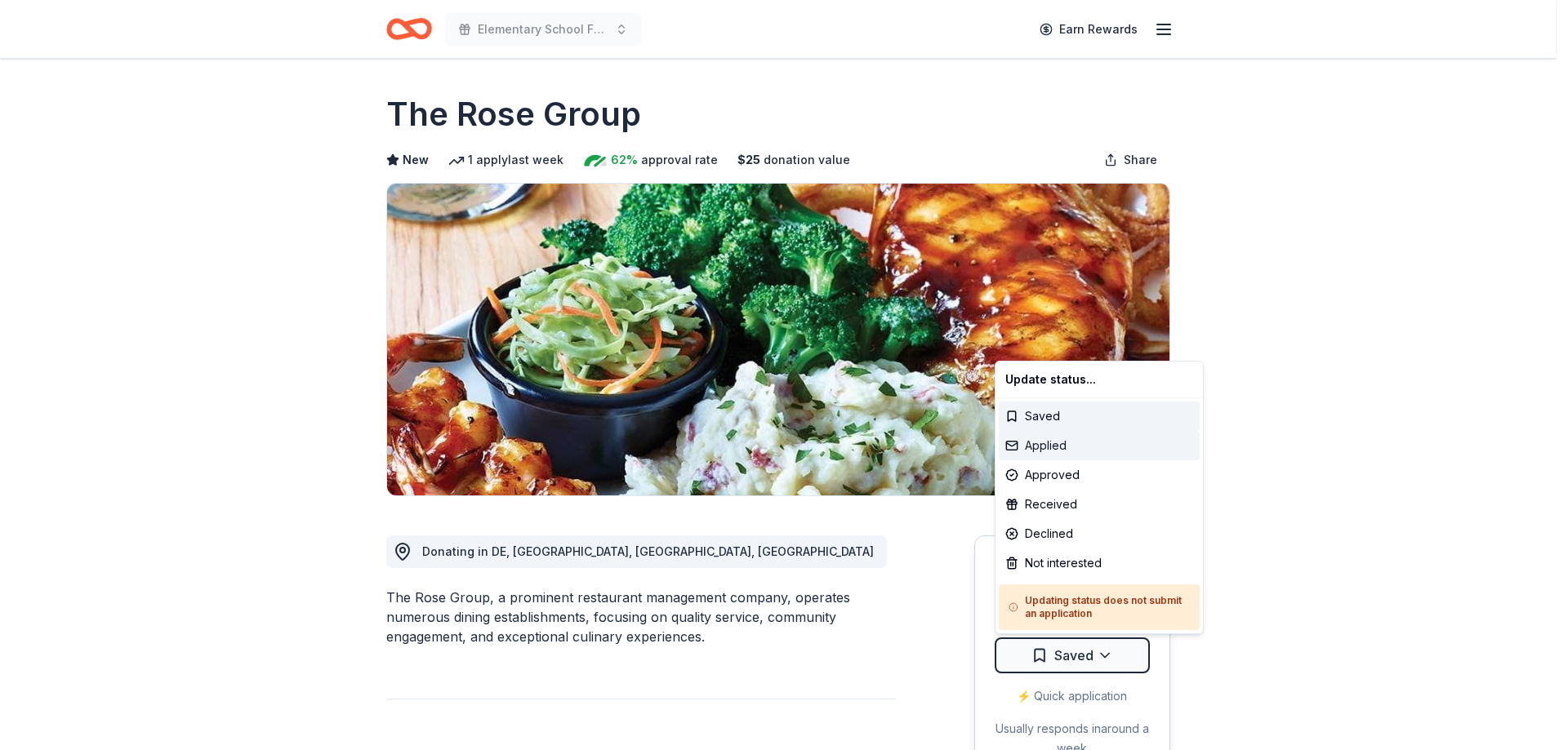
click at [1060, 451] on div "Applied" at bounding box center [1099, 445] width 201 height 29
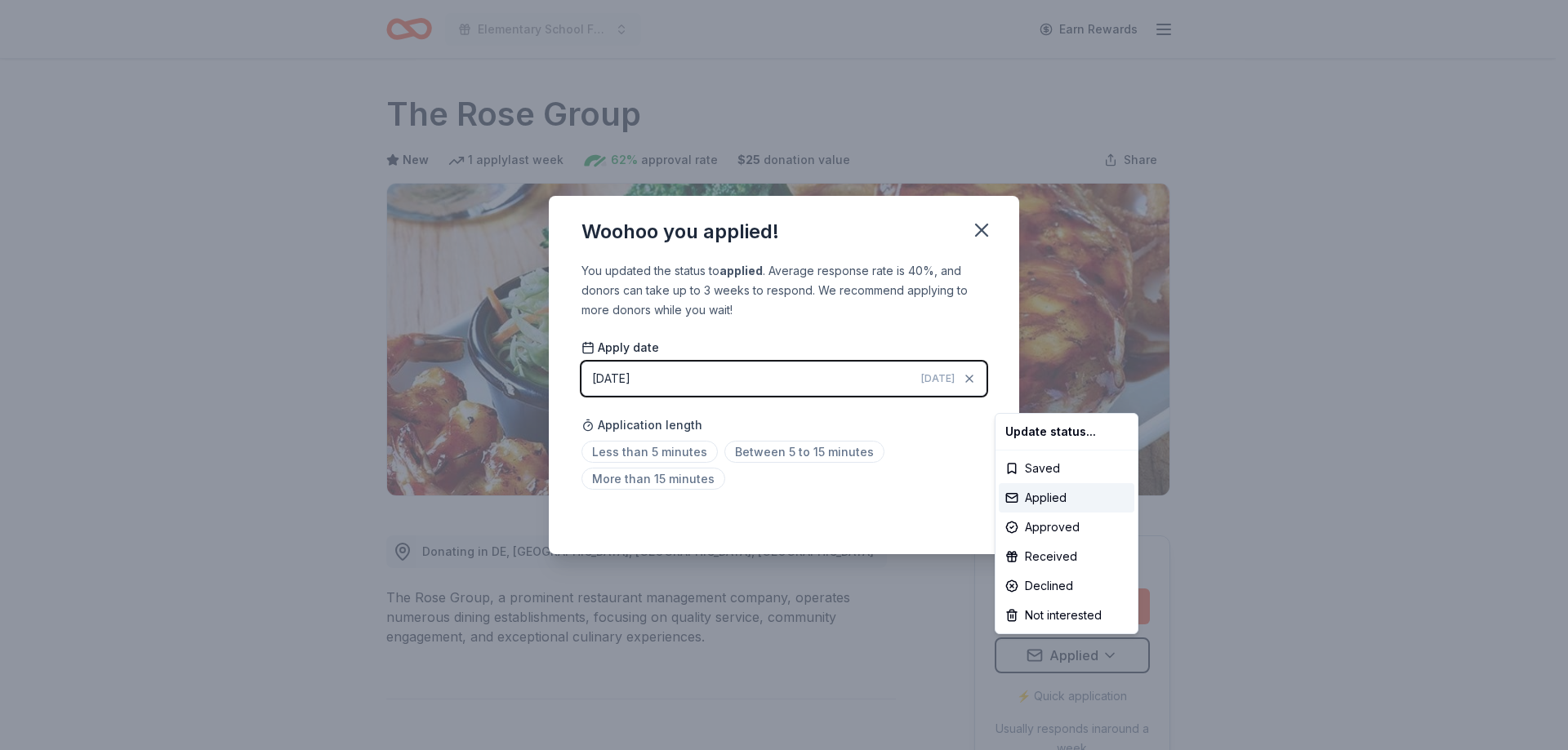
click at [796, 450] on html "Elementary School Fundraiser/ Tricky Tray Earn Rewards Due in 186 days Share Th…" at bounding box center [784, 375] width 1568 height 750
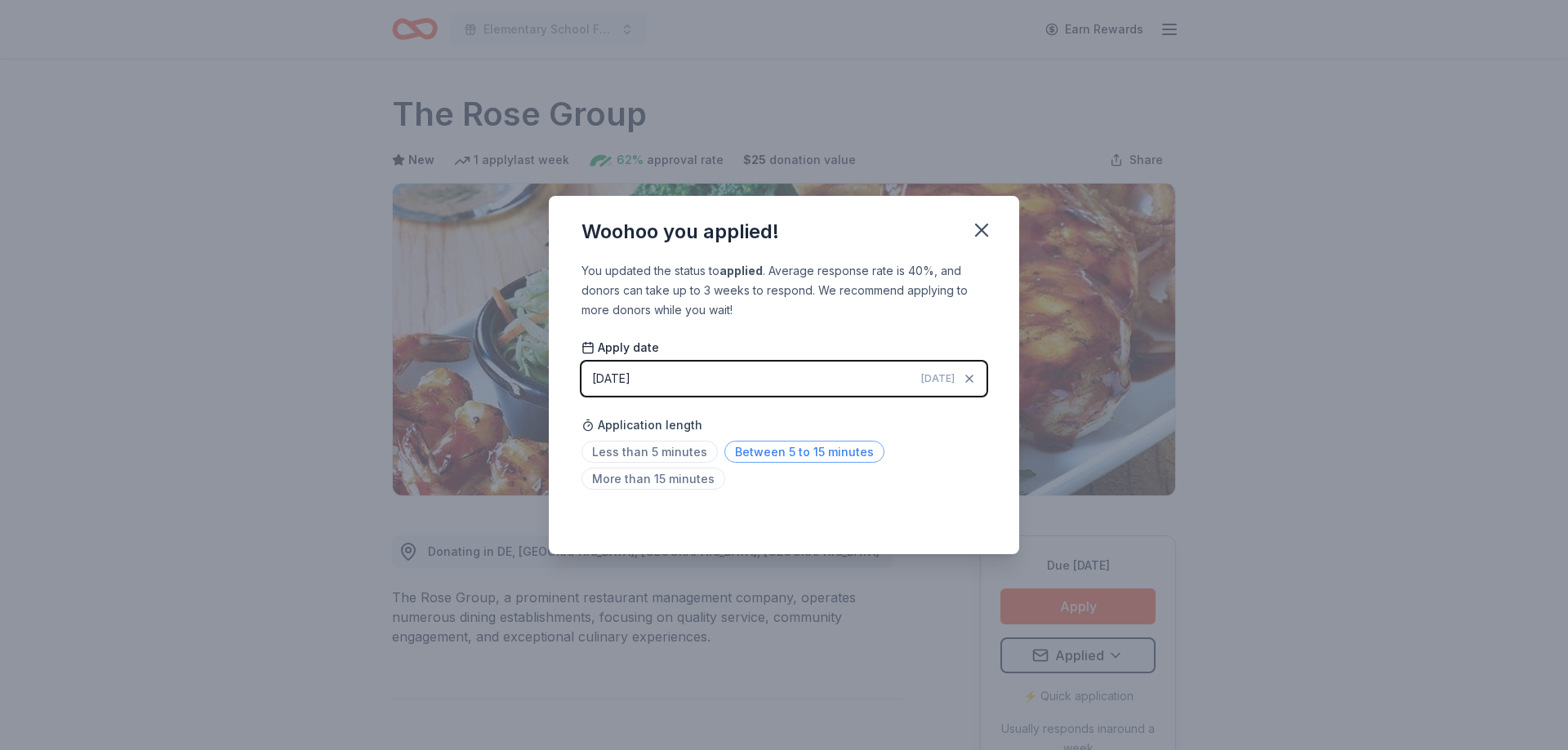
click at [824, 452] on span "Between 5 to 15 minutes" at bounding box center [804, 452] width 160 height 22
click at [986, 234] on icon "button" at bounding box center [981, 229] width 11 height 11
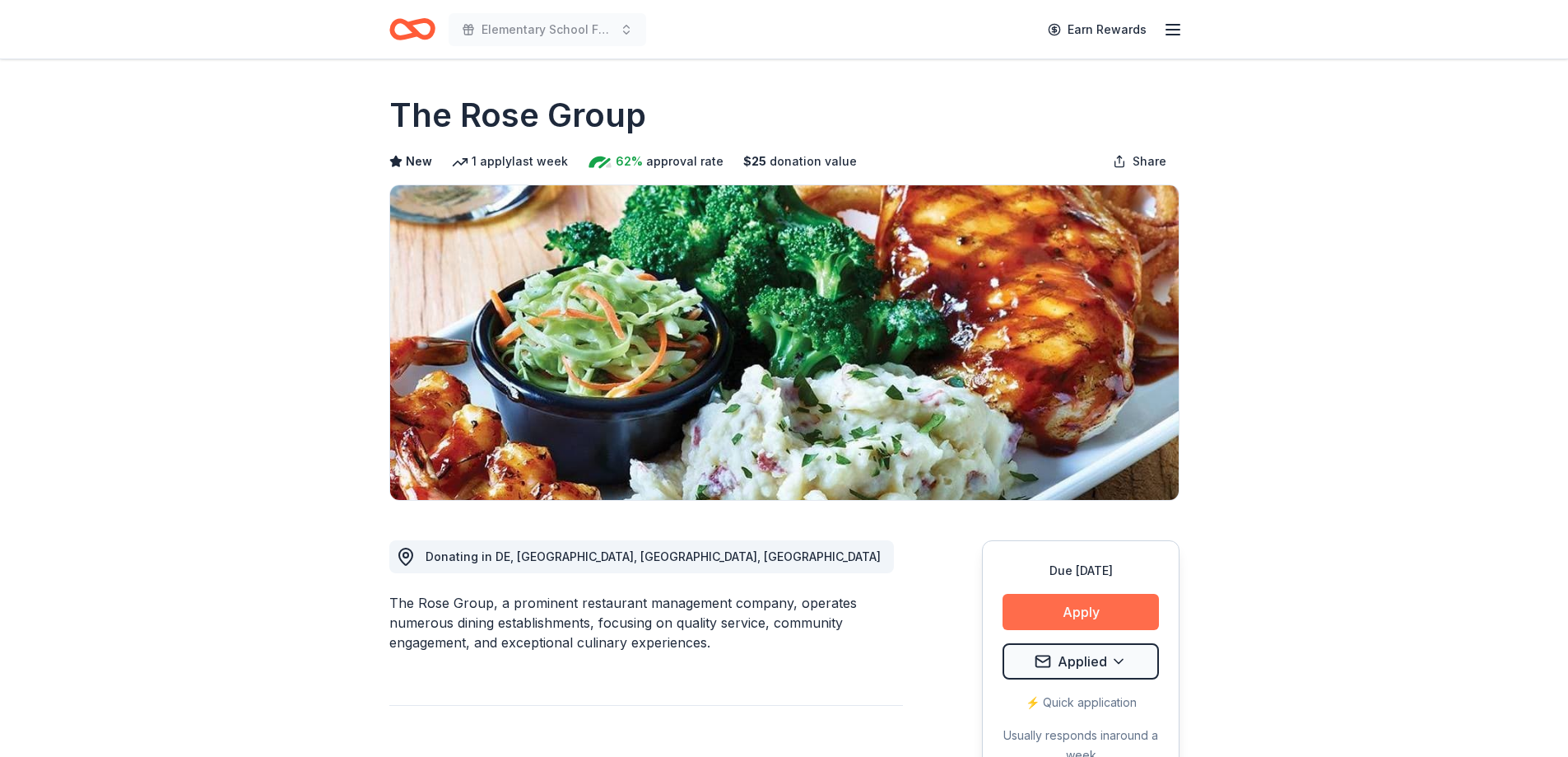
click at [1083, 615] on button "Apply" at bounding box center [1081, 612] width 156 height 36
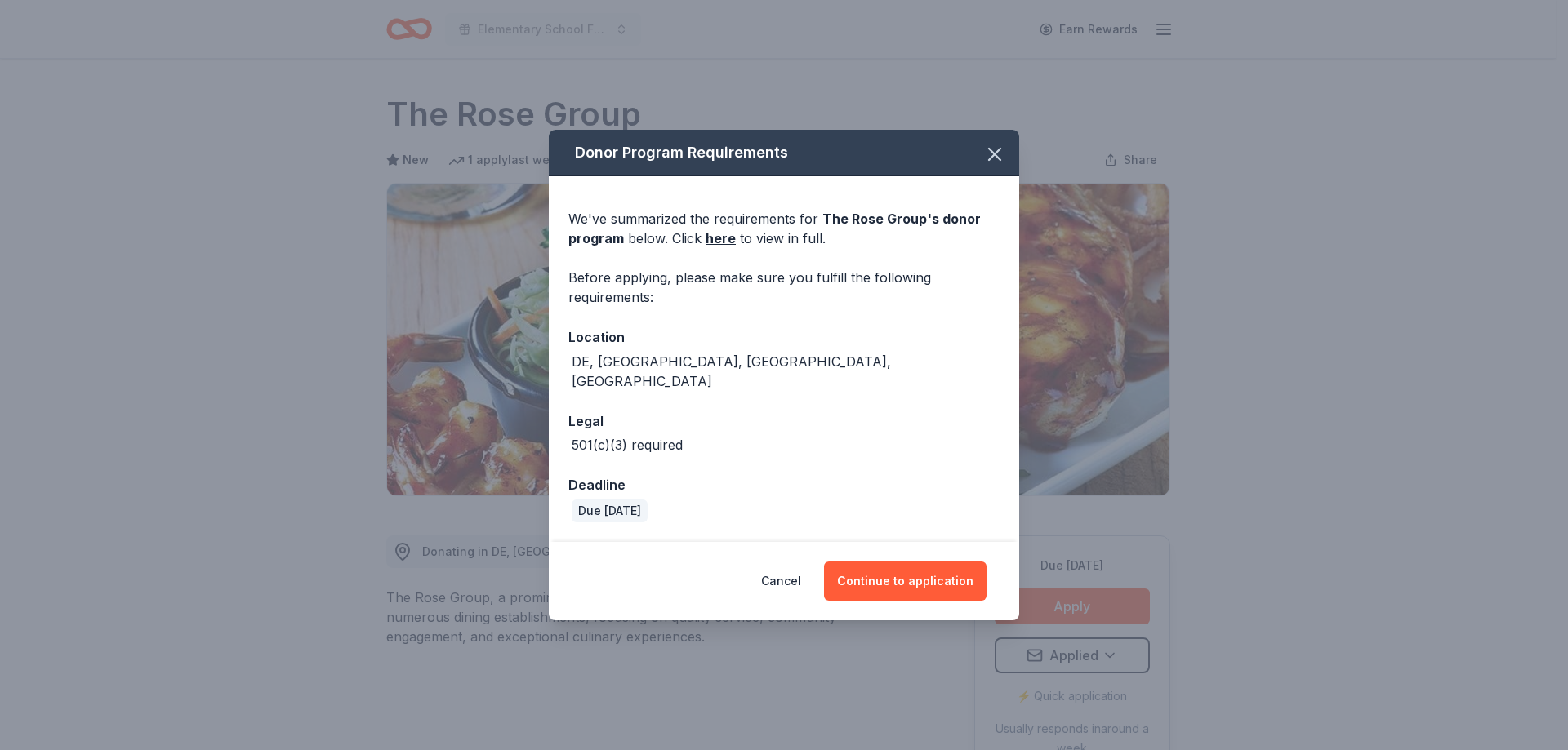
click at [833, 590] on div "Cancel Continue to application" at bounding box center [783, 581] width 405 height 40
click at [864, 570] on button "Continue to application" at bounding box center [904, 581] width 162 height 40
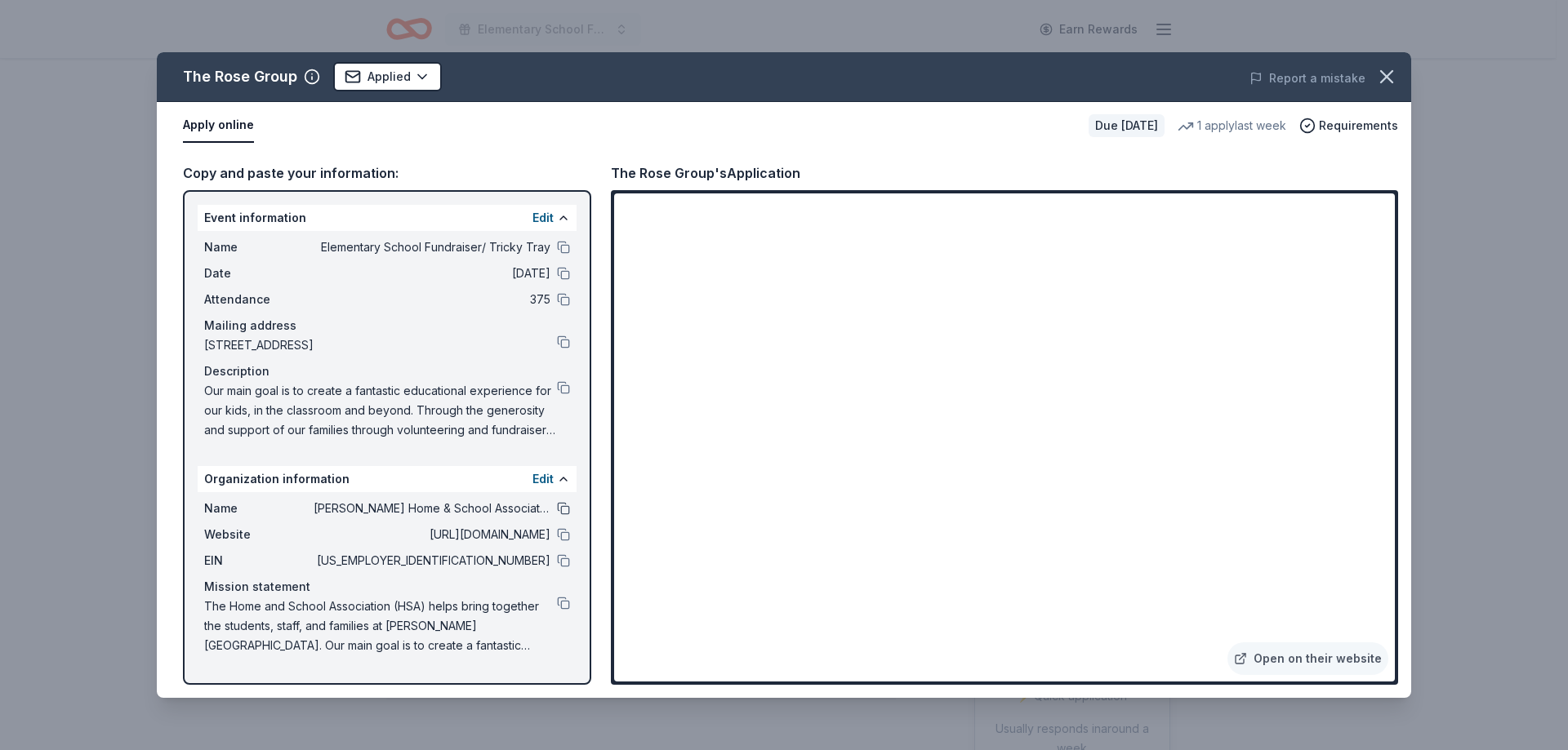
click at [565, 508] on button at bounding box center [563, 508] width 13 height 13
click at [567, 247] on button at bounding box center [563, 247] width 13 height 13
click at [560, 508] on button at bounding box center [563, 508] width 13 height 13
click at [1392, 79] on icon "button" at bounding box center [1386, 76] width 23 height 23
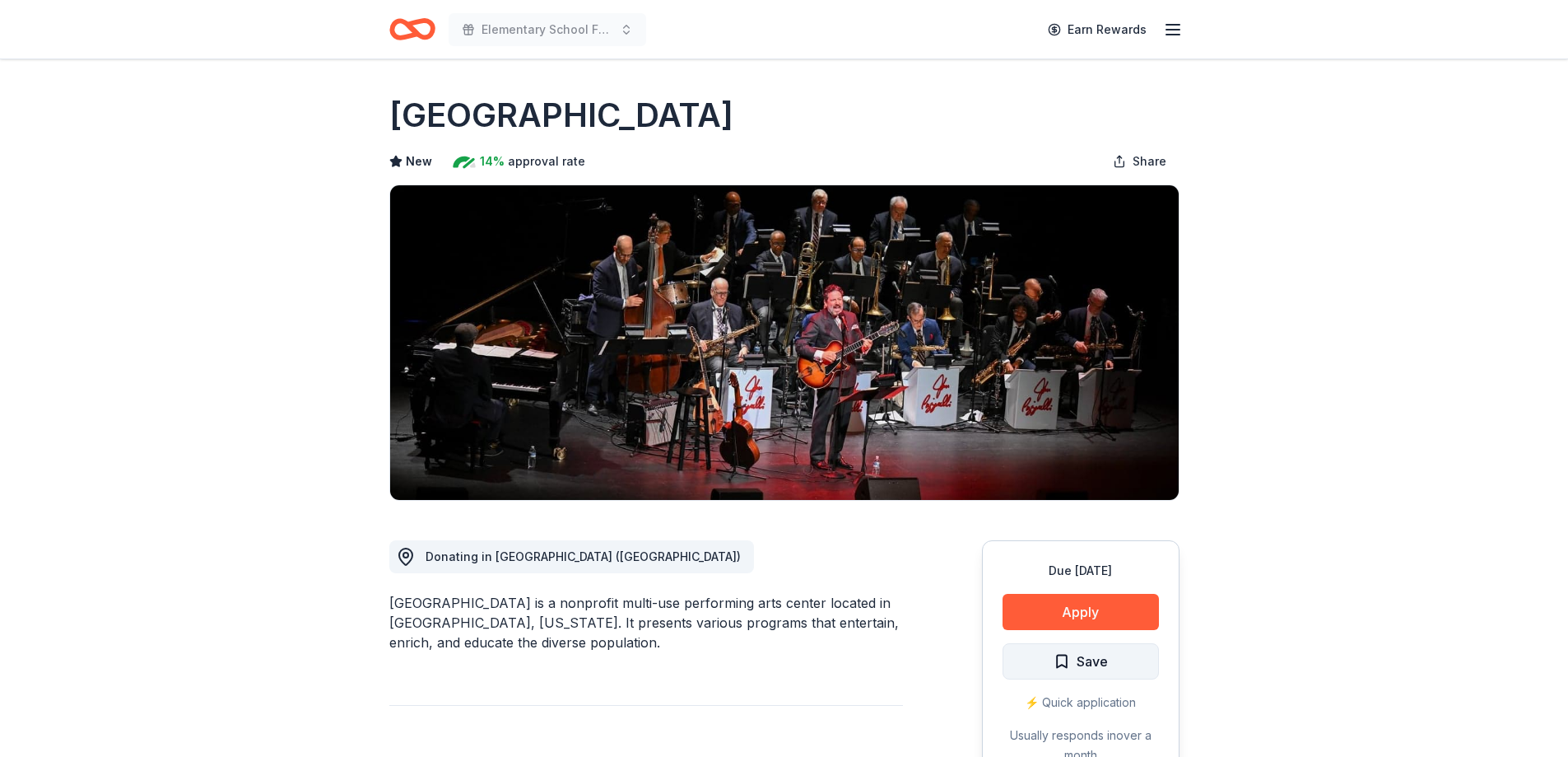
click at [1106, 662] on span "Save" at bounding box center [1092, 661] width 31 height 22
click at [1106, 662] on html "Elementary School Fundraiser/ Tricky Tray Earn Rewards Due [DATE] [GEOGRAPHIC_D…" at bounding box center [784, 378] width 1568 height 757
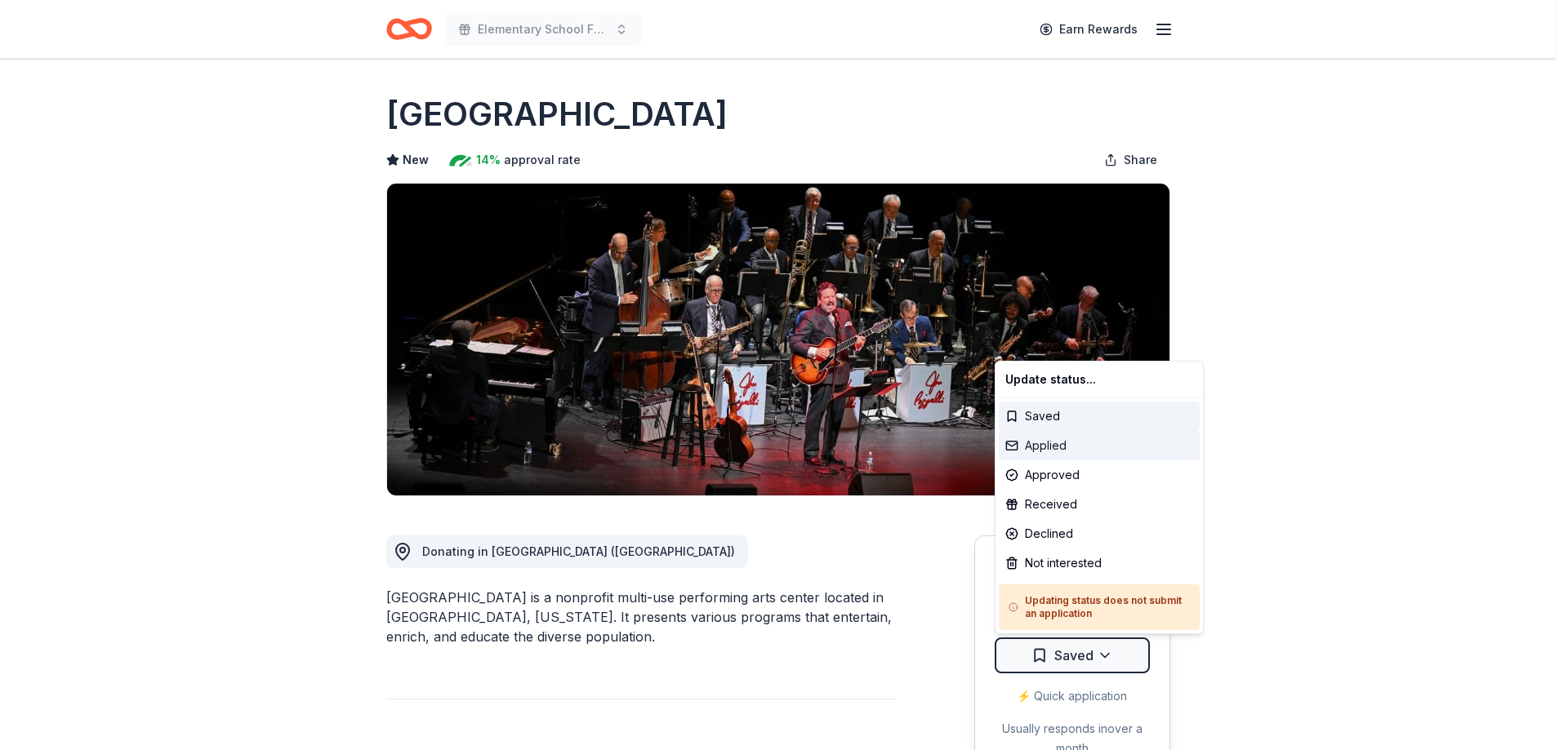
click at [1090, 447] on div "Applied" at bounding box center [1099, 445] width 201 height 29
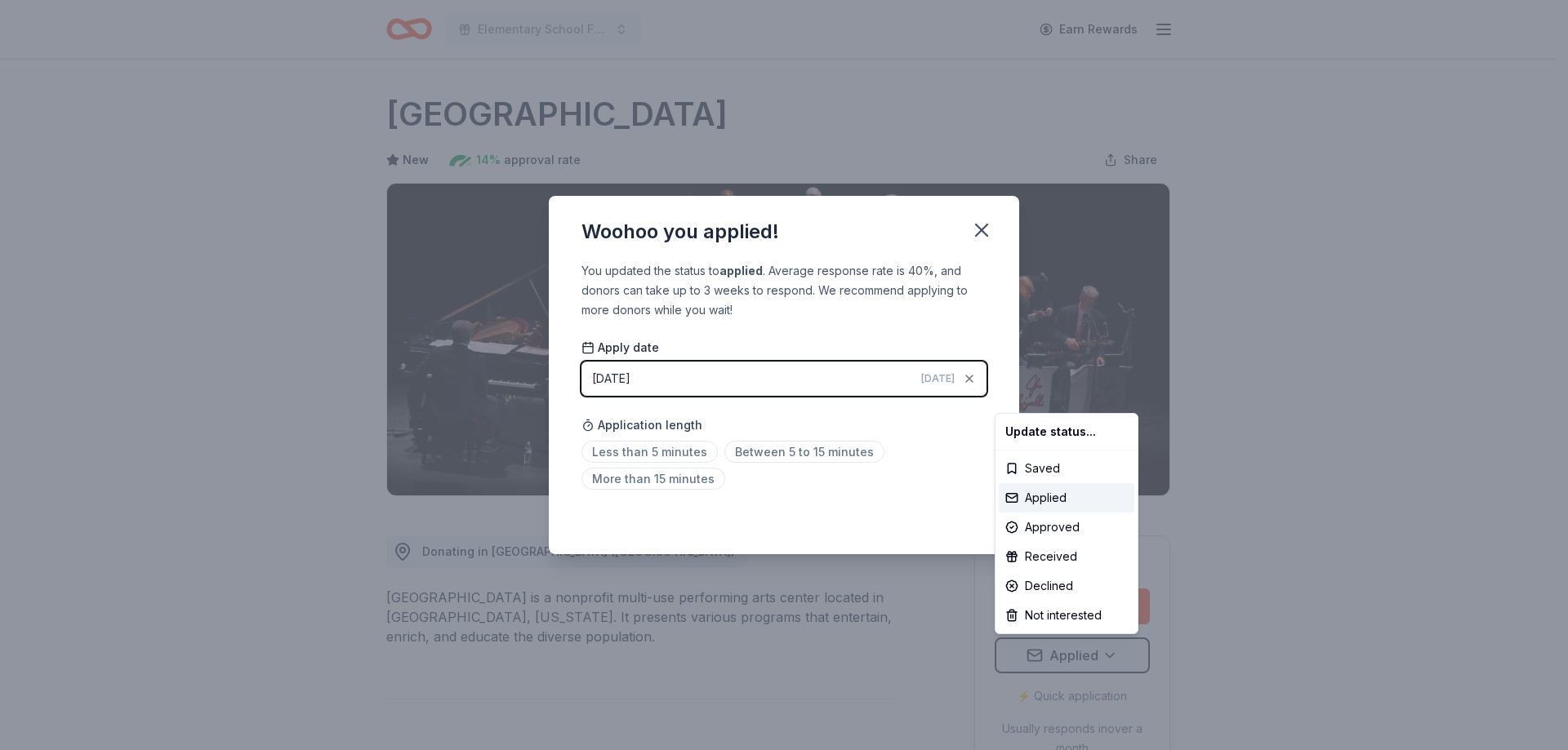
click at [822, 452] on html "Elementary School Fundraiser/ Tricky Tray Earn Rewards Due [DATE] [GEOGRAPHIC_D…" at bounding box center [784, 375] width 1568 height 750
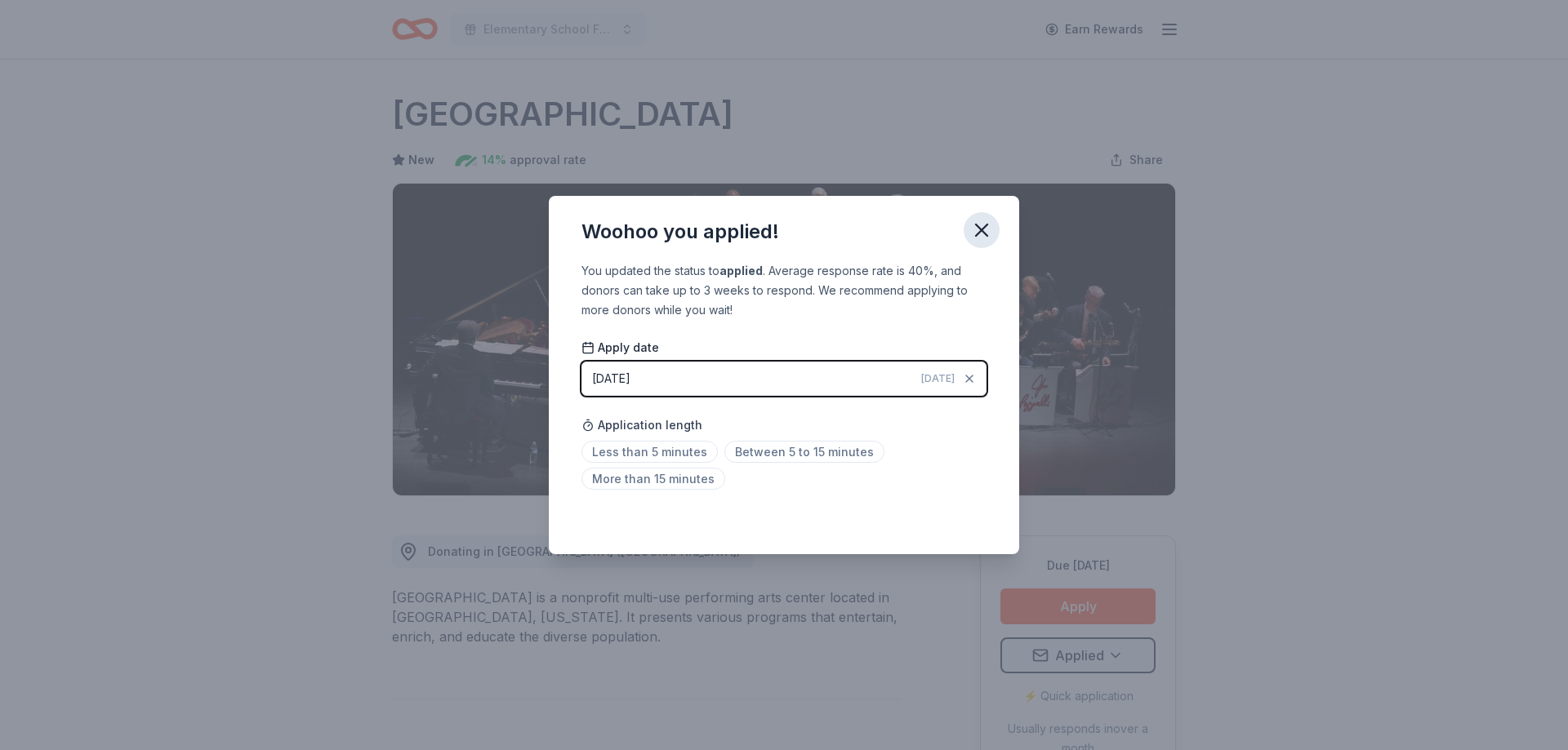
click at [983, 232] on icon "button" at bounding box center [981, 229] width 11 height 11
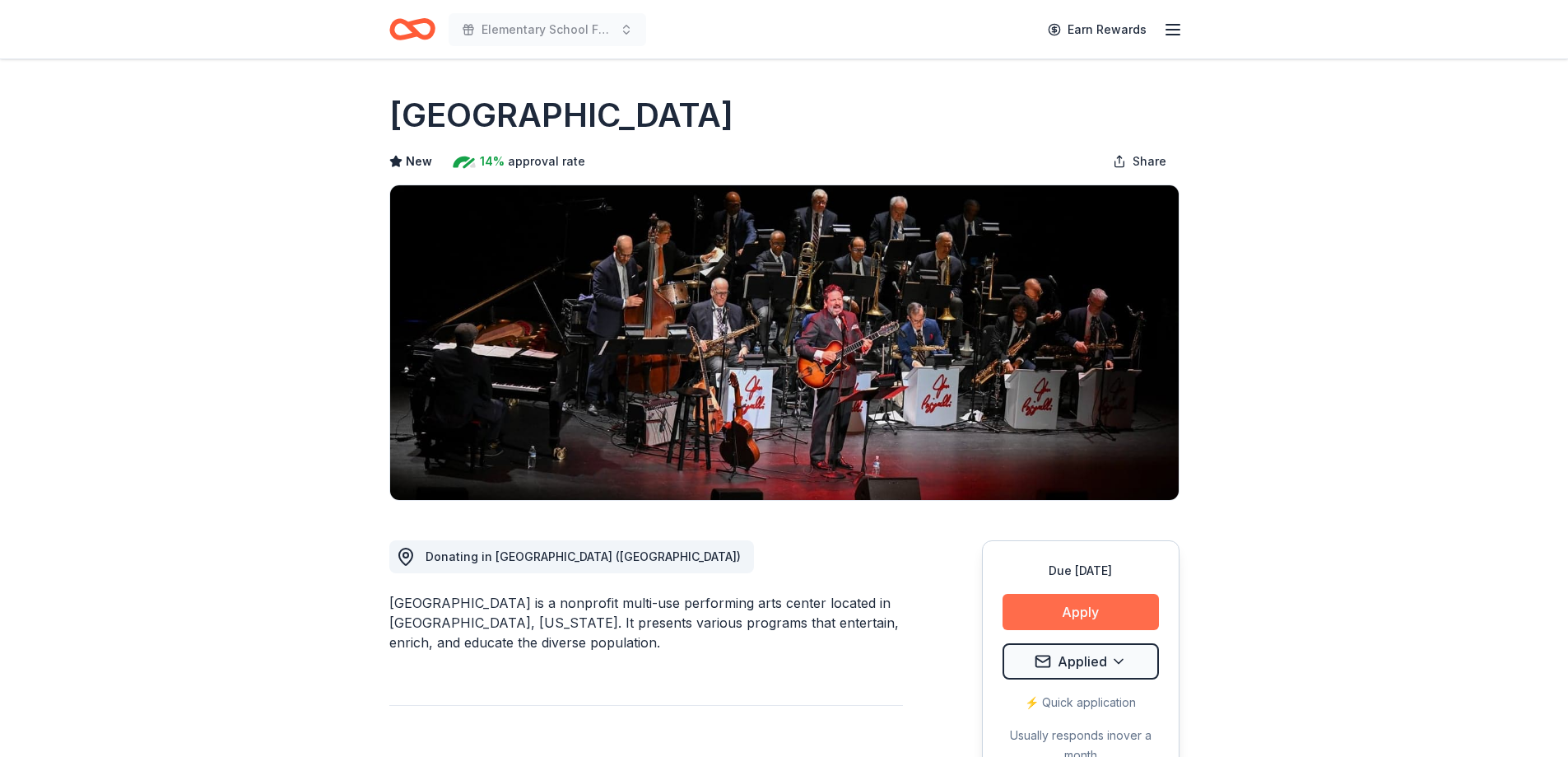
click at [1106, 614] on button "Apply" at bounding box center [1081, 612] width 156 height 36
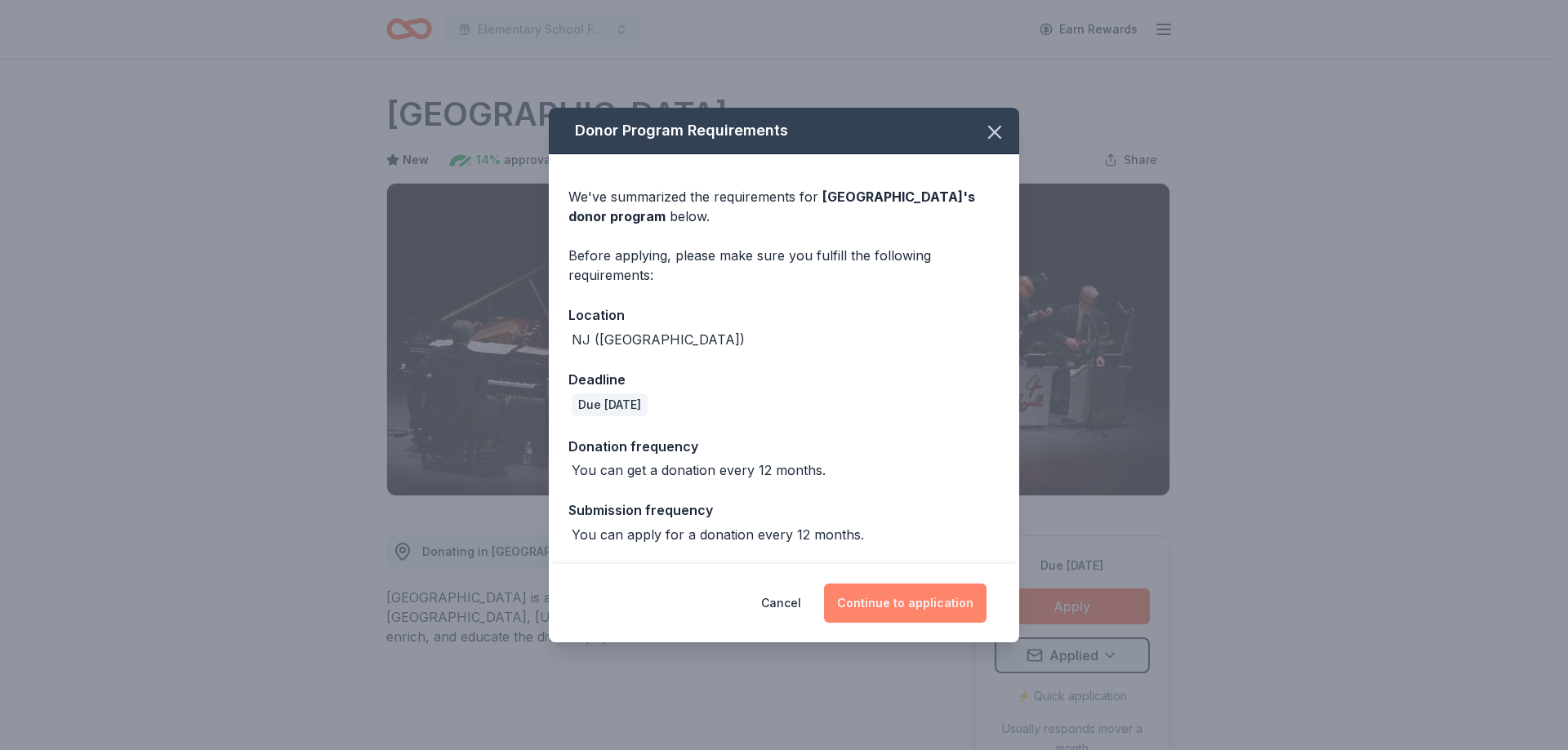
click at [909, 613] on button "Continue to application" at bounding box center [904, 603] width 162 height 40
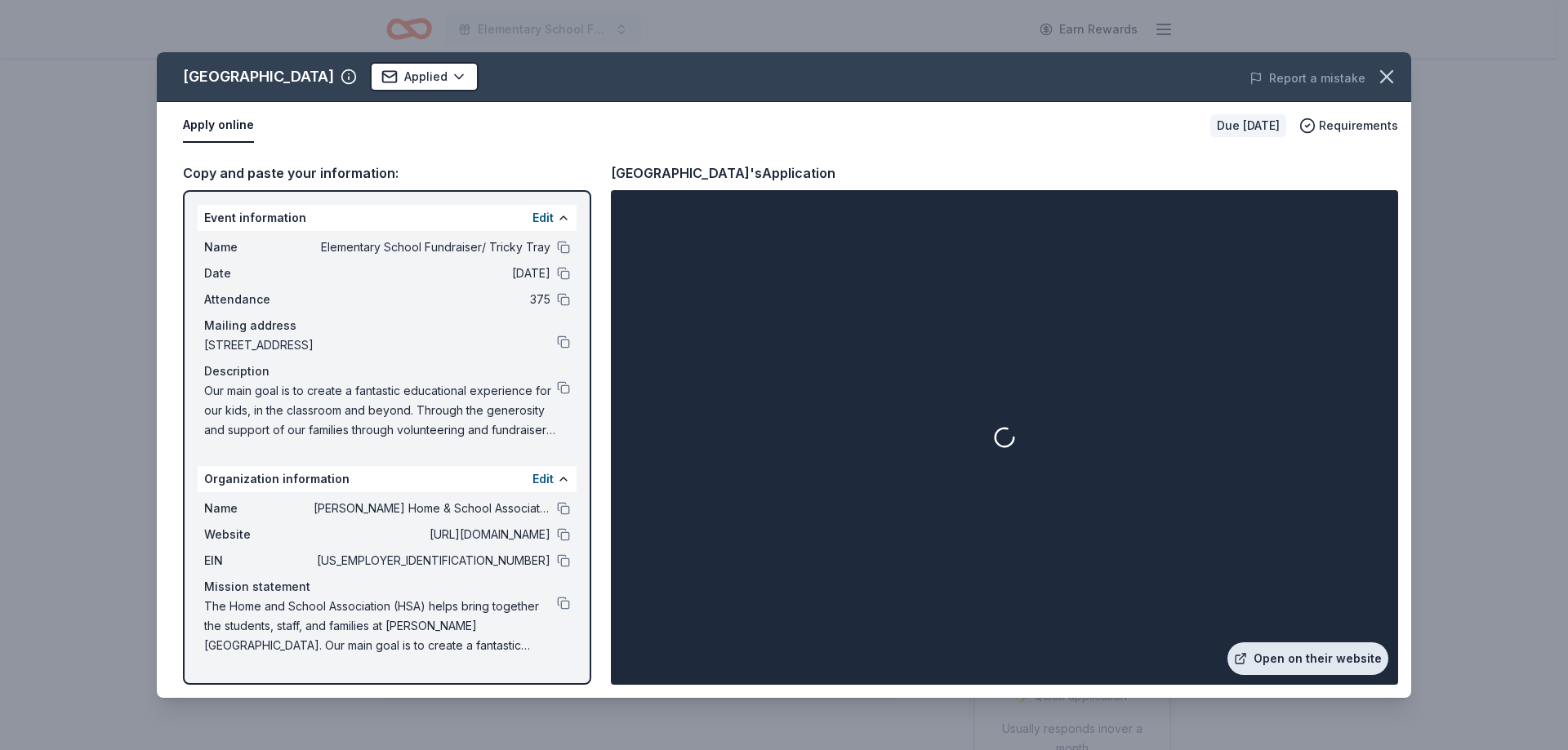
click at [1283, 658] on link "Open on their website" at bounding box center [1307, 658] width 161 height 33
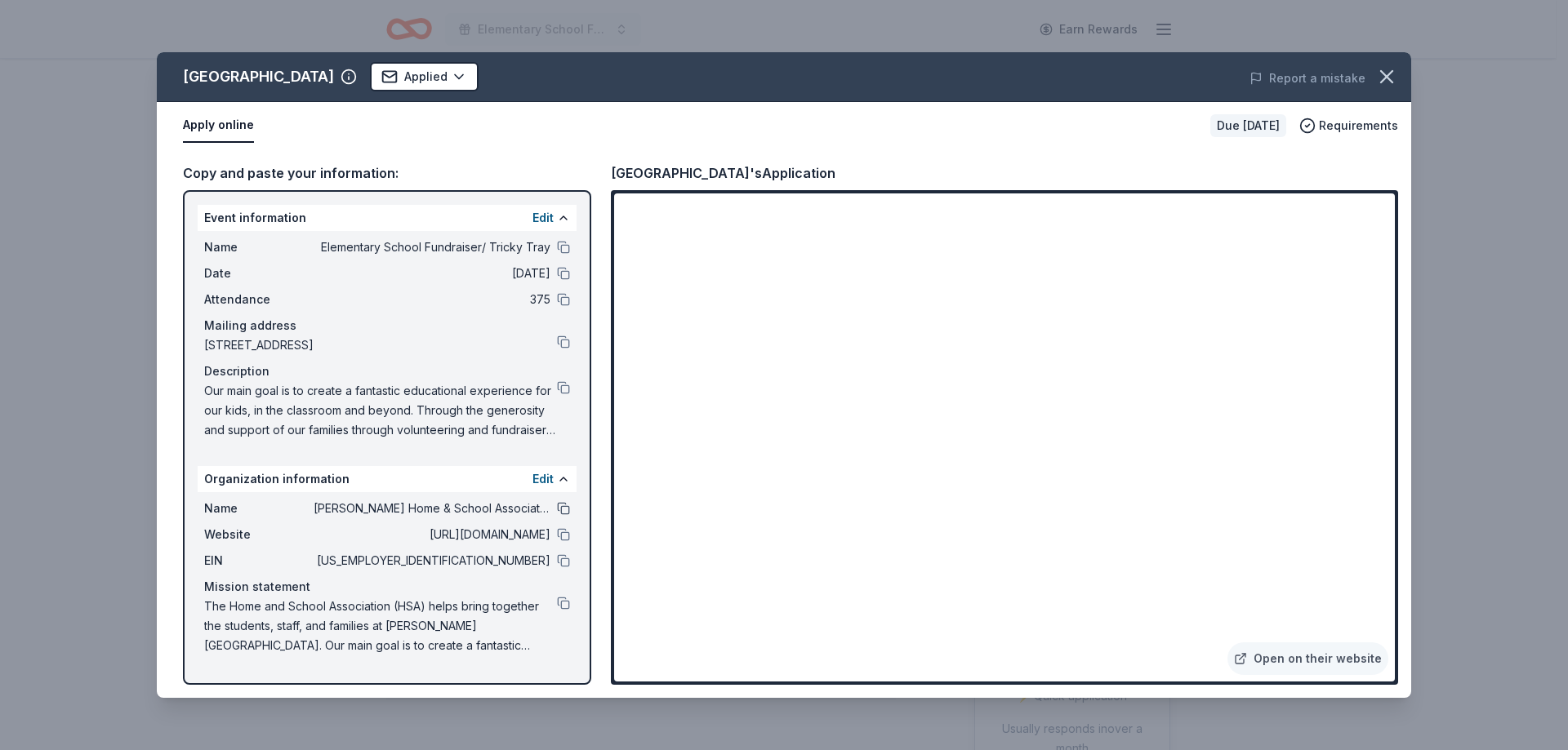
click at [561, 509] on button at bounding box center [563, 508] width 13 height 13
click at [564, 509] on button at bounding box center [563, 508] width 13 height 13
click at [1389, 77] on icon "button" at bounding box center [1386, 76] width 23 height 23
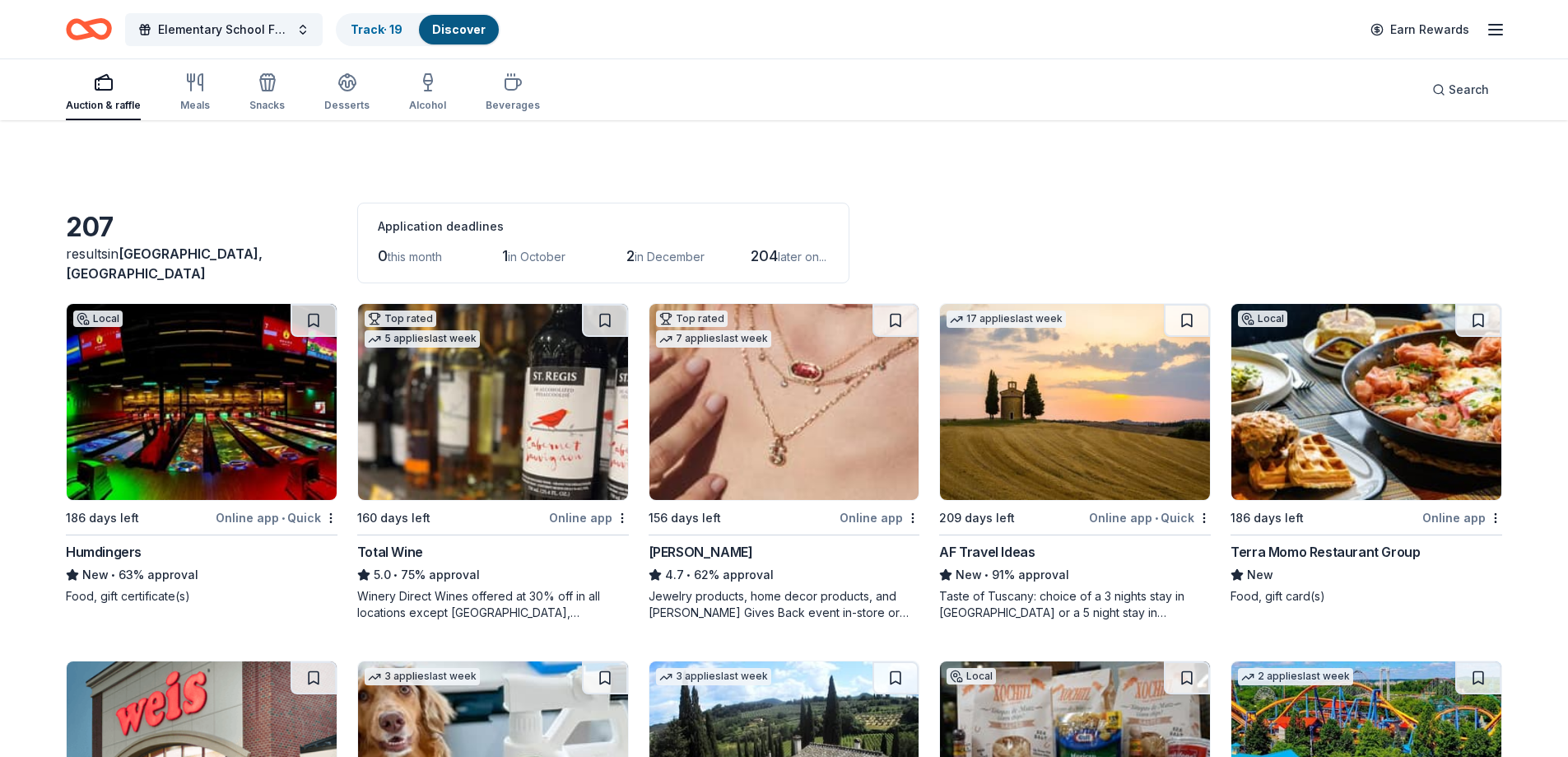
scroll to position [412, 0]
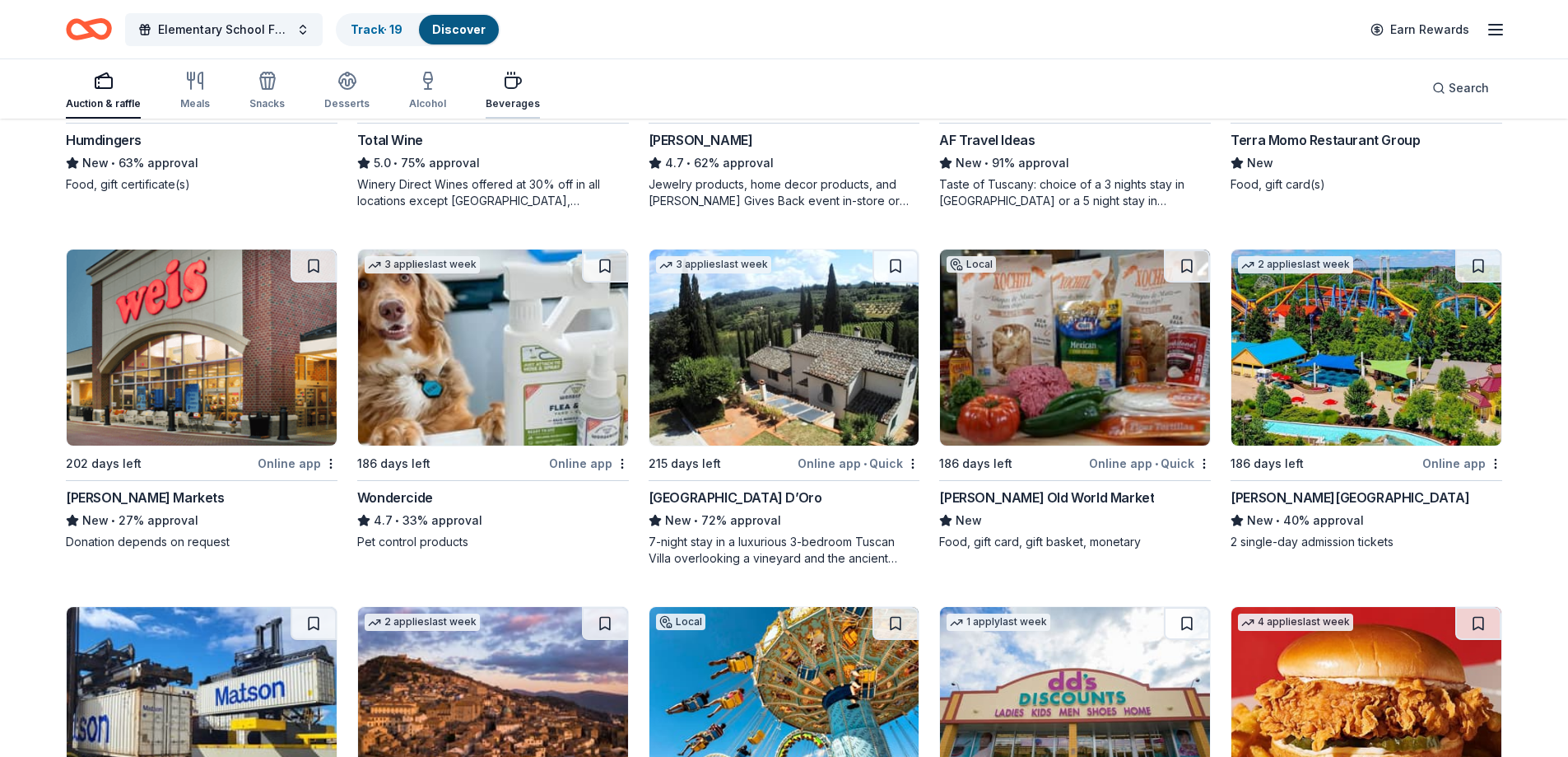
drag, startPoint x: 505, startPoint y: 90, endPoint x: 504, endPoint y: 79, distance: 11.0
click at [505, 88] on div "Beverages" at bounding box center [512, 91] width 55 height 40
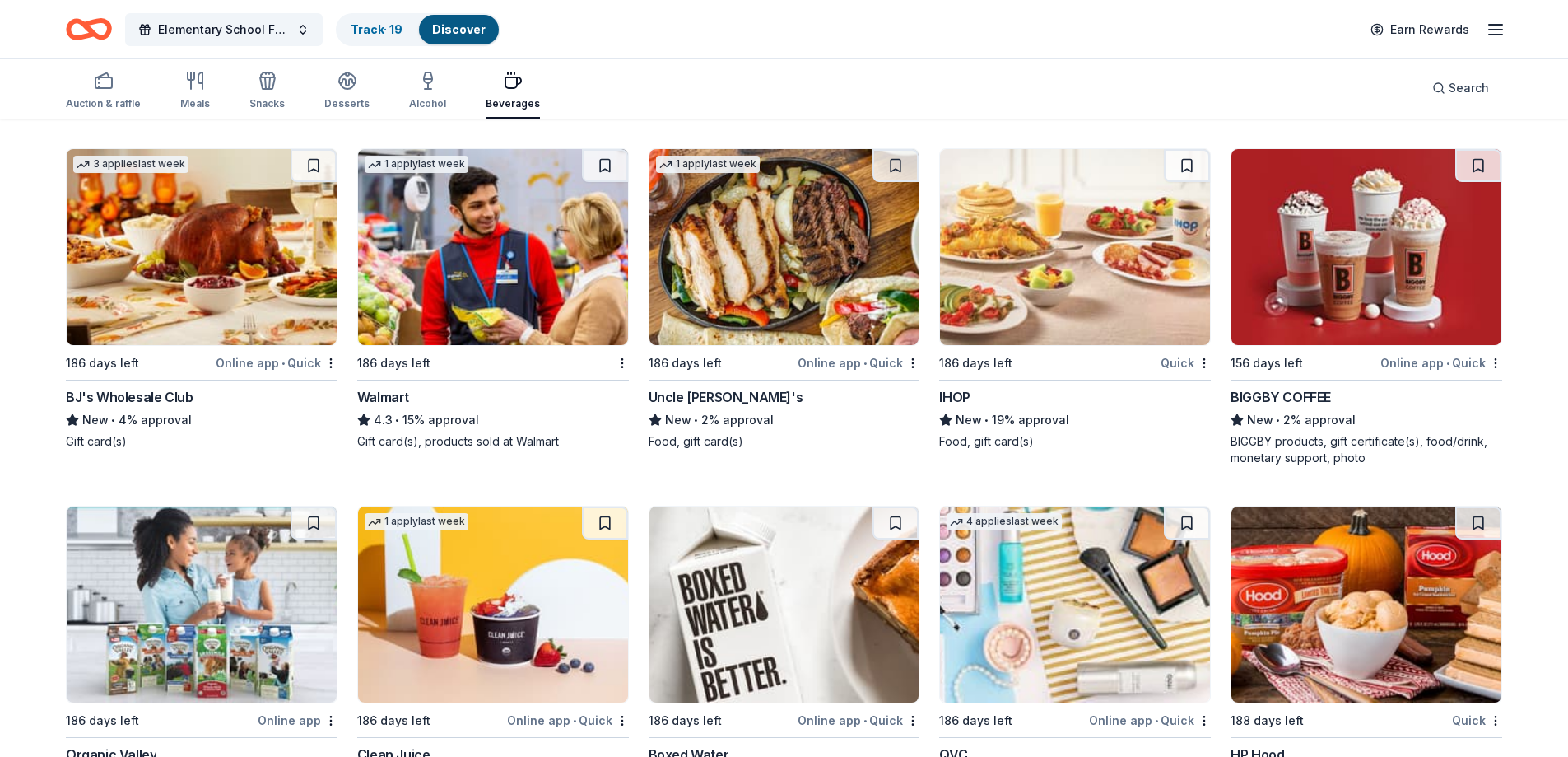
scroll to position [953, 0]
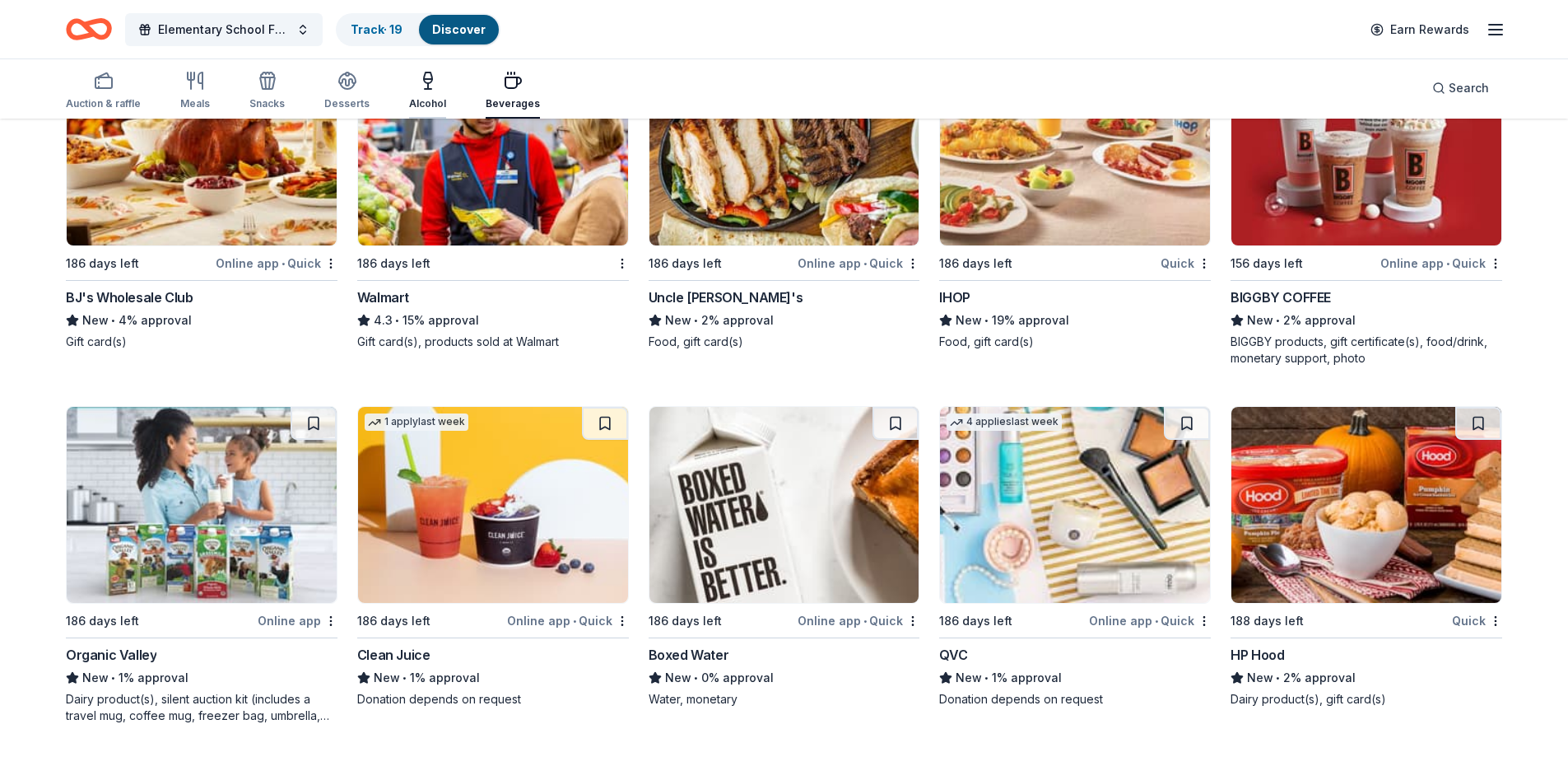
click at [436, 92] on div "Alcohol" at bounding box center [427, 91] width 37 height 40
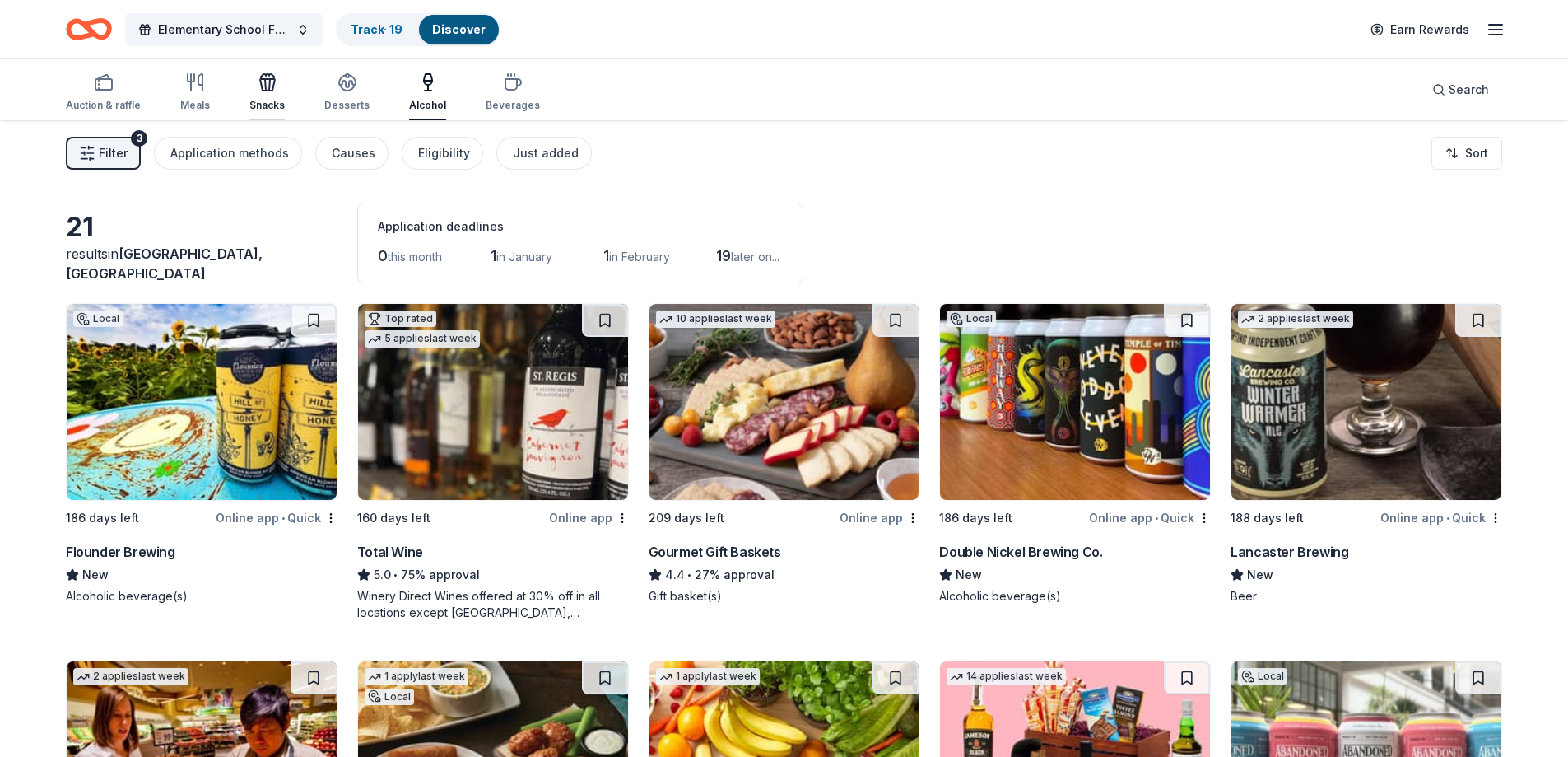
click at [266, 105] on div "Snacks" at bounding box center [267, 105] width 36 height 13
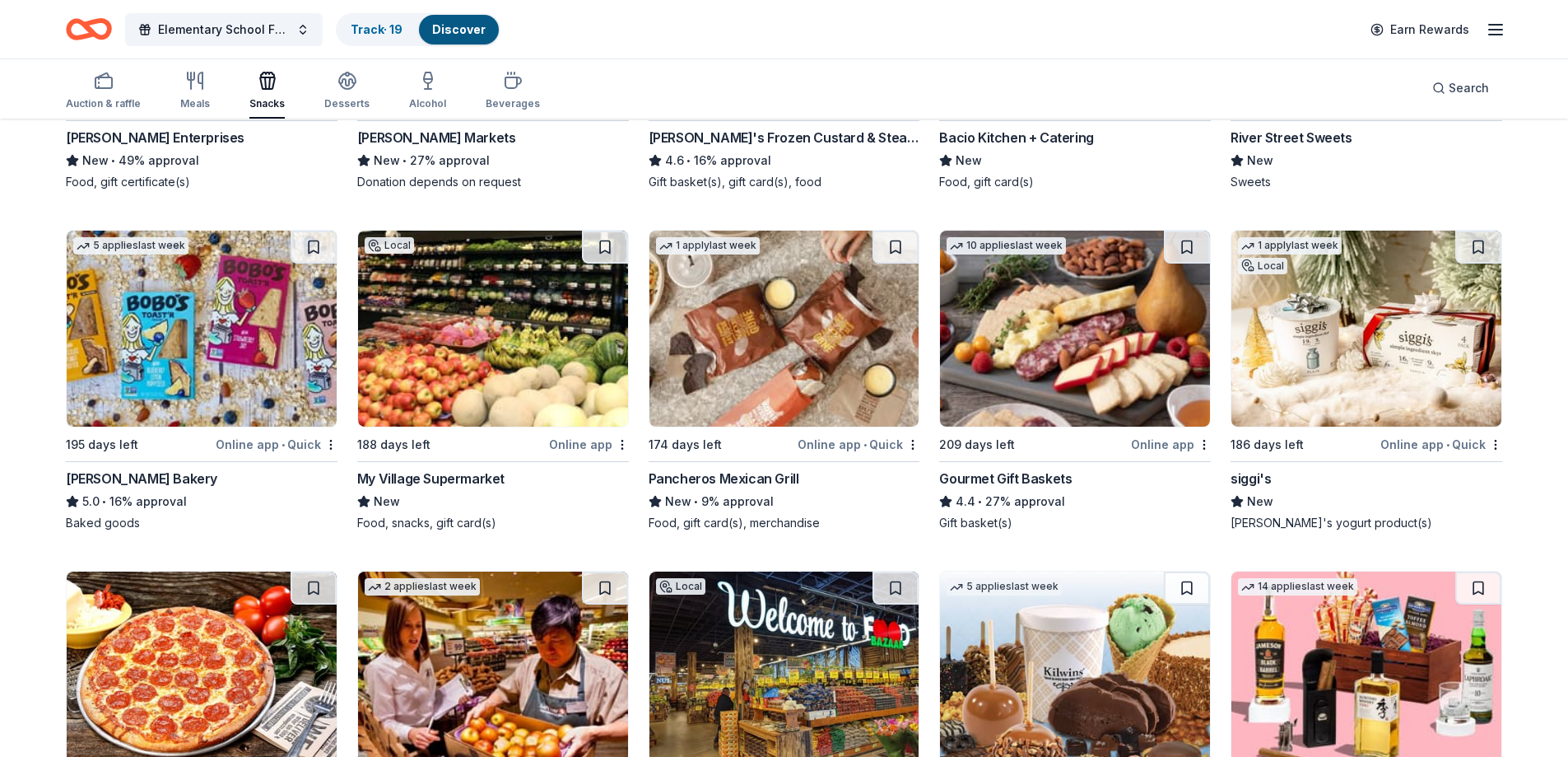
scroll to position [160, 0]
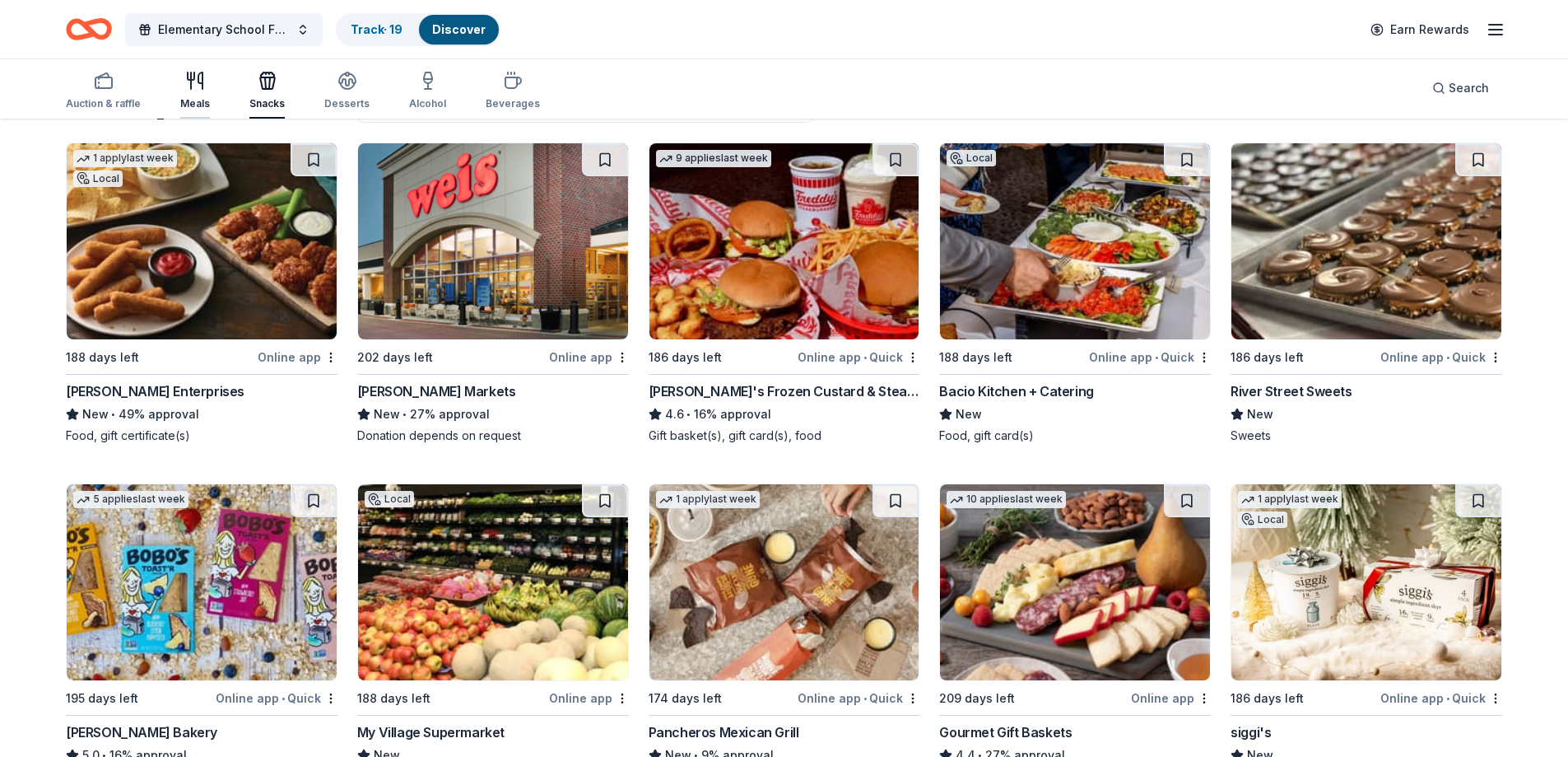
click at [205, 95] on div "Meals" at bounding box center [195, 91] width 29 height 40
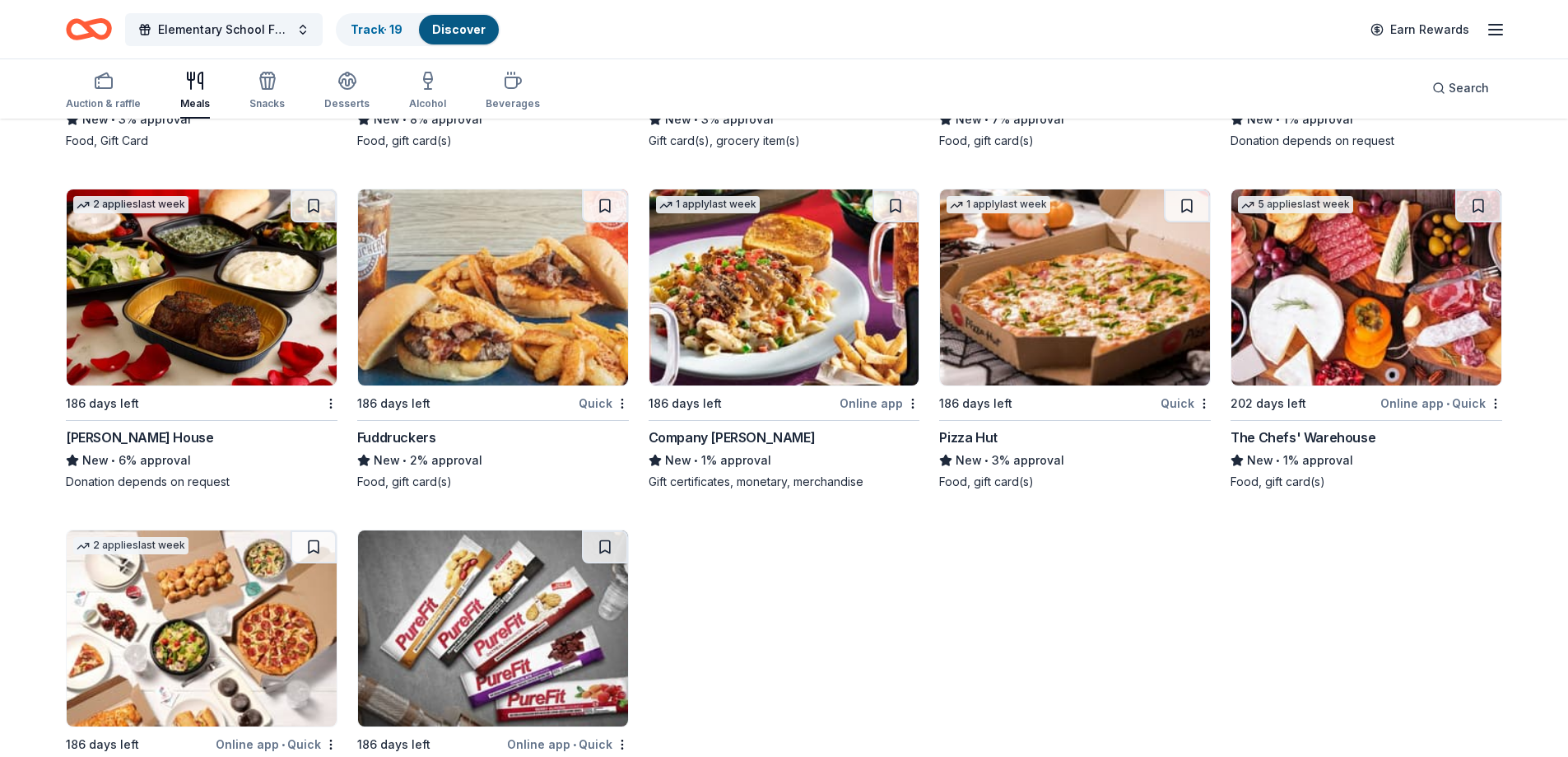
scroll to position [2893, 0]
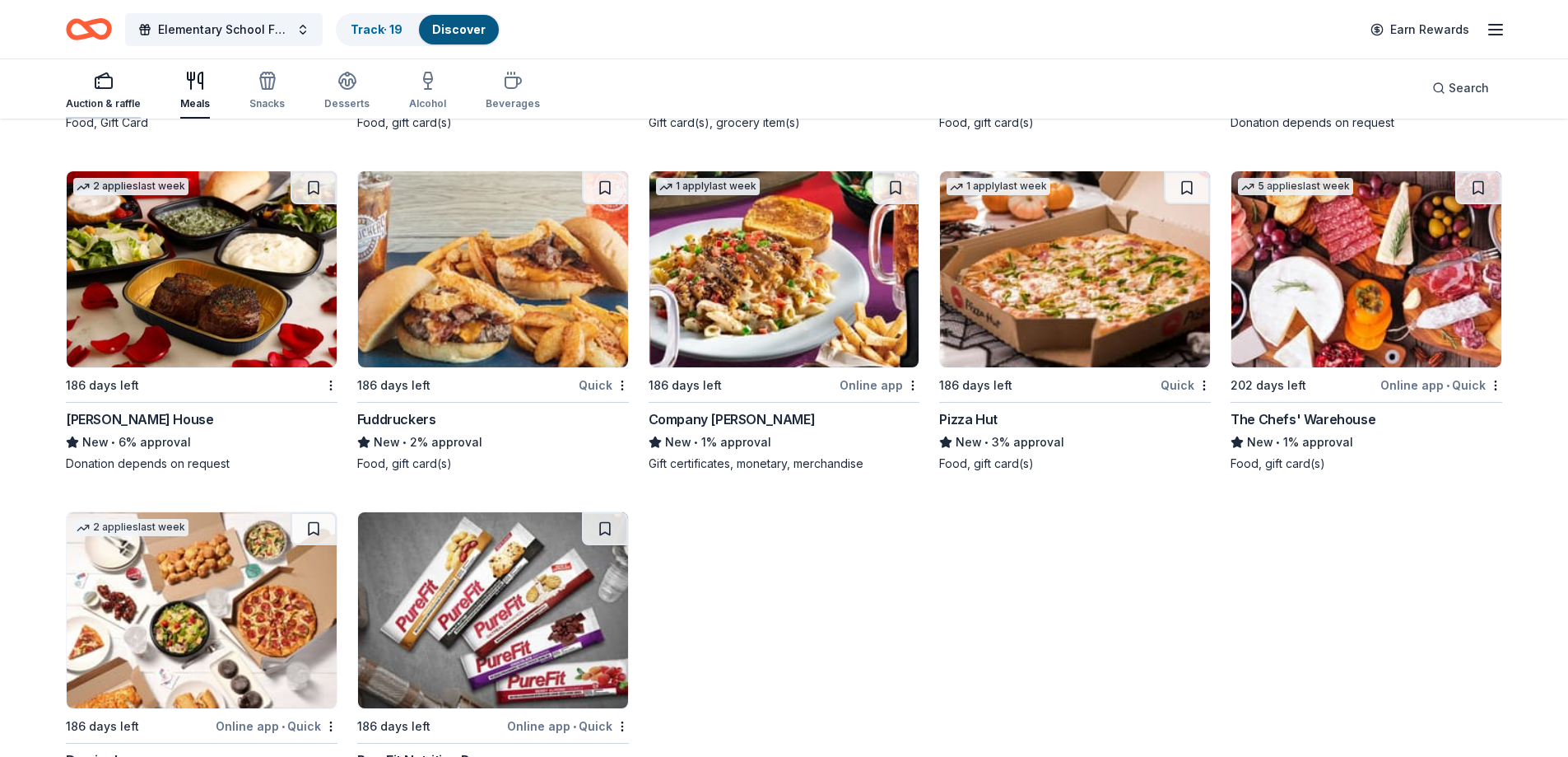
click at [94, 99] on div "Auction & raffle" at bounding box center [103, 103] width 75 height 13
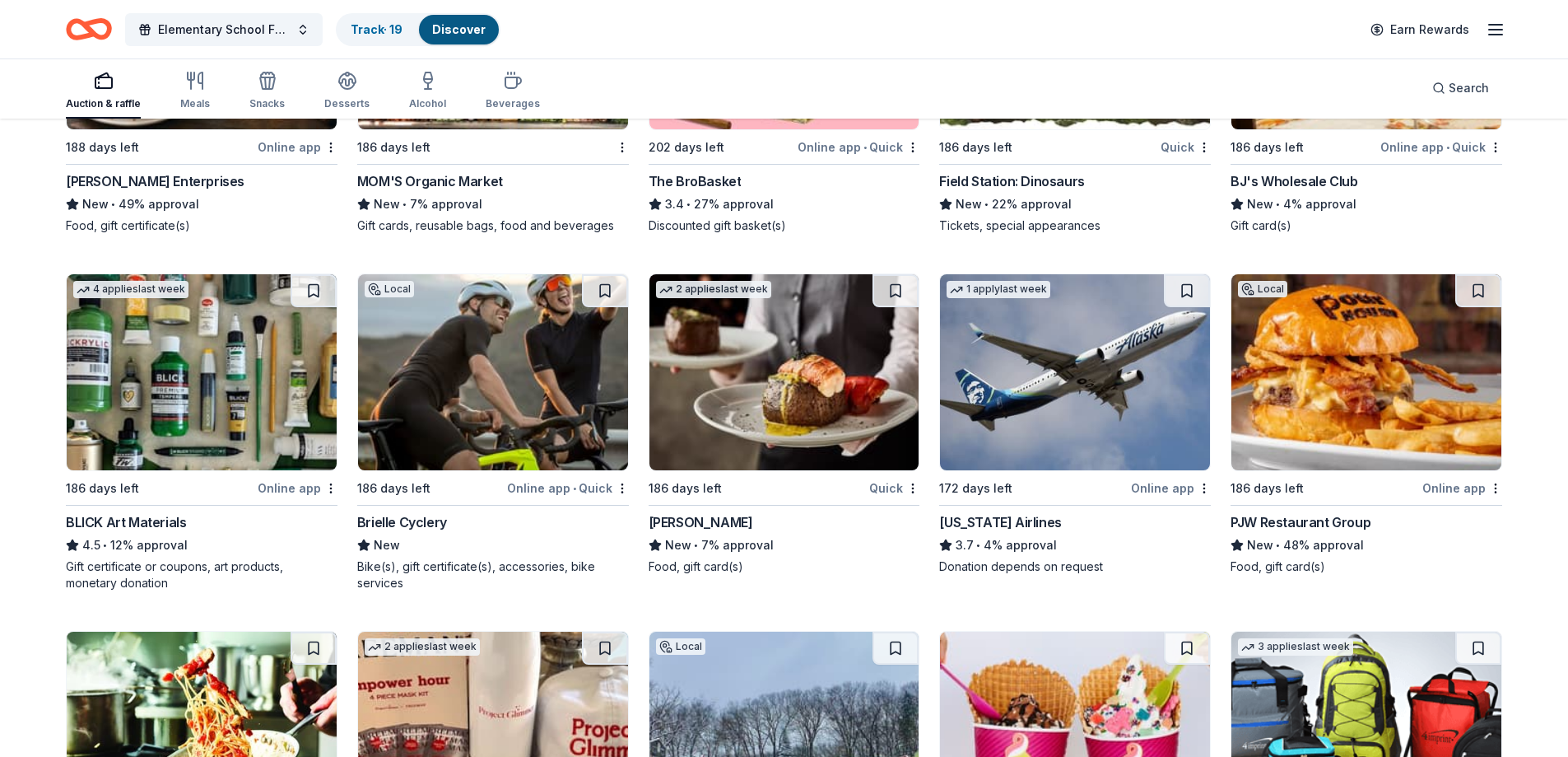
scroll to position [3433, 0]
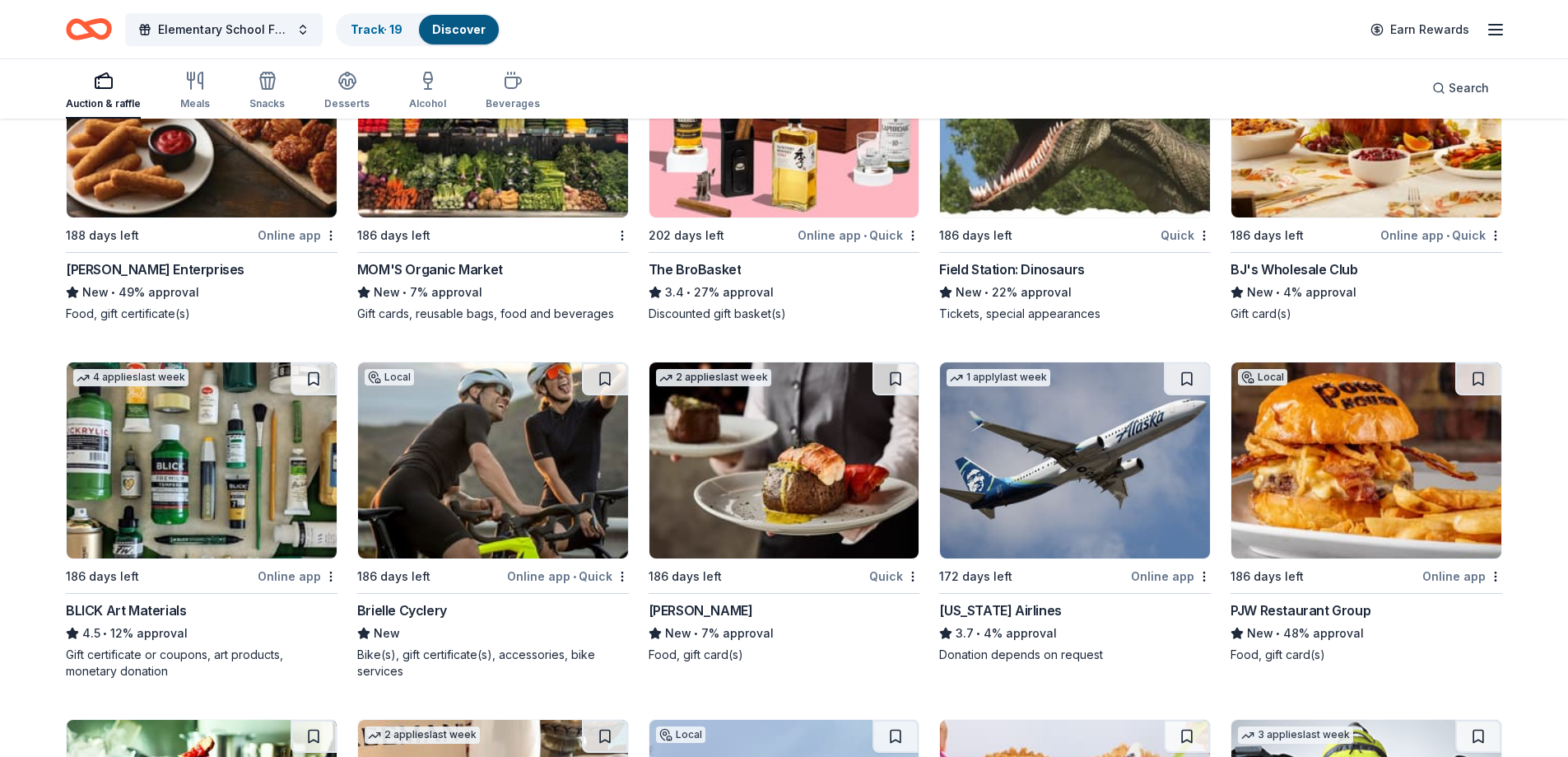
click at [776, 182] on img at bounding box center [784, 120] width 270 height 196
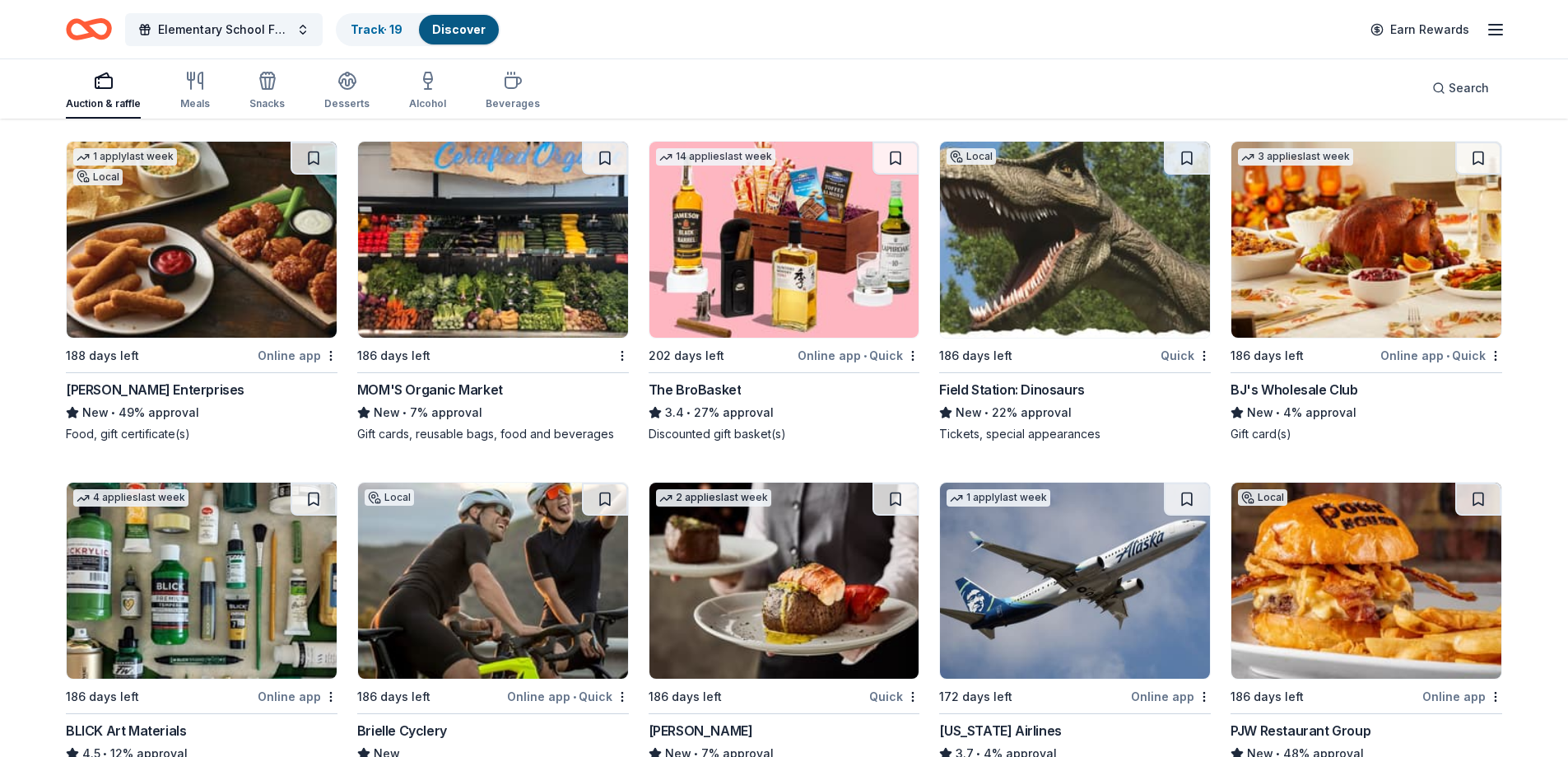
scroll to position [3187, 0]
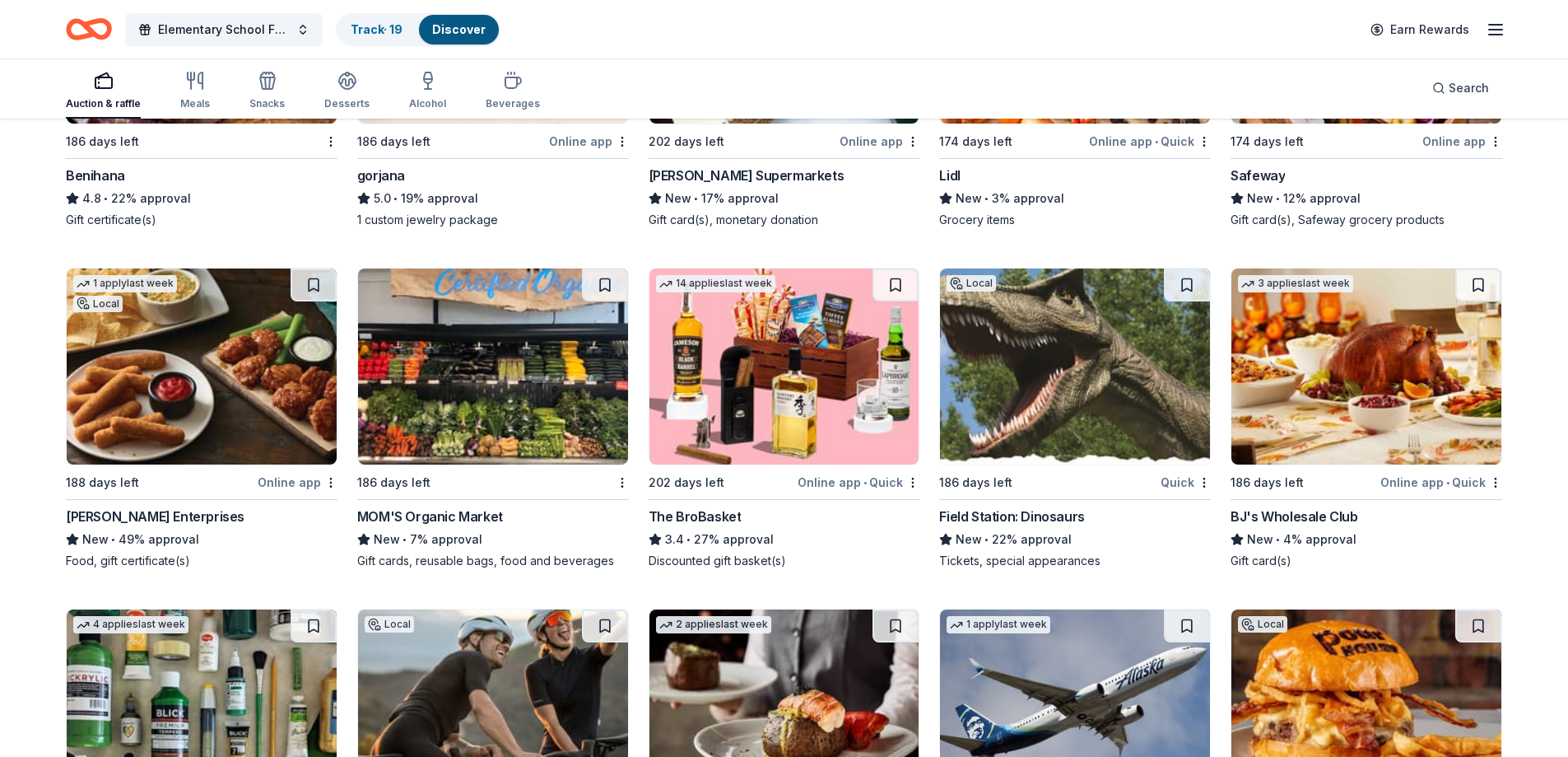
click at [842, 327] on img at bounding box center [784, 367] width 270 height 196
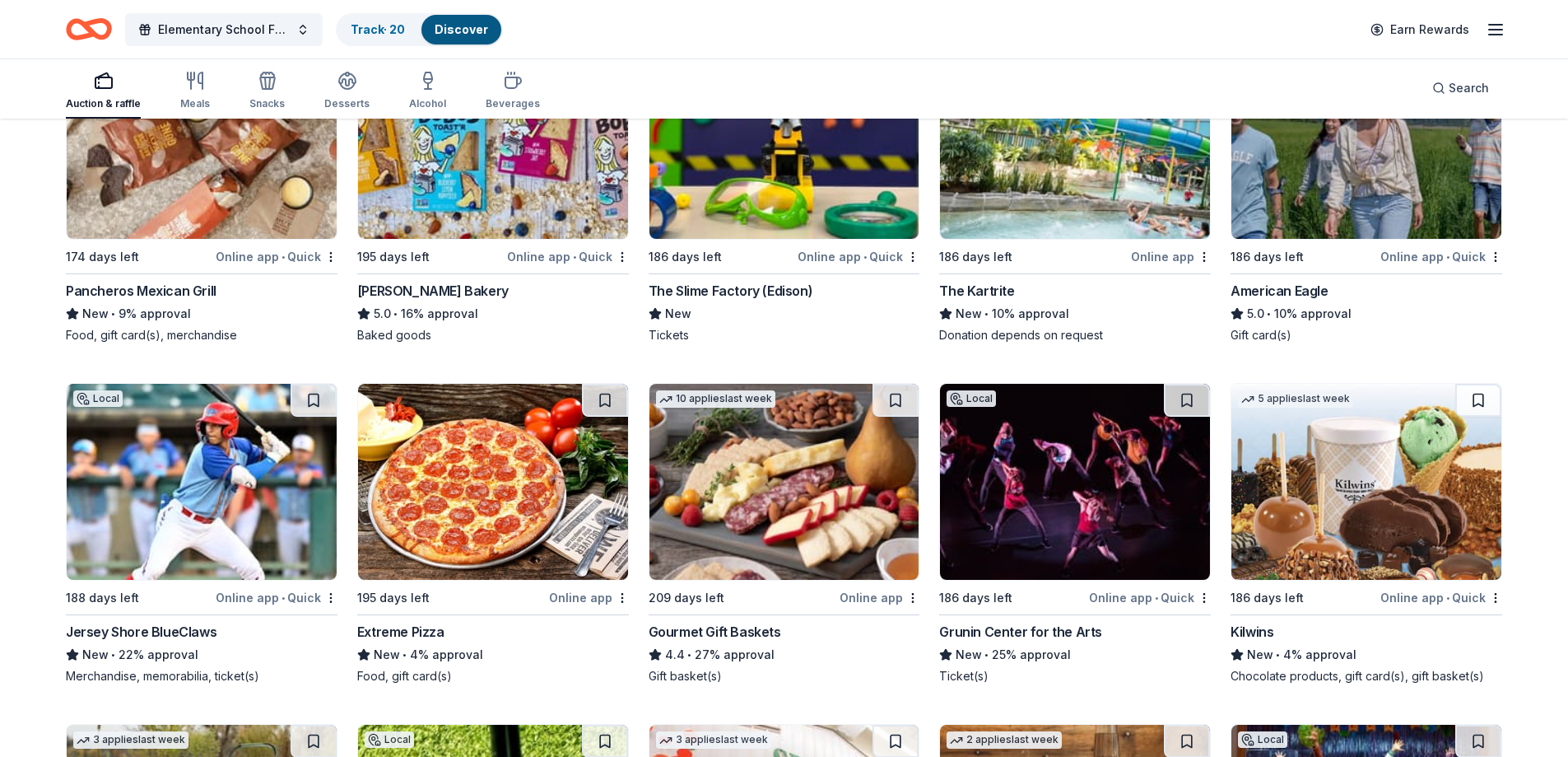
scroll to position [2033, 0]
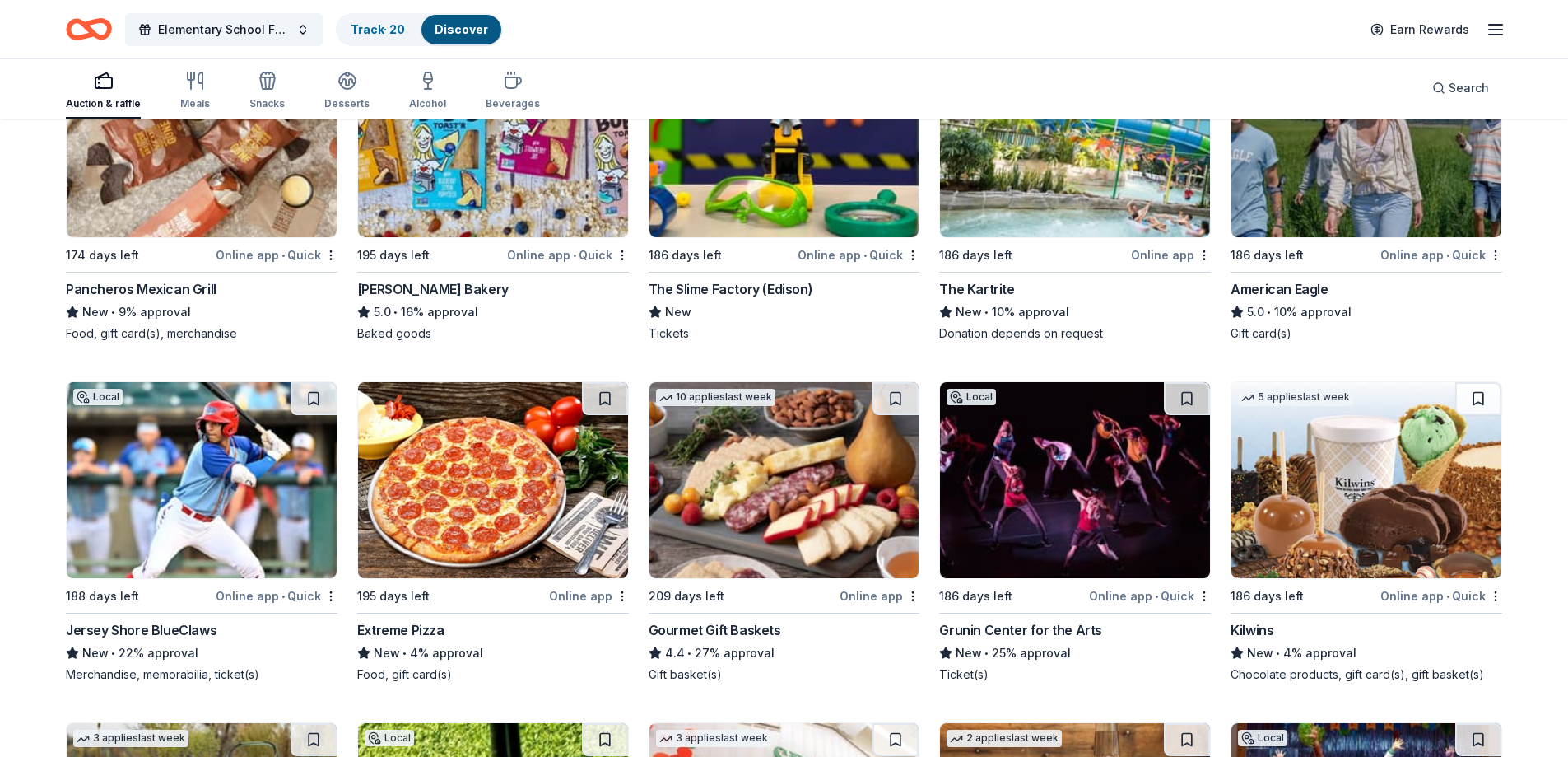
click at [889, 34] on div "Elementary School Fundraiser/ Tricky Tray Track · 20 Discover Earn Rewards" at bounding box center [784, 29] width 1436 height 39
click at [1021, 50] on div "Elementary School Fundraiser/ Tricky Tray Track · 20 Discover Earn Rewards" at bounding box center [784, 29] width 1568 height 58
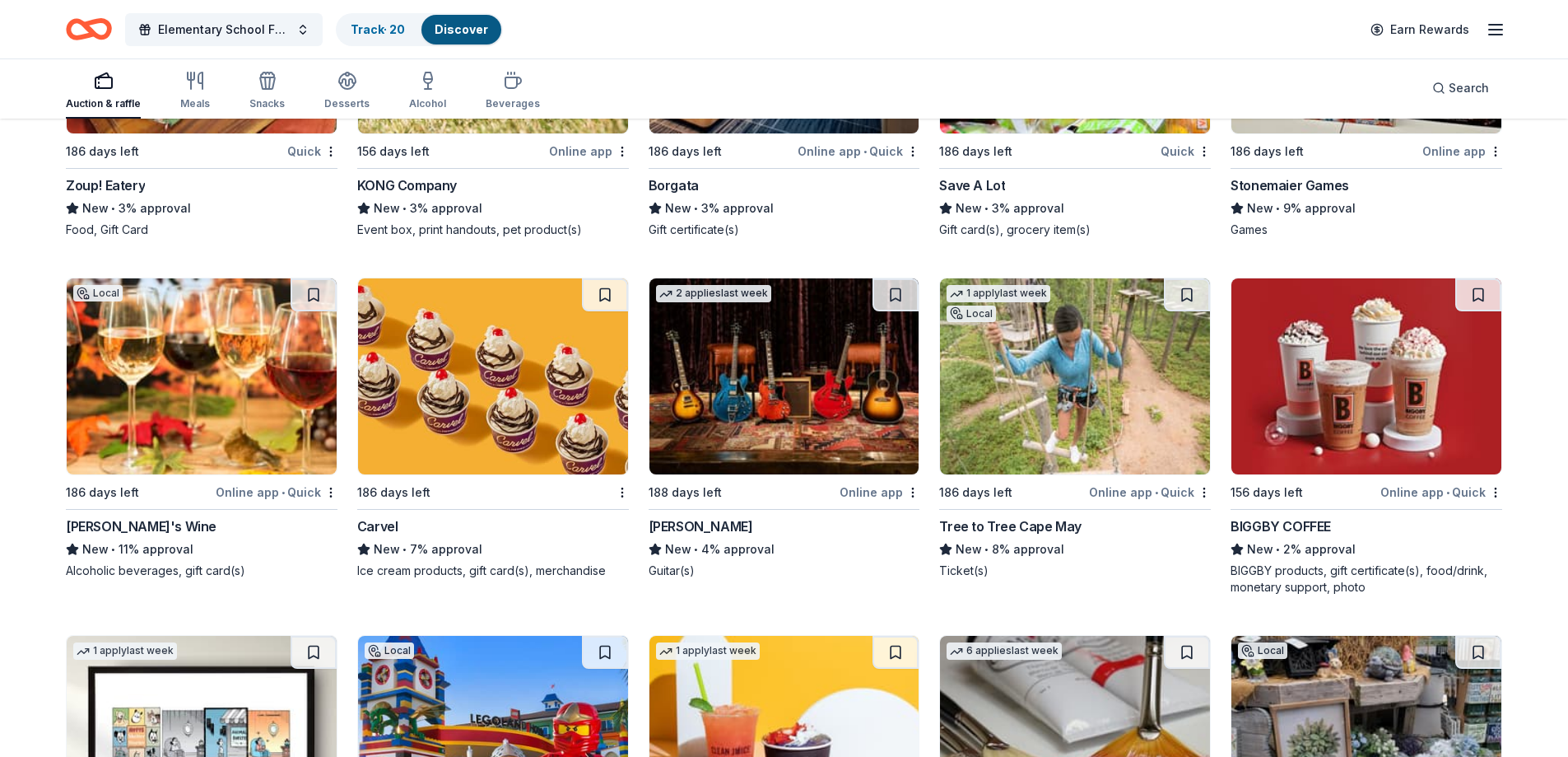
scroll to position [4912, 0]
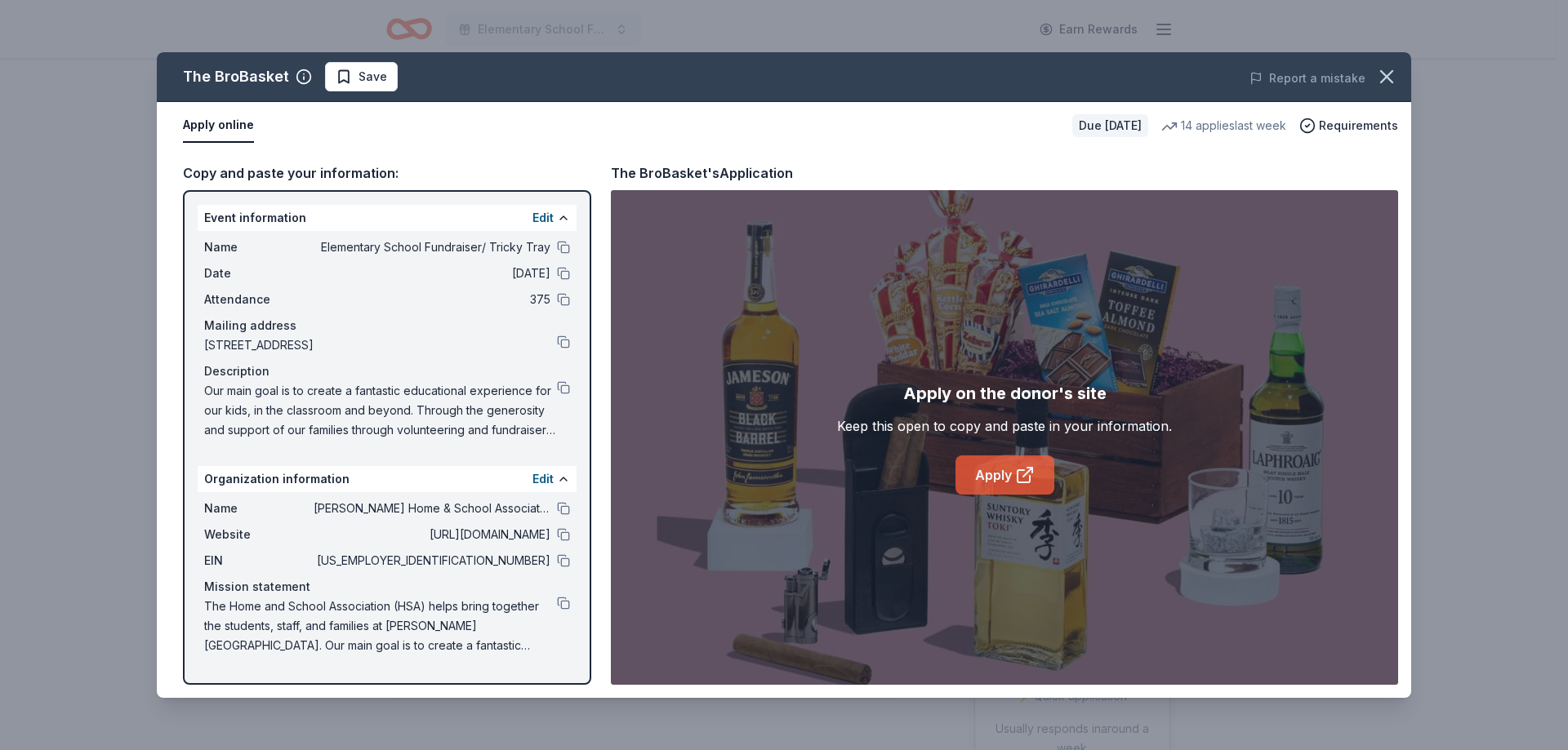
click at [1007, 471] on link "Apply" at bounding box center [1004, 475] width 99 height 40
click at [564, 509] on button at bounding box center [563, 508] width 13 height 13
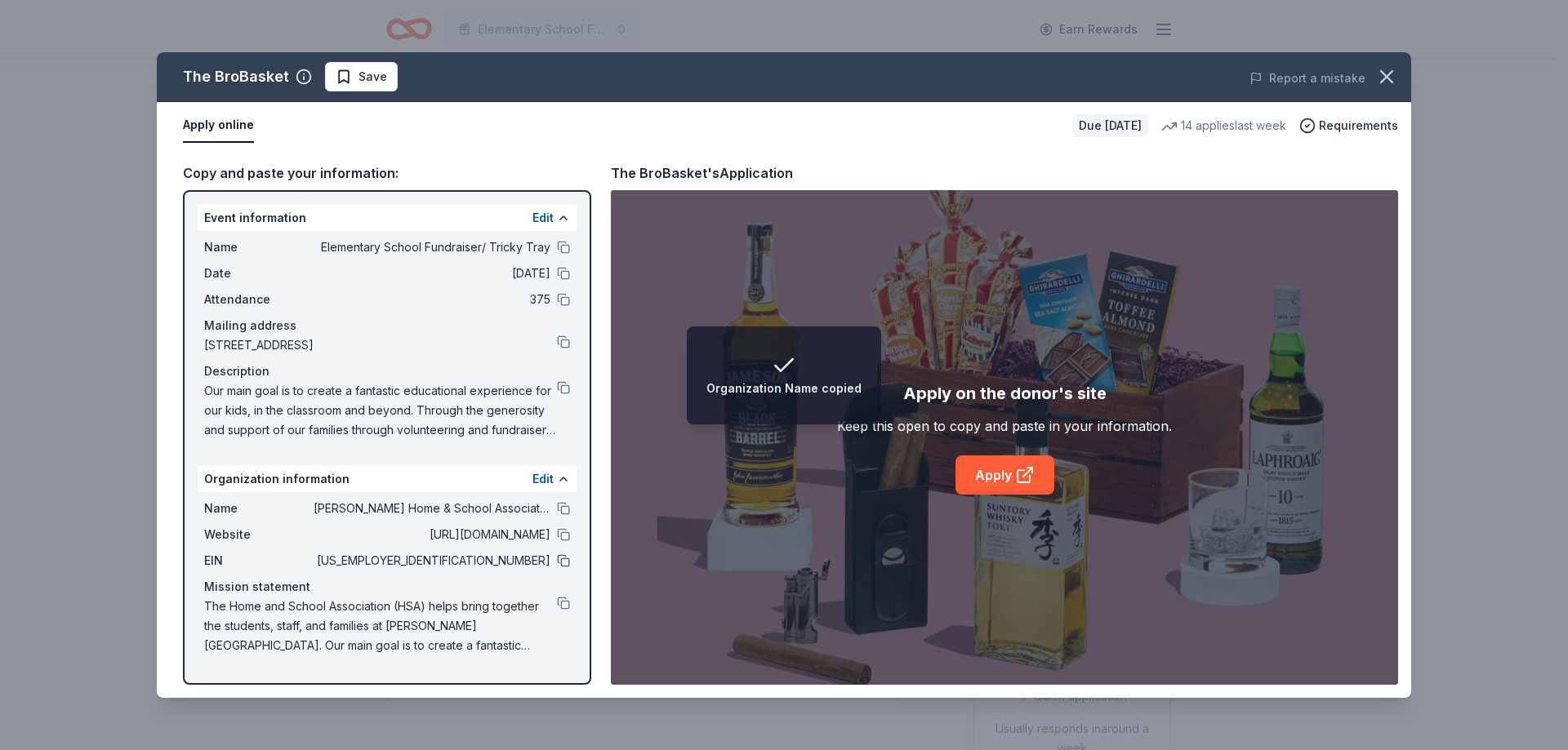
click at [561, 560] on button at bounding box center [563, 560] width 13 height 13
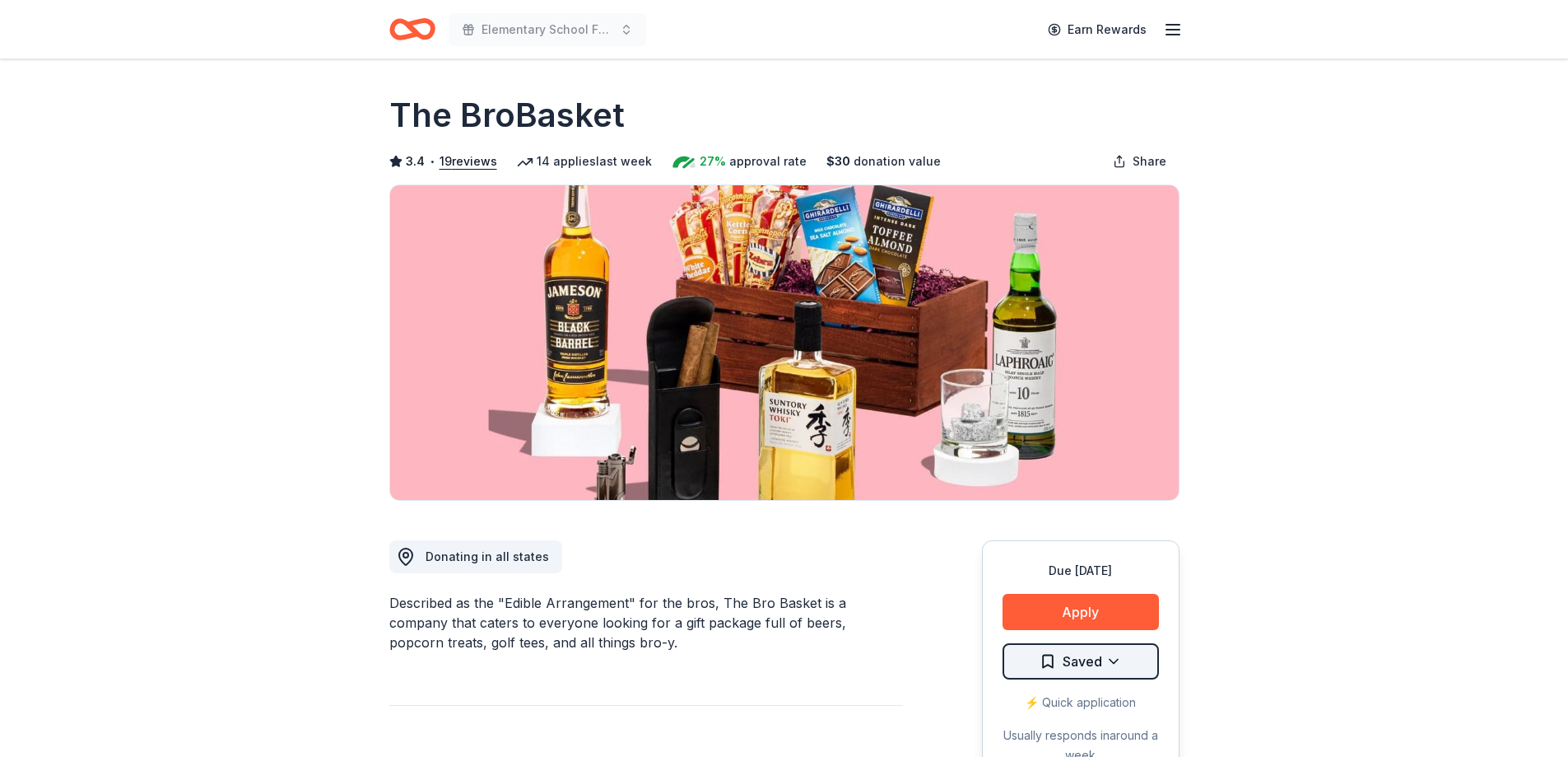
click at [1084, 662] on html "Elementary School Fundraiser/ Tricky Tray Earn Rewards Due [DATE] Share The Bro…" at bounding box center [784, 378] width 1568 height 757
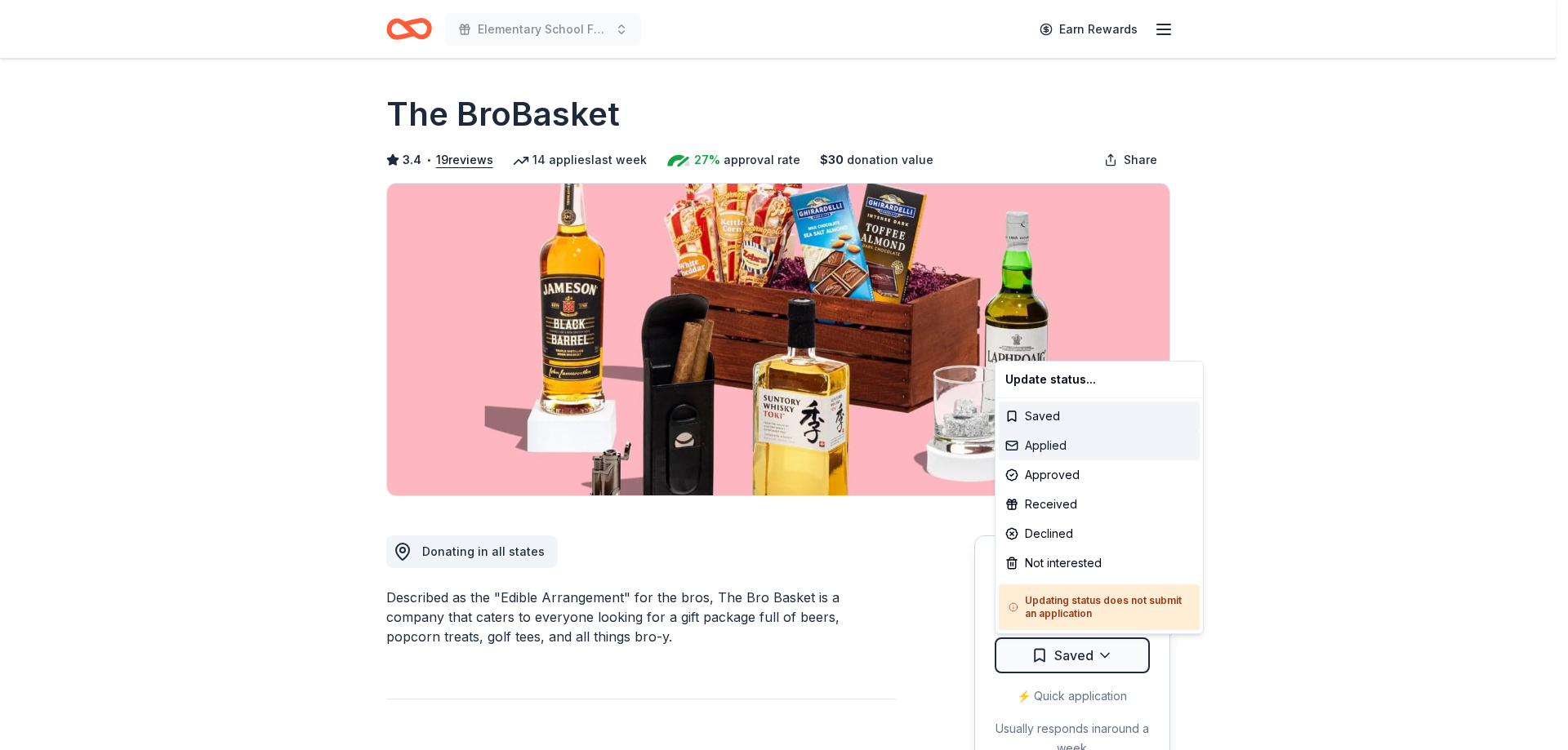
click at [1087, 447] on div "Applied" at bounding box center [1099, 445] width 201 height 29
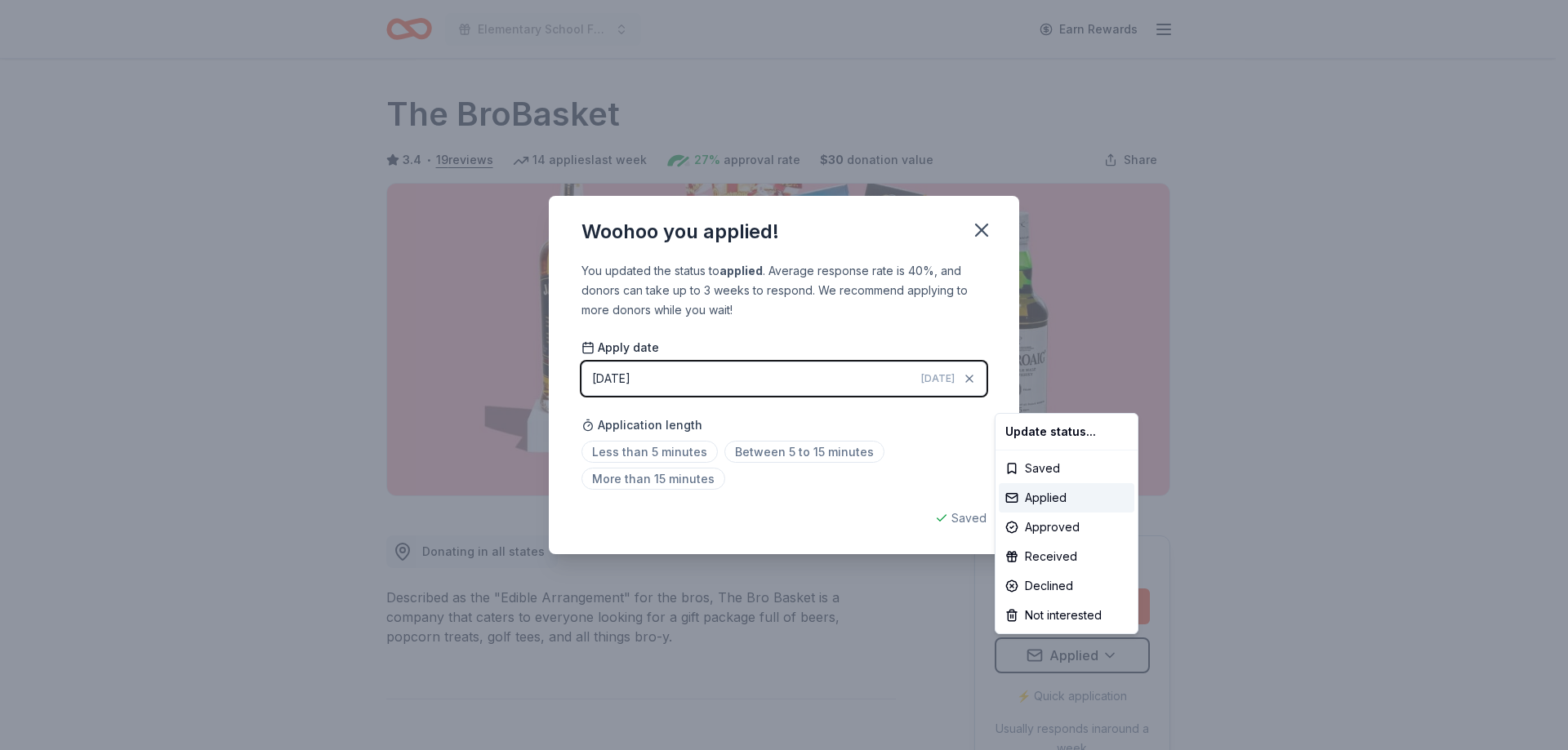
click at [788, 449] on html "Elementary School Fundraiser/ Tricky Tray Earn Rewards Due [DATE] Share The Bro…" at bounding box center [784, 375] width 1568 height 750
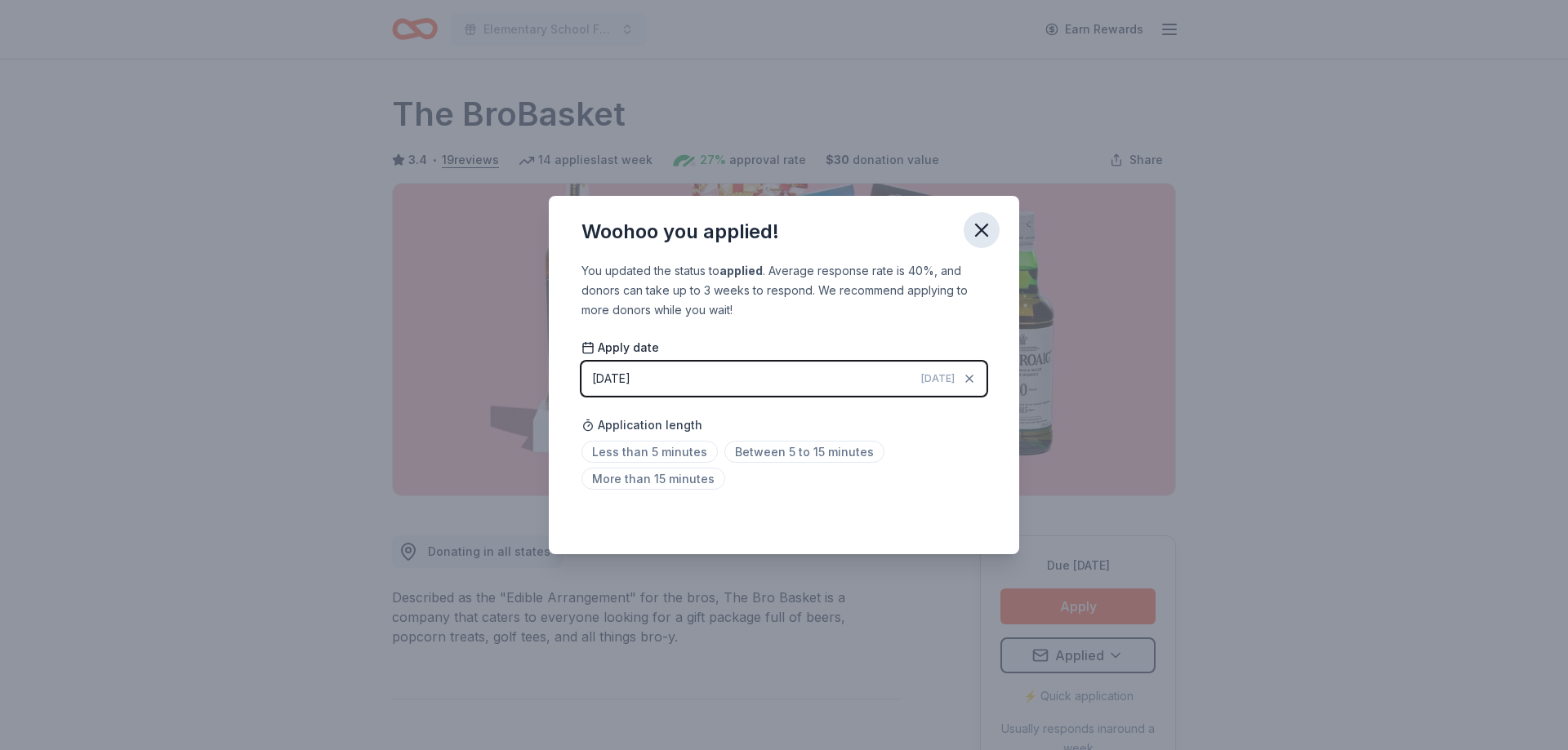
click at [980, 230] on icon "button" at bounding box center [981, 229] width 11 height 11
